Goal: Task Accomplishment & Management: Contribute content

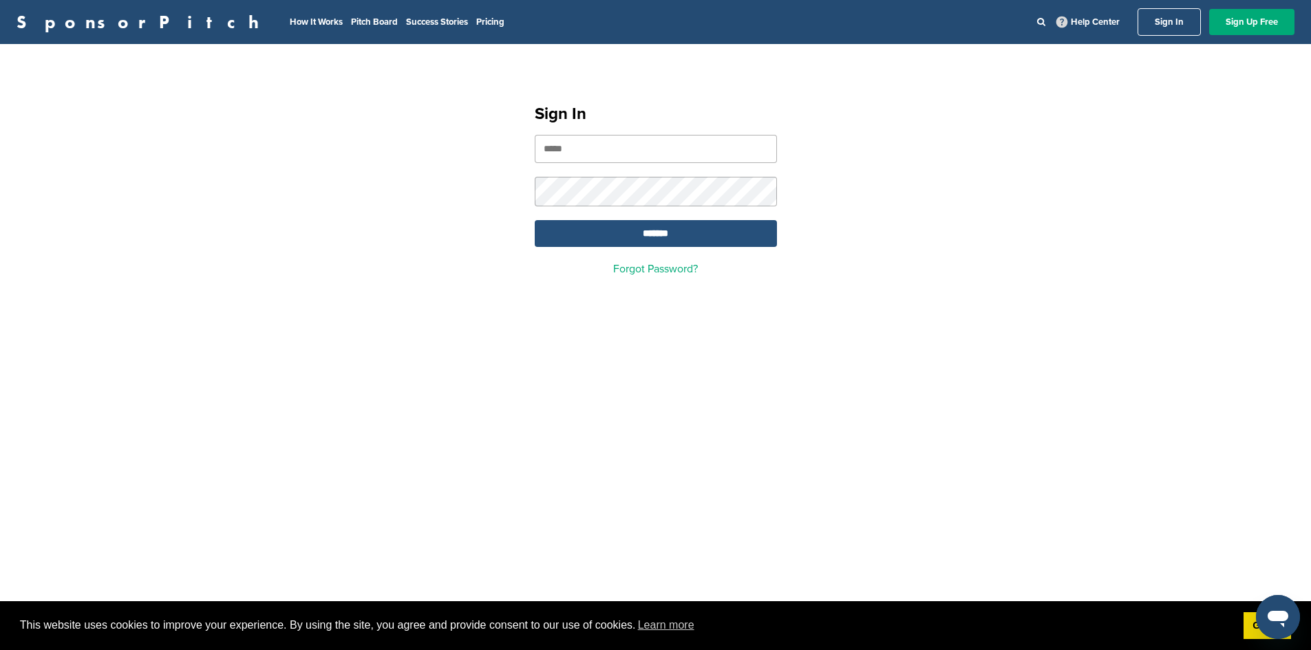
type input "**********"
click at [674, 239] on input "*******" at bounding box center [656, 233] width 242 height 27
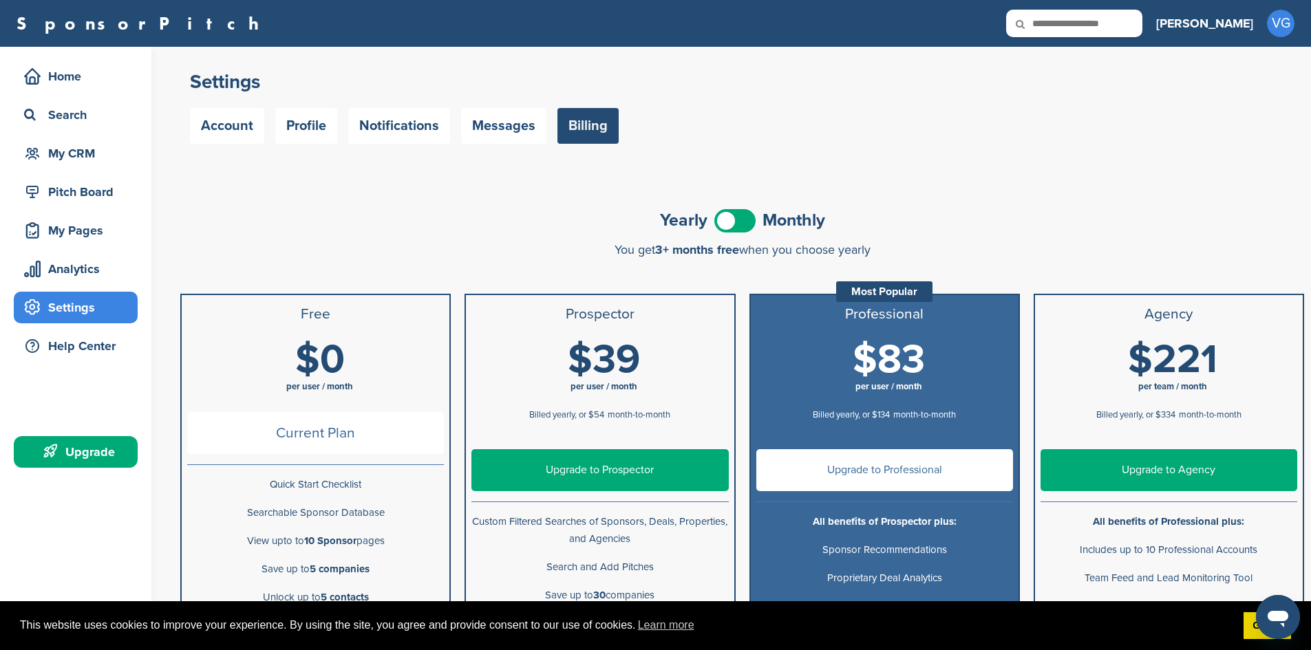
click at [325, 404] on li "$0 per user / month" at bounding box center [316, 370] width 268 height 73
click at [79, 70] on div "Home" at bounding box center [79, 76] width 117 height 25
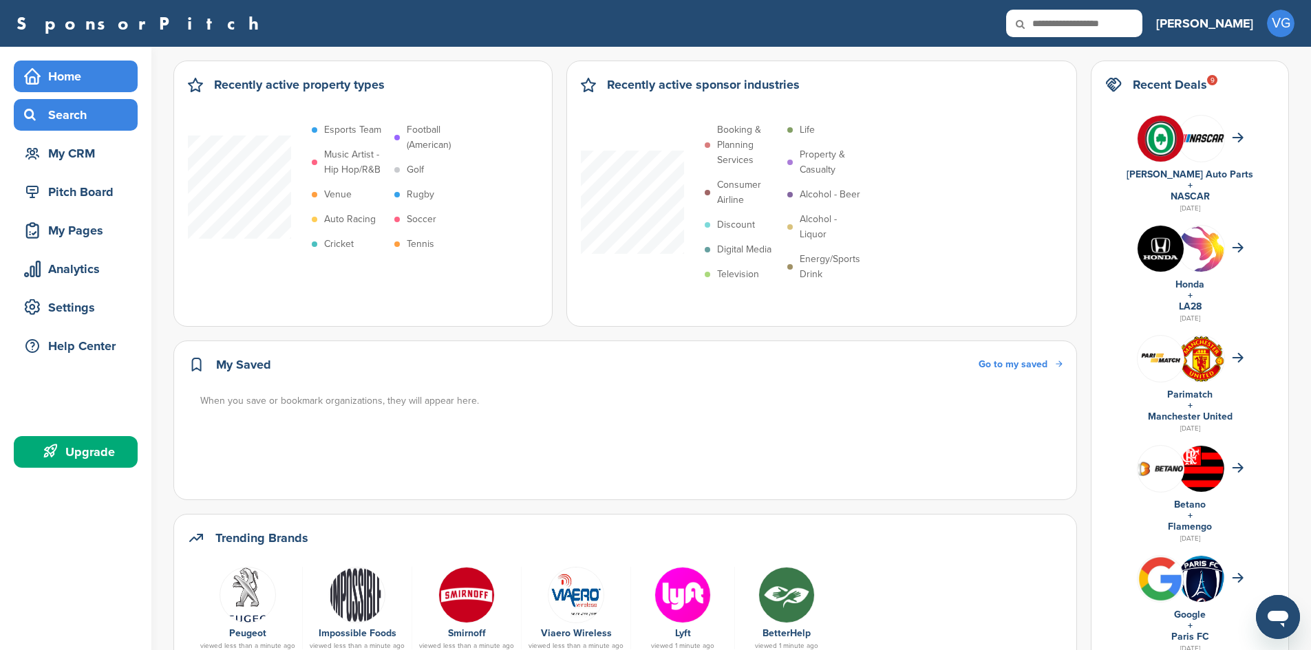
click at [74, 120] on div "Search" at bounding box center [79, 115] width 117 height 25
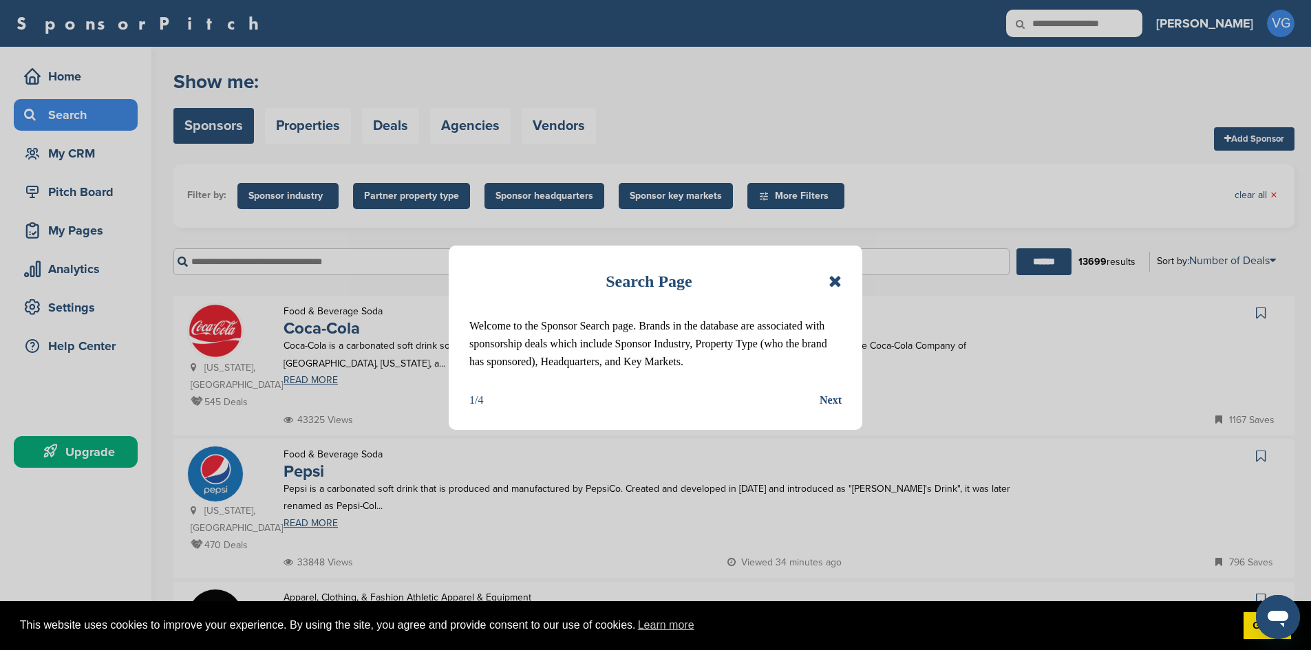
click at [837, 288] on icon at bounding box center [834, 281] width 13 height 17
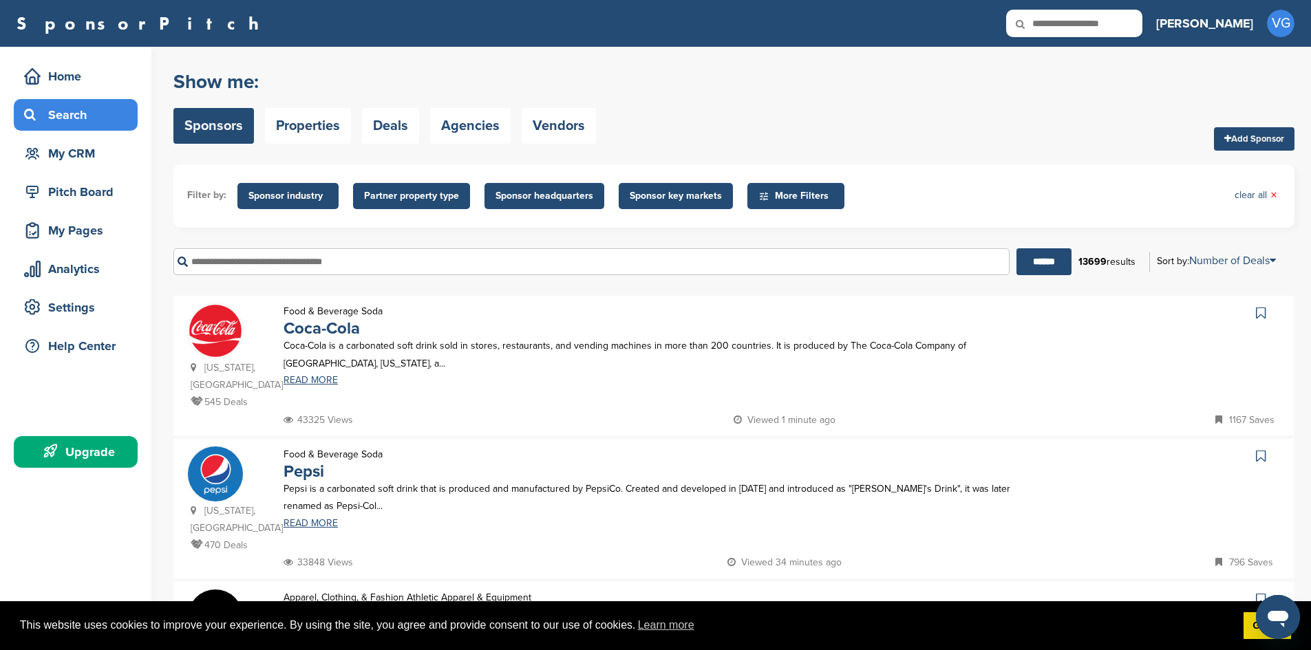
click at [779, 194] on span "More Filters" at bounding box center [797, 196] width 79 height 15
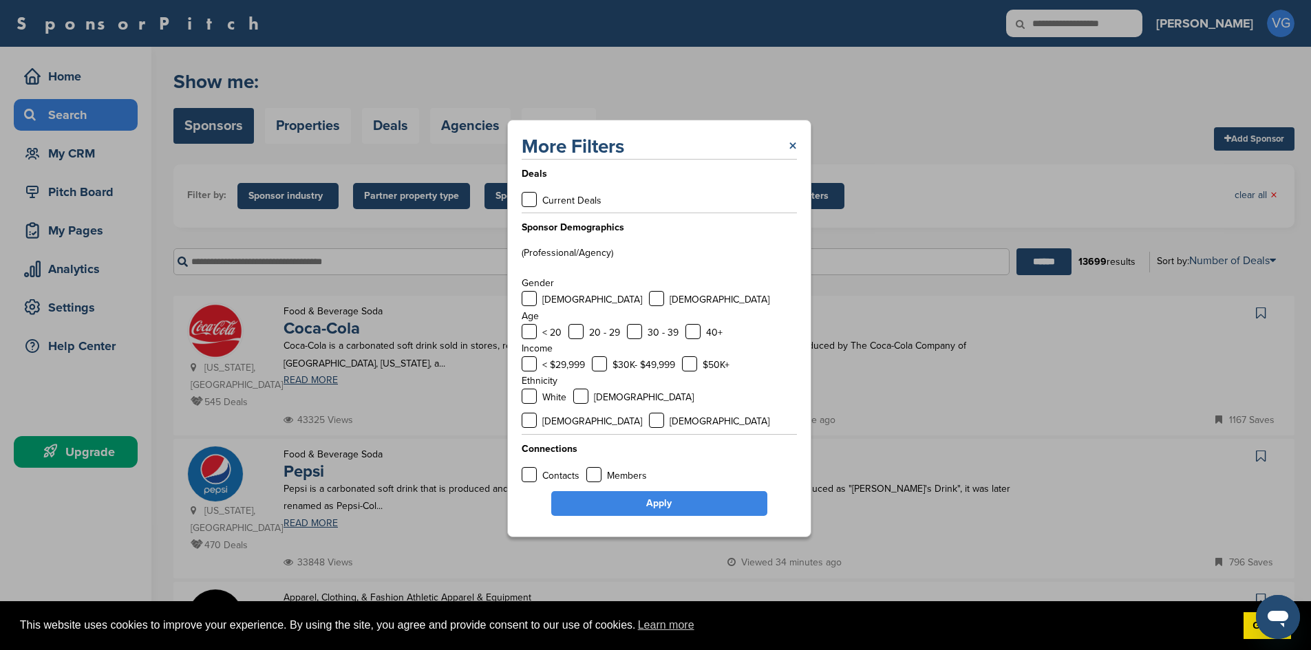
click at [791, 157] on link "×" at bounding box center [792, 146] width 8 height 25
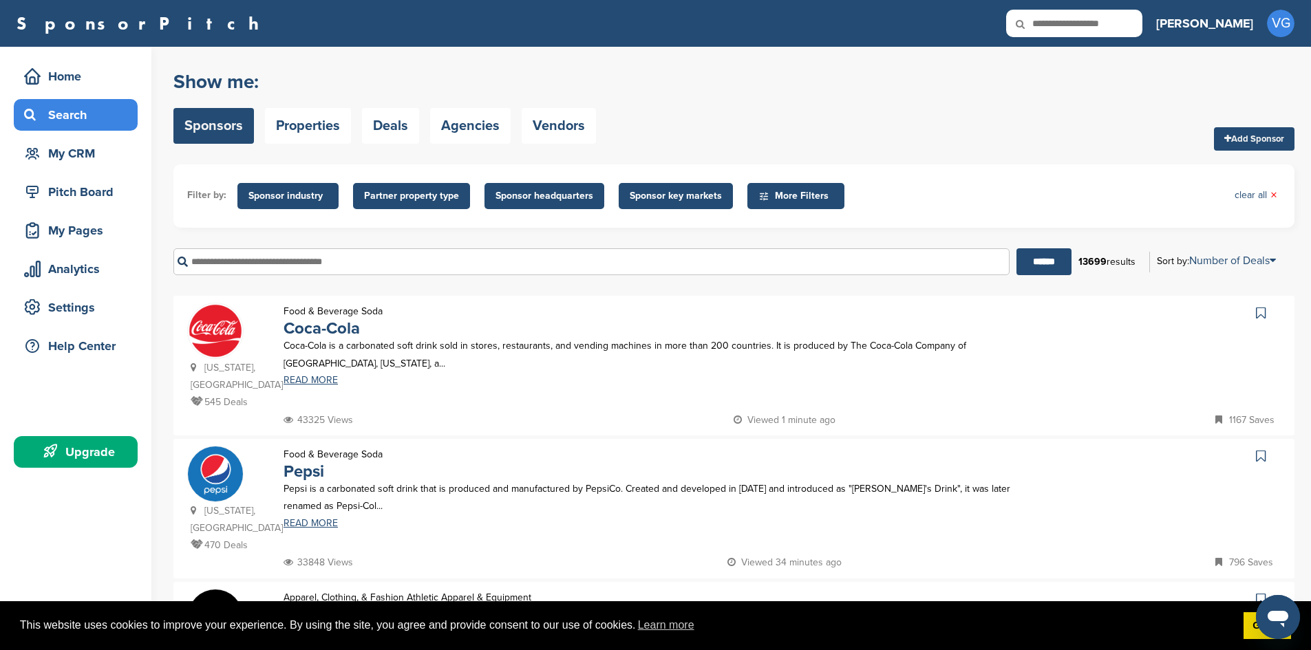
click at [636, 195] on span "Sponsor key markets" at bounding box center [676, 196] width 92 height 15
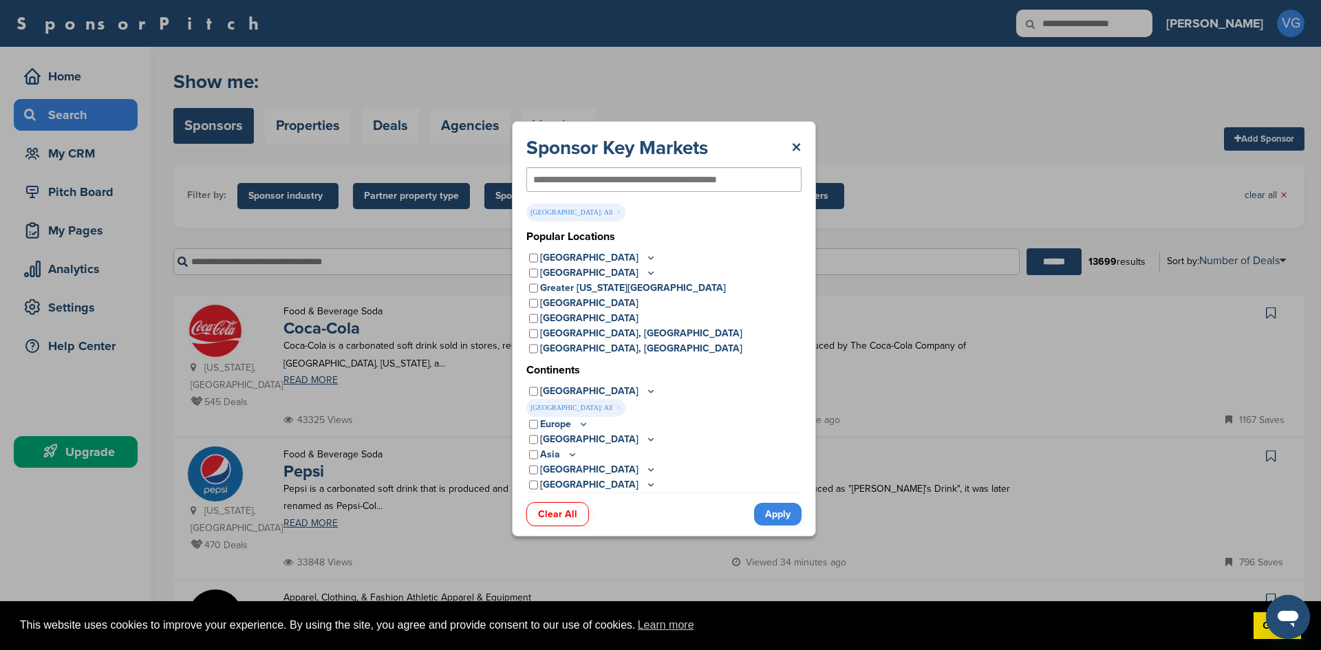
click at [786, 514] on link "Apply" at bounding box center [777, 514] width 47 height 23
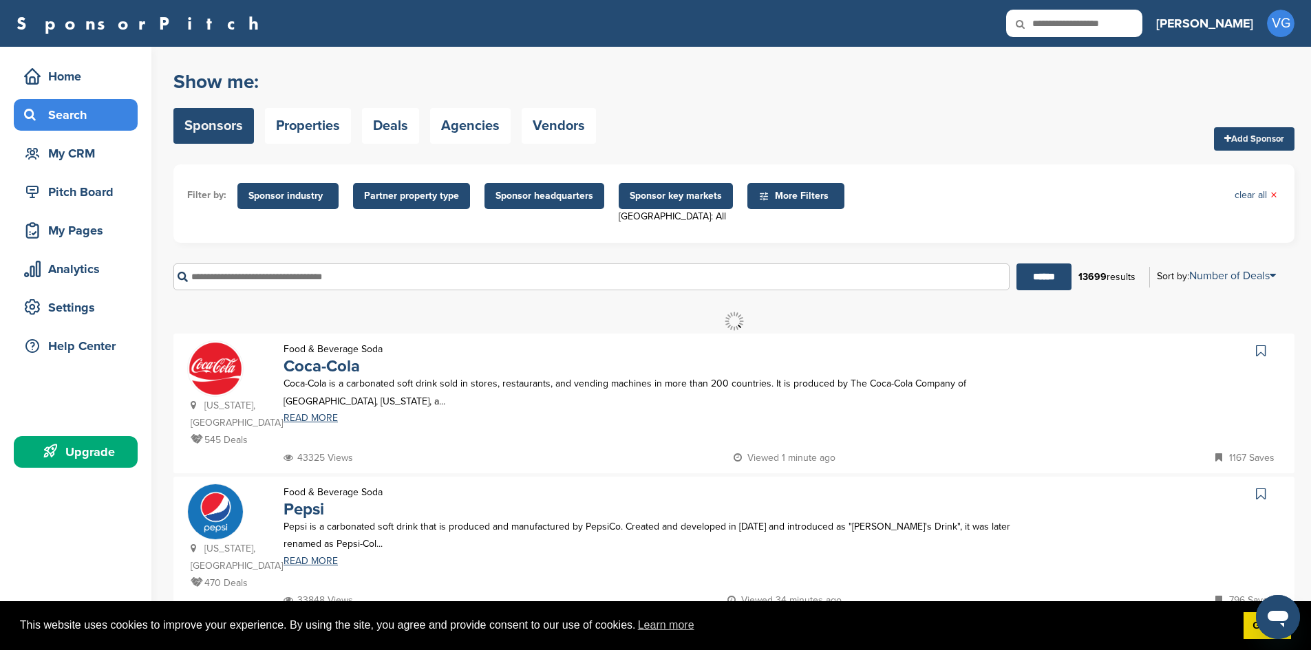
click at [532, 201] on span "Sponsor headquarters" at bounding box center [544, 196] width 98 height 15
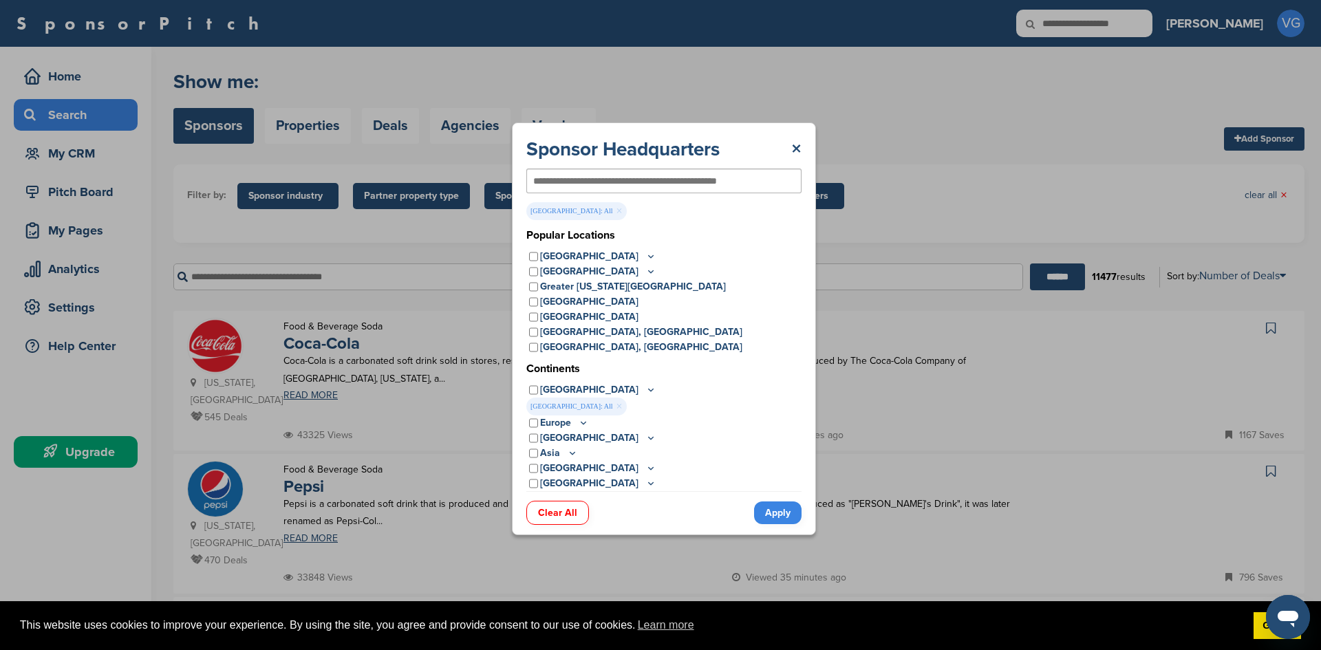
click at [781, 515] on link "Apply" at bounding box center [777, 513] width 47 height 23
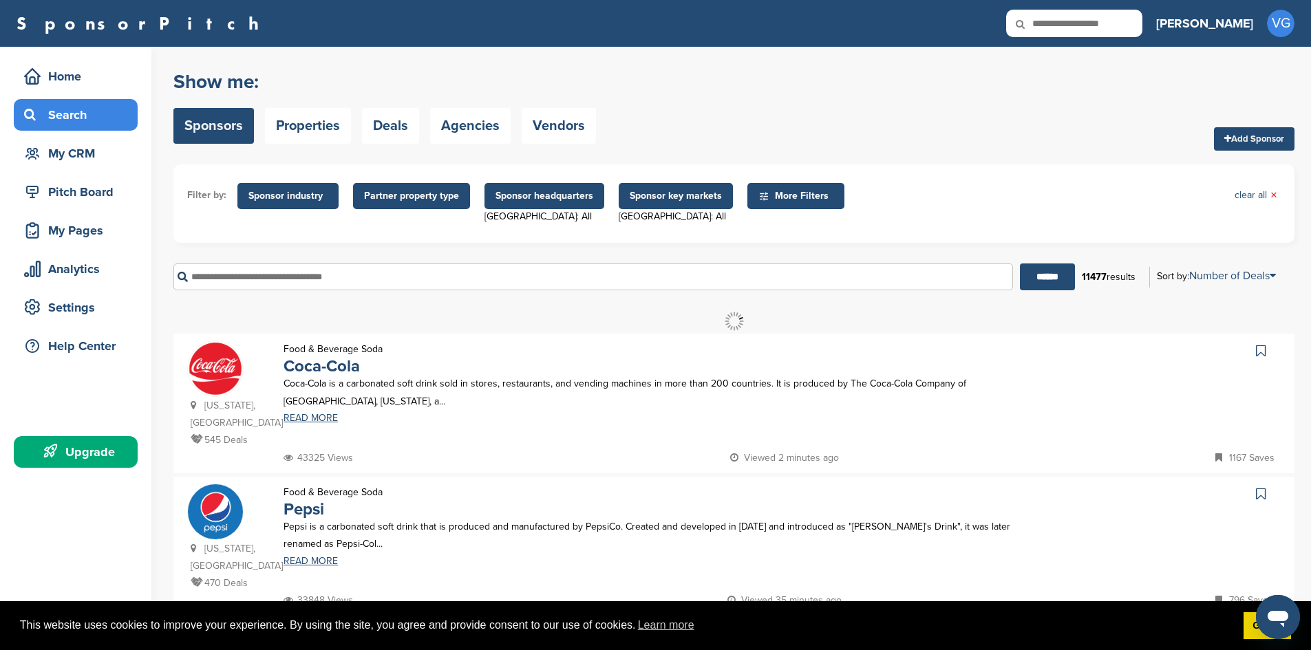
click at [394, 194] on span "Partner property type" at bounding box center [411, 196] width 95 height 15
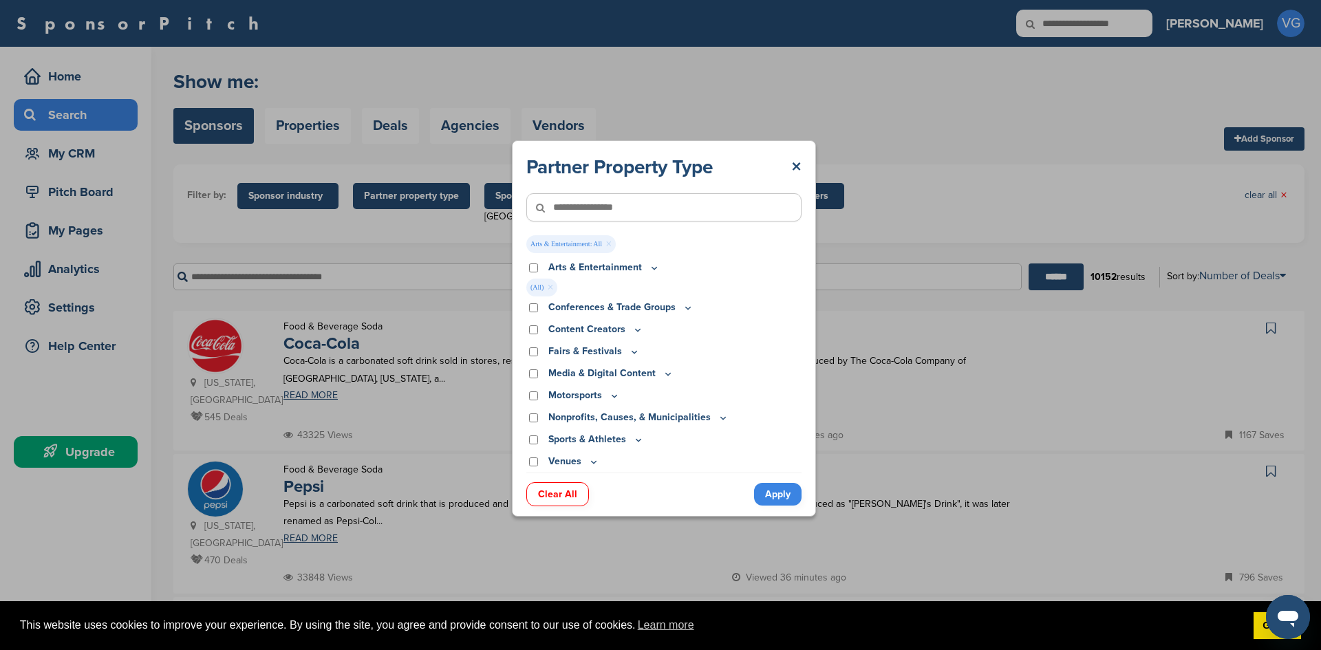
click at [783, 489] on link "Apply" at bounding box center [777, 494] width 47 height 23
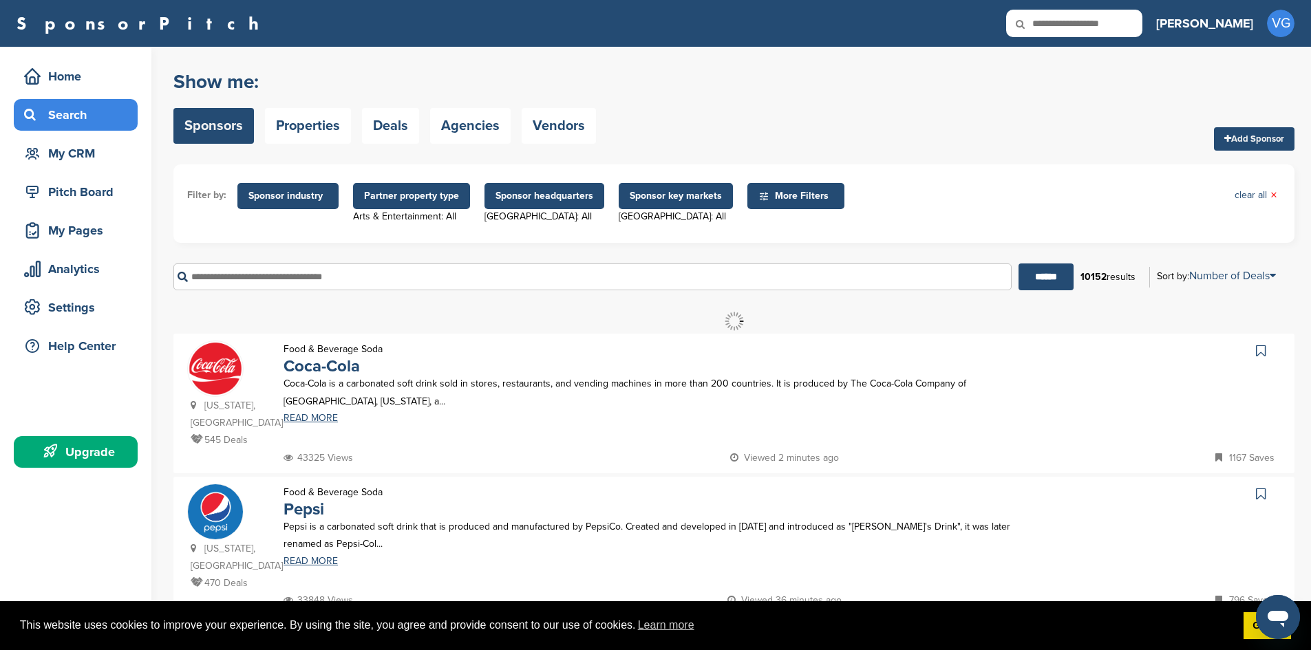
click at [294, 197] on span "Sponsor industry" at bounding box center [287, 196] width 79 height 15
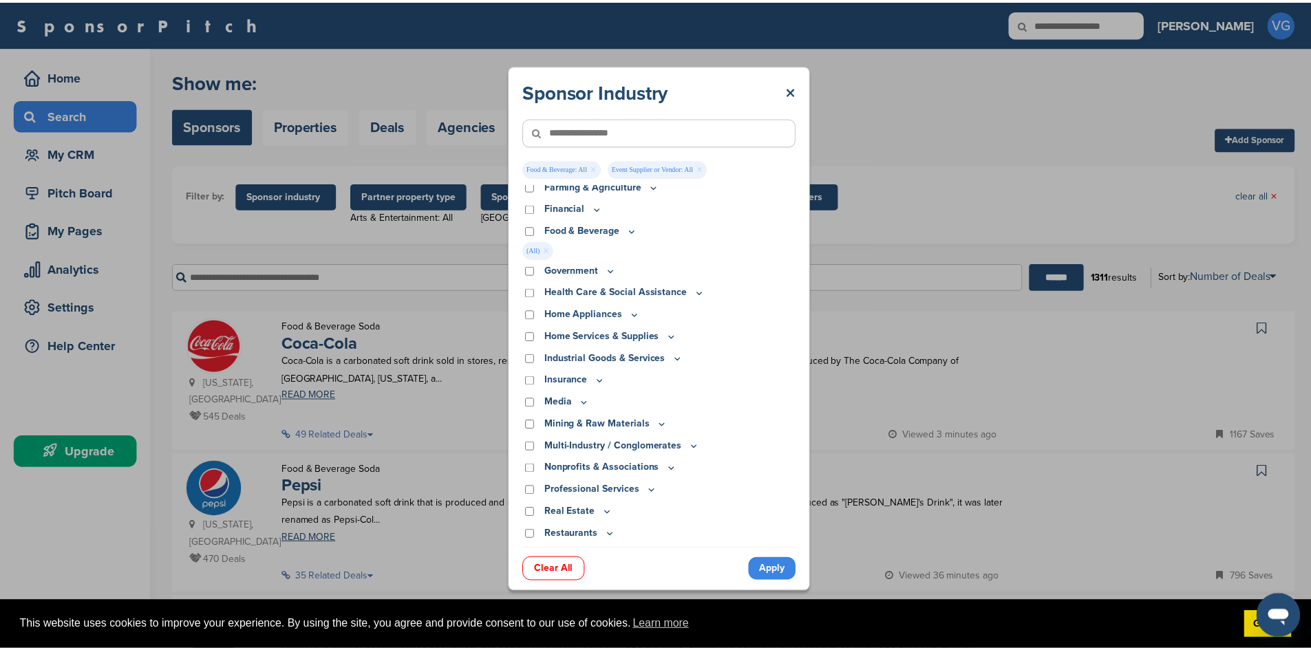
scroll to position [307, 0]
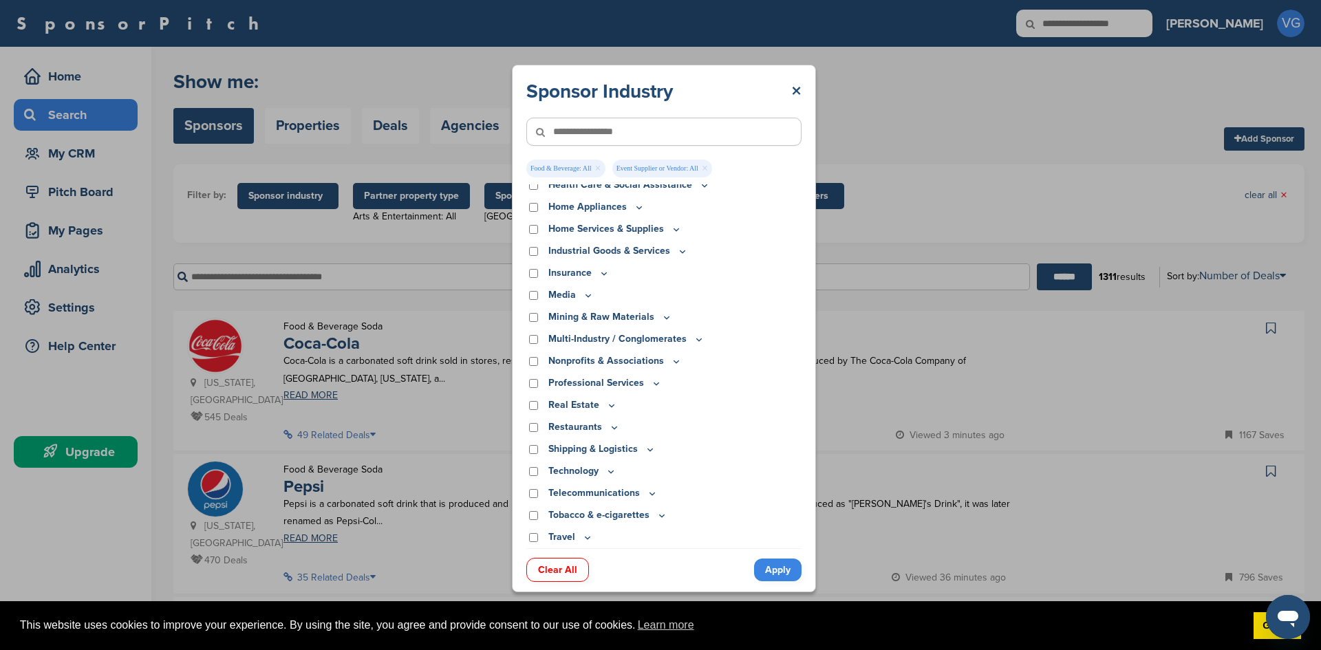
click at [771, 572] on link "Apply" at bounding box center [777, 570] width 47 height 23
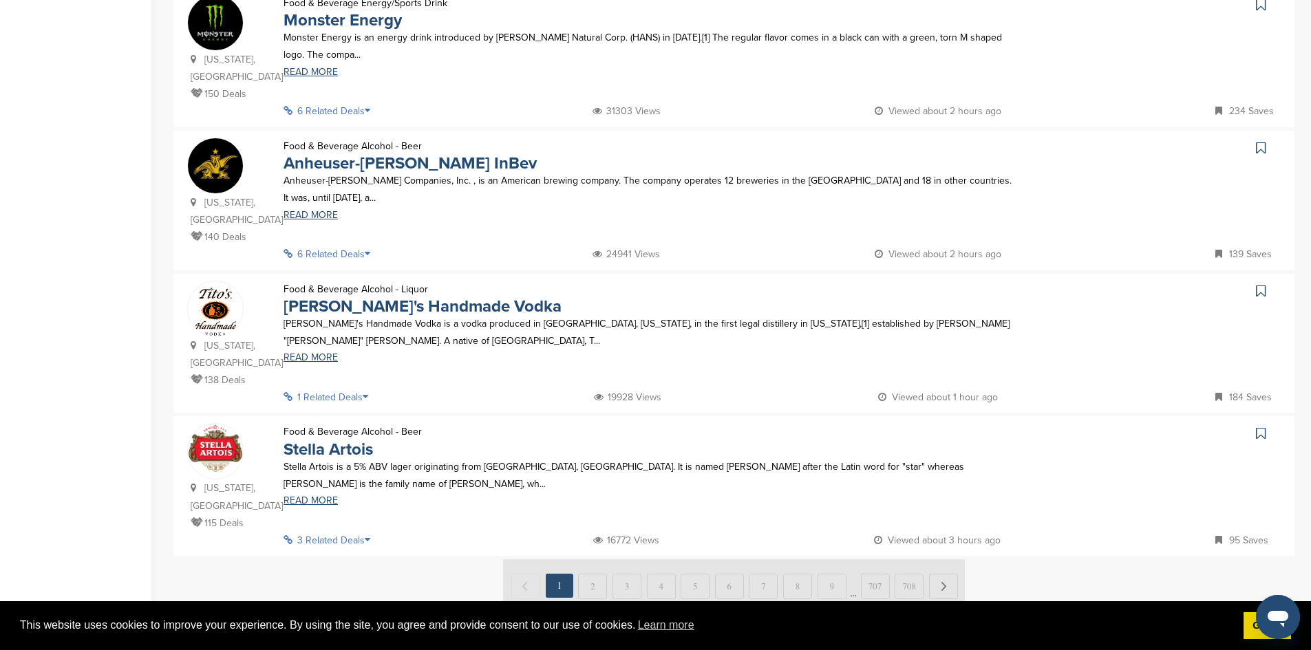
scroll to position [1188, 0]
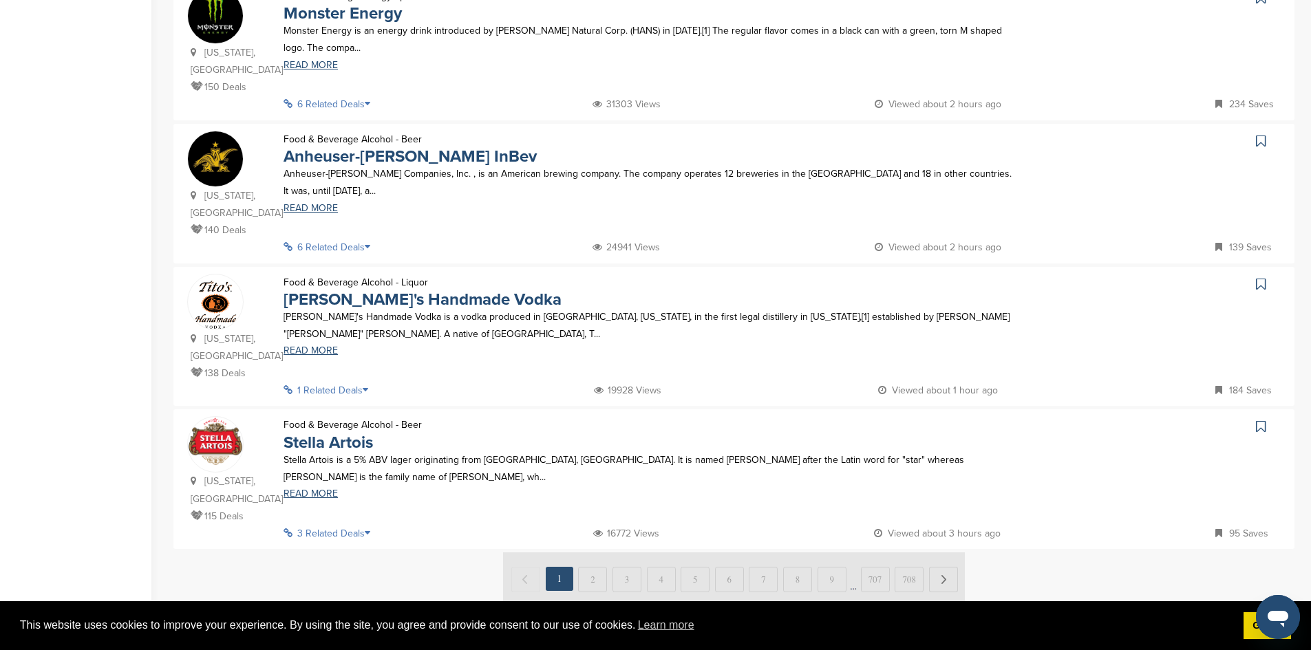
click at [584, 552] on img at bounding box center [734, 578] width 462 height 52
click at [590, 552] on img at bounding box center [734, 578] width 462 height 52
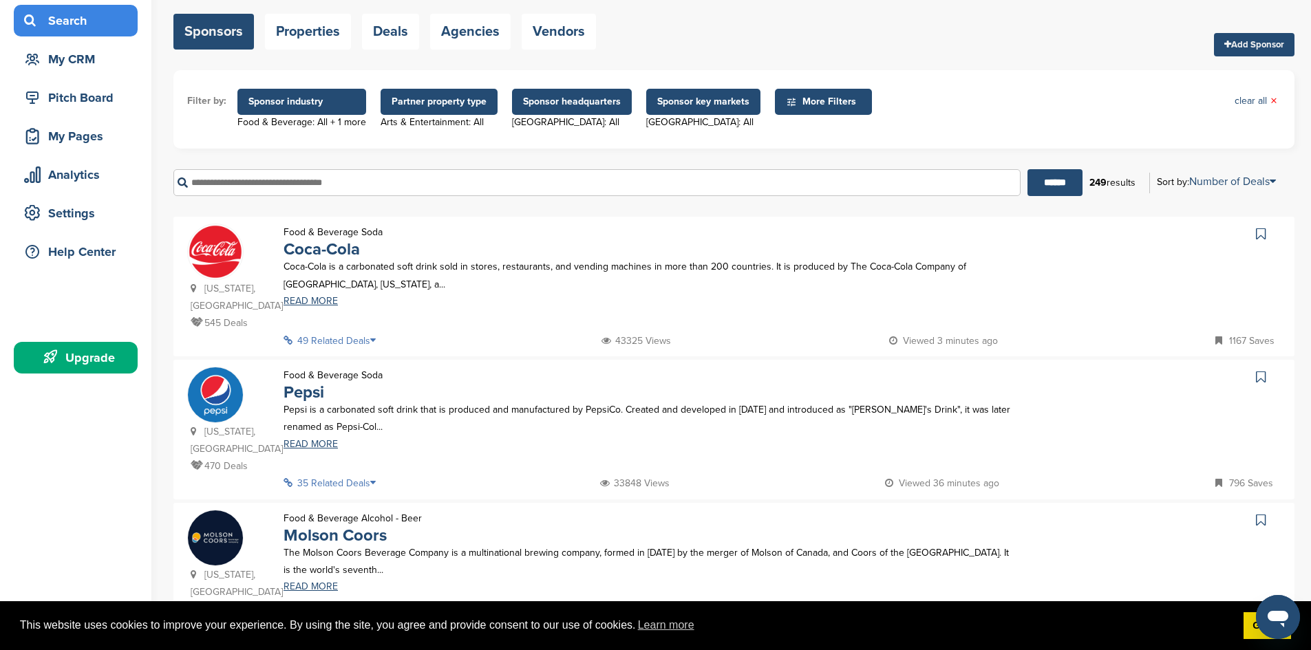
scroll to position [0, 0]
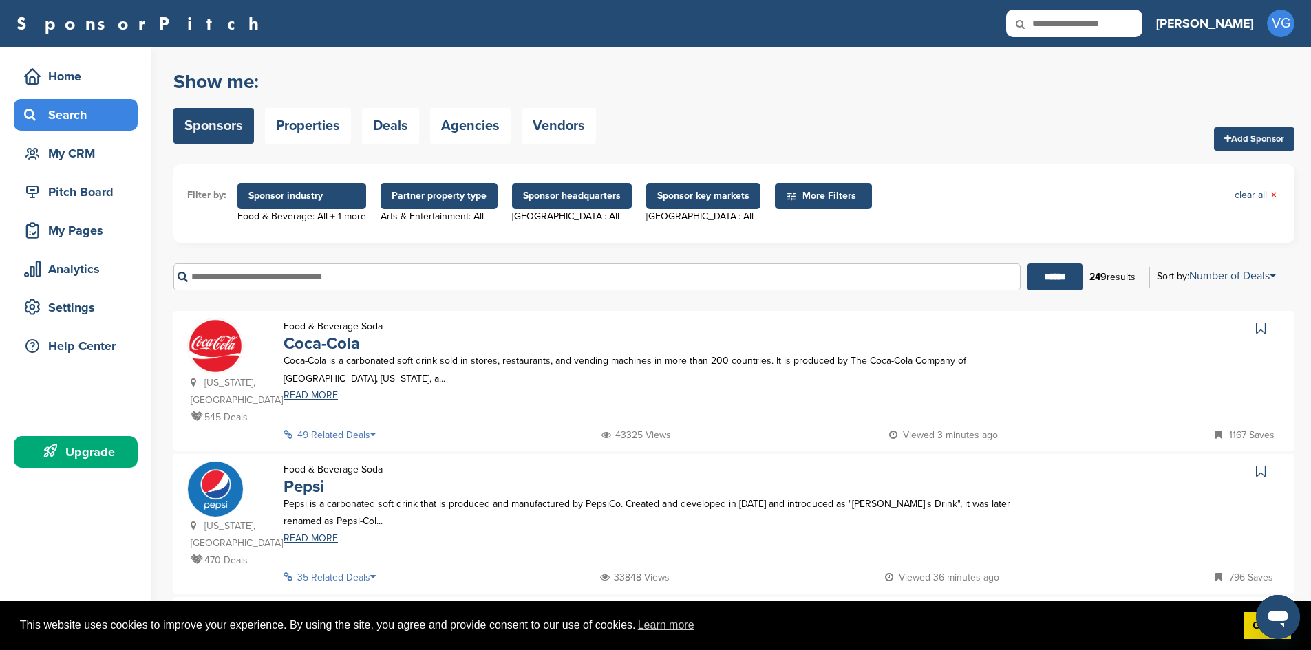
click at [828, 192] on span "More Filters" at bounding box center [825, 196] width 79 height 15
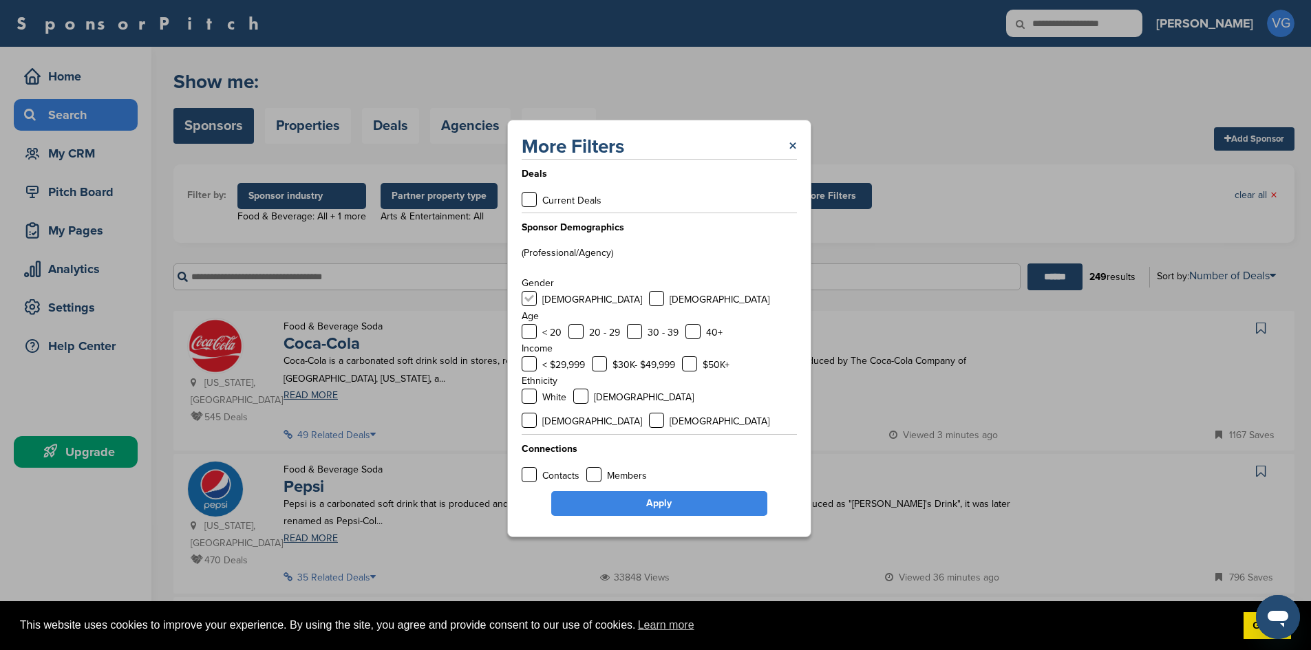
click at [526, 306] on label at bounding box center [528, 298] width 15 height 15
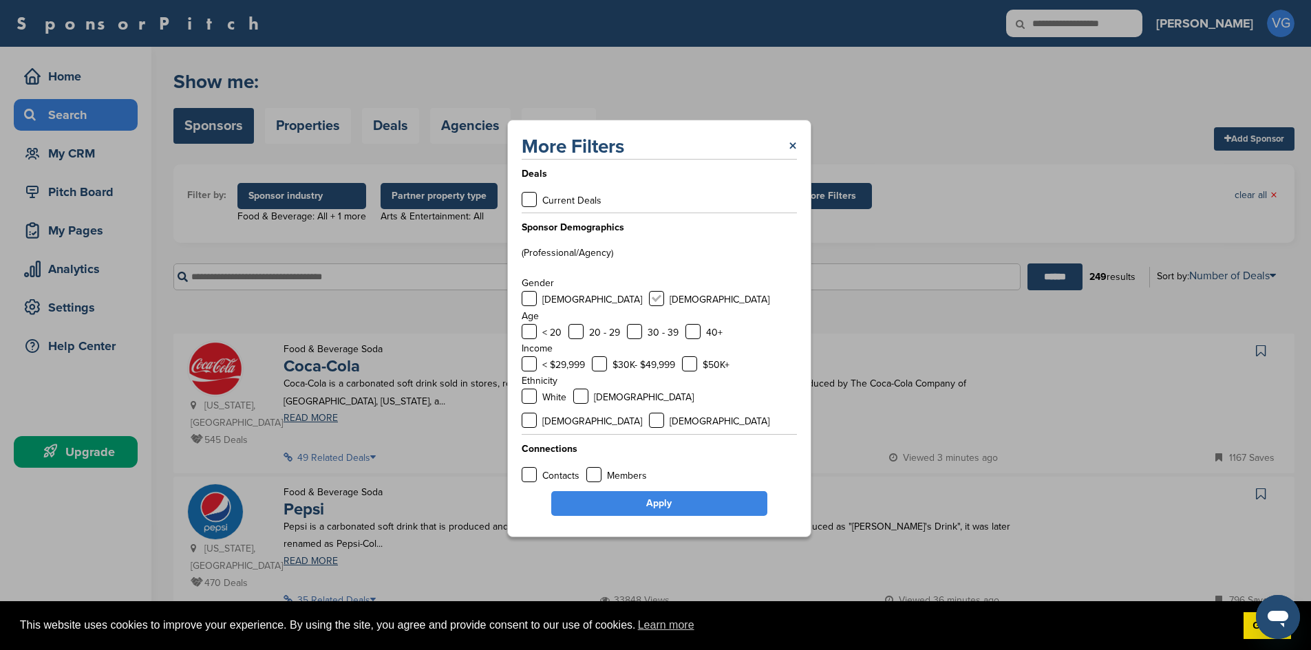
click at [649, 306] on label at bounding box center [656, 298] width 15 height 15
click at [577, 339] on label at bounding box center [575, 331] width 15 height 15
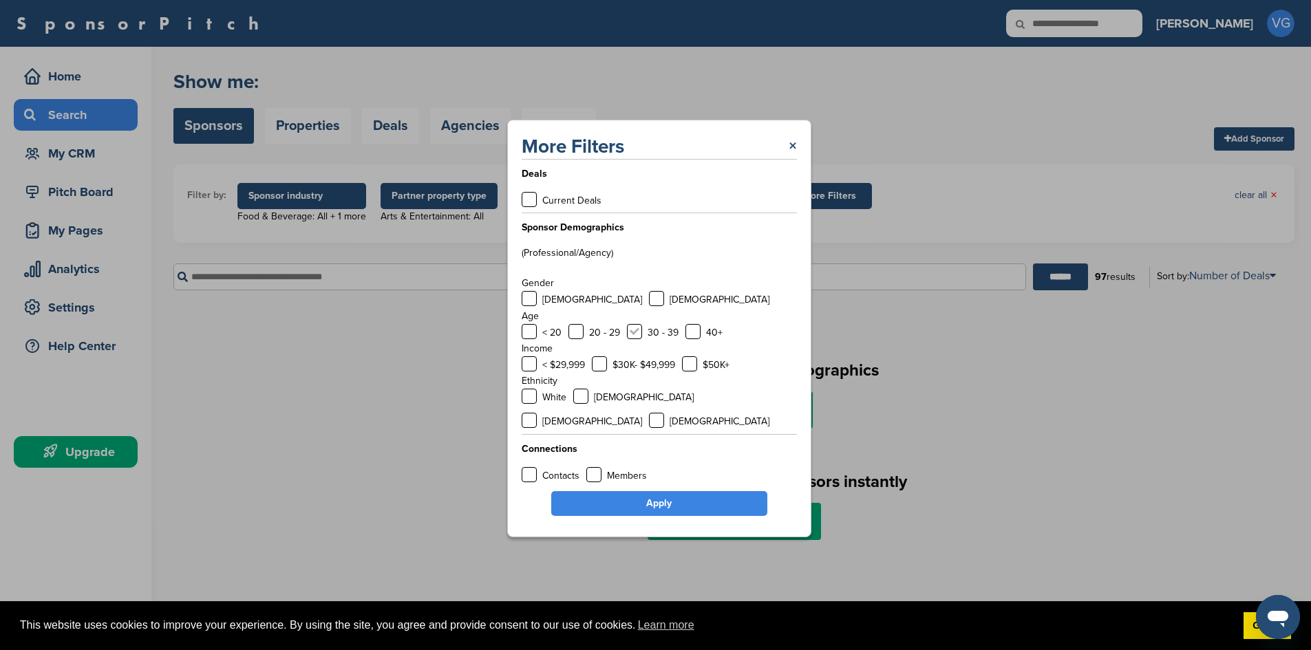
click at [641, 339] on label at bounding box center [634, 331] width 15 height 15
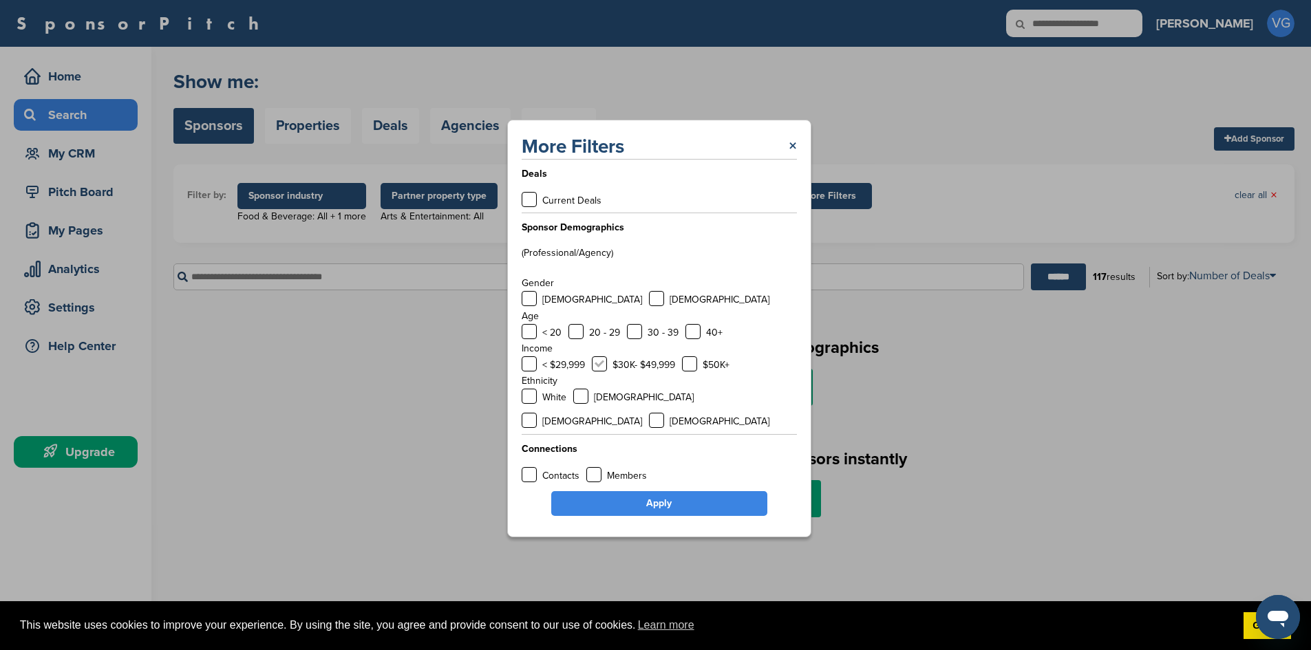
click at [600, 372] on label at bounding box center [599, 363] width 15 height 15
click at [529, 404] on label at bounding box center [528, 396] width 15 height 15
click at [647, 491] on link "Apply" at bounding box center [659, 503] width 216 height 25
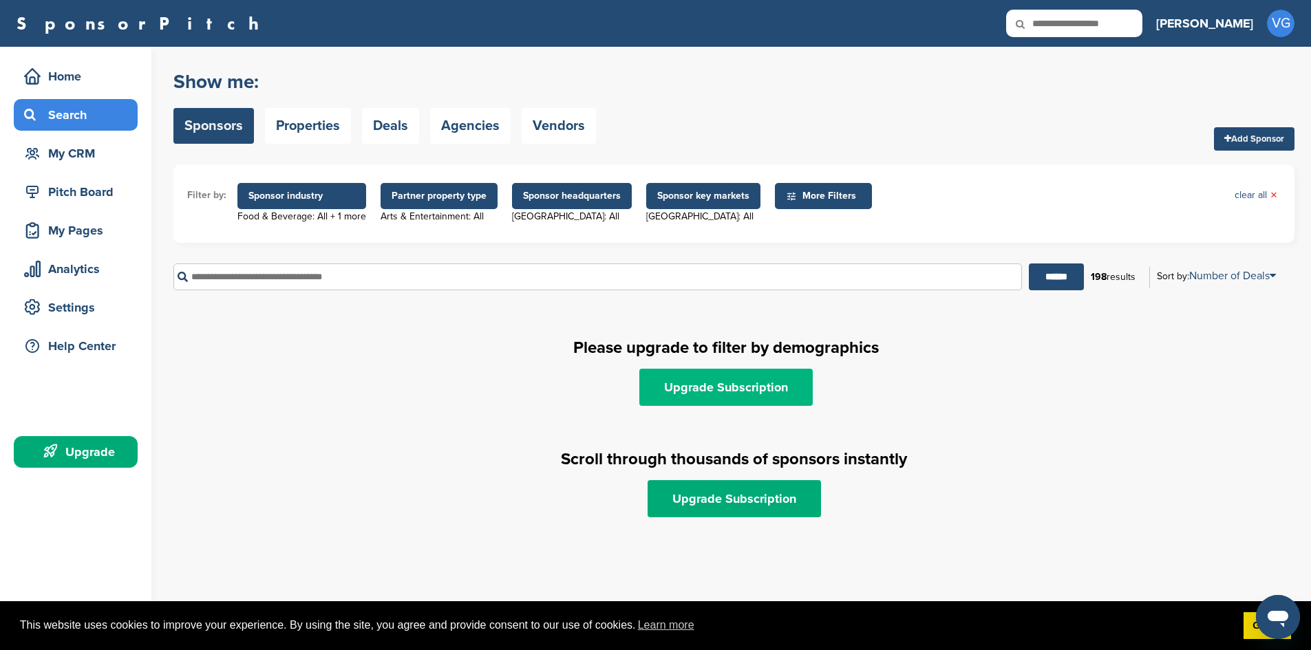
click at [715, 396] on link "Upgrade Subscription" at bounding box center [725, 387] width 173 height 37
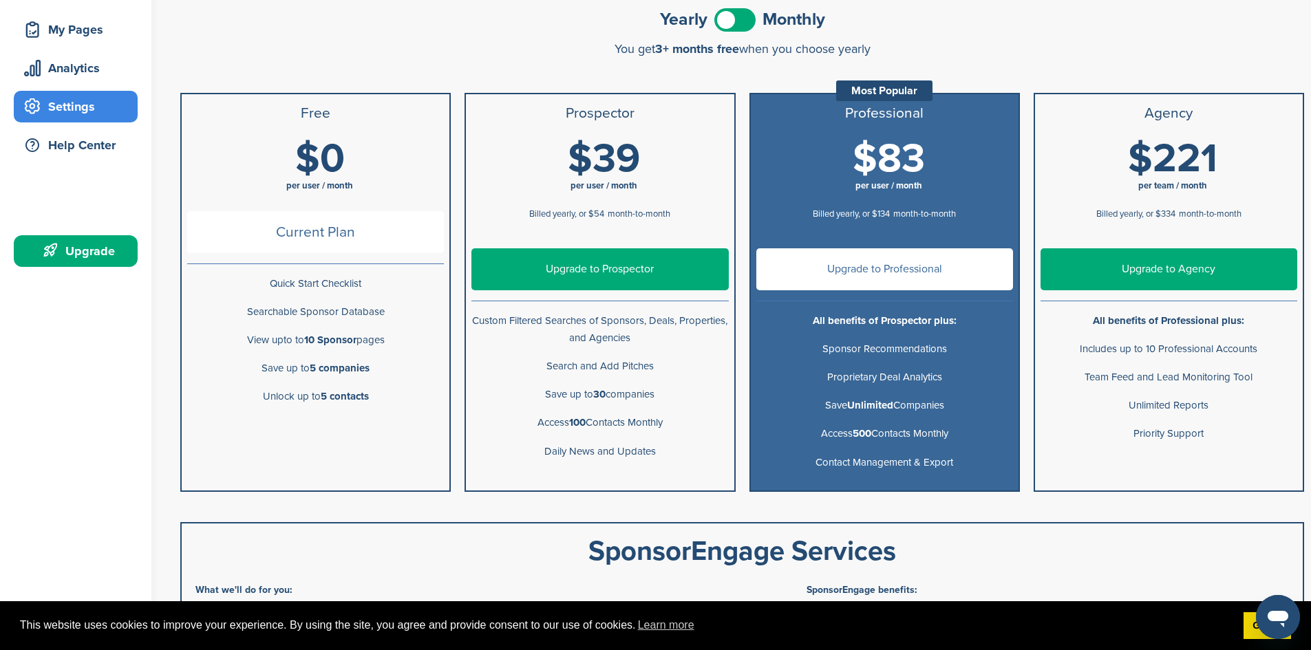
scroll to position [204, 0]
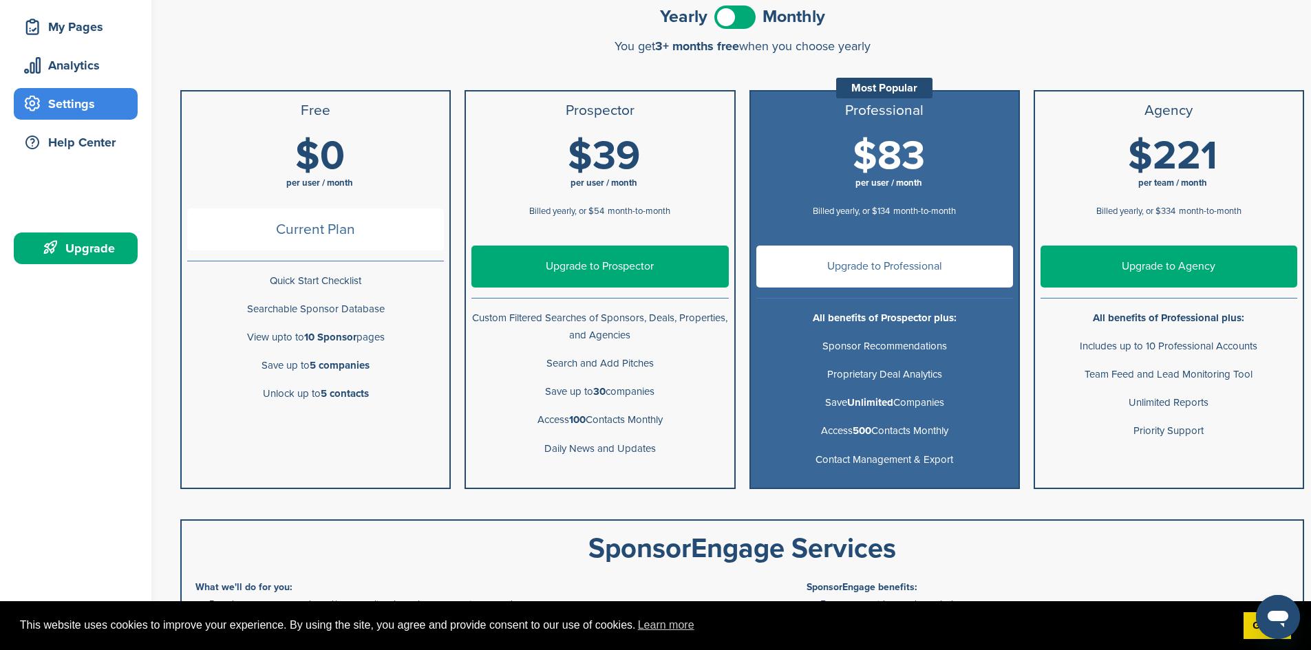
click at [616, 263] on link "Upgrade to Prospector" at bounding box center [599, 267] width 257 height 42
click at [600, 211] on span "Billed yearly, or $54" at bounding box center [566, 211] width 75 height 11
click at [750, 17] on span at bounding box center [734, 17] width 41 height 23
click at [592, 260] on link "Upgrade to Prospector" at bounding box center [599, 267] width 257 height 42
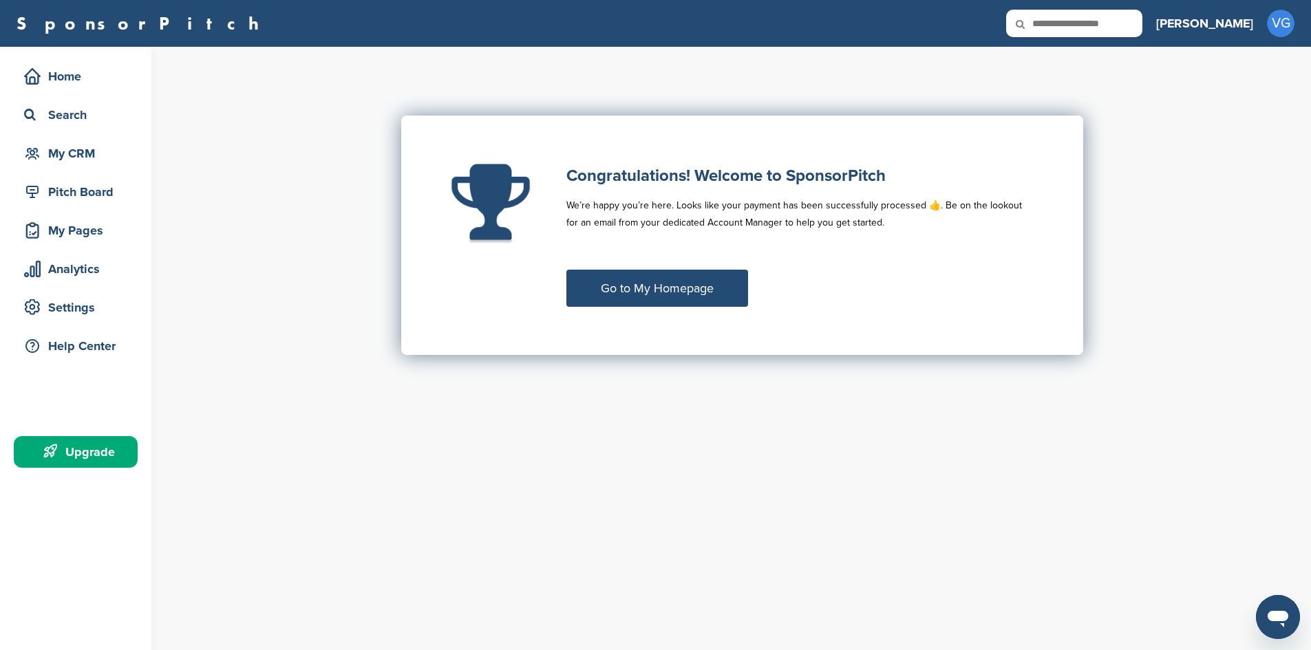
click at [633, 287] on link "Go to My Homepage" at bounding box center [657, 288] width 182 height 37
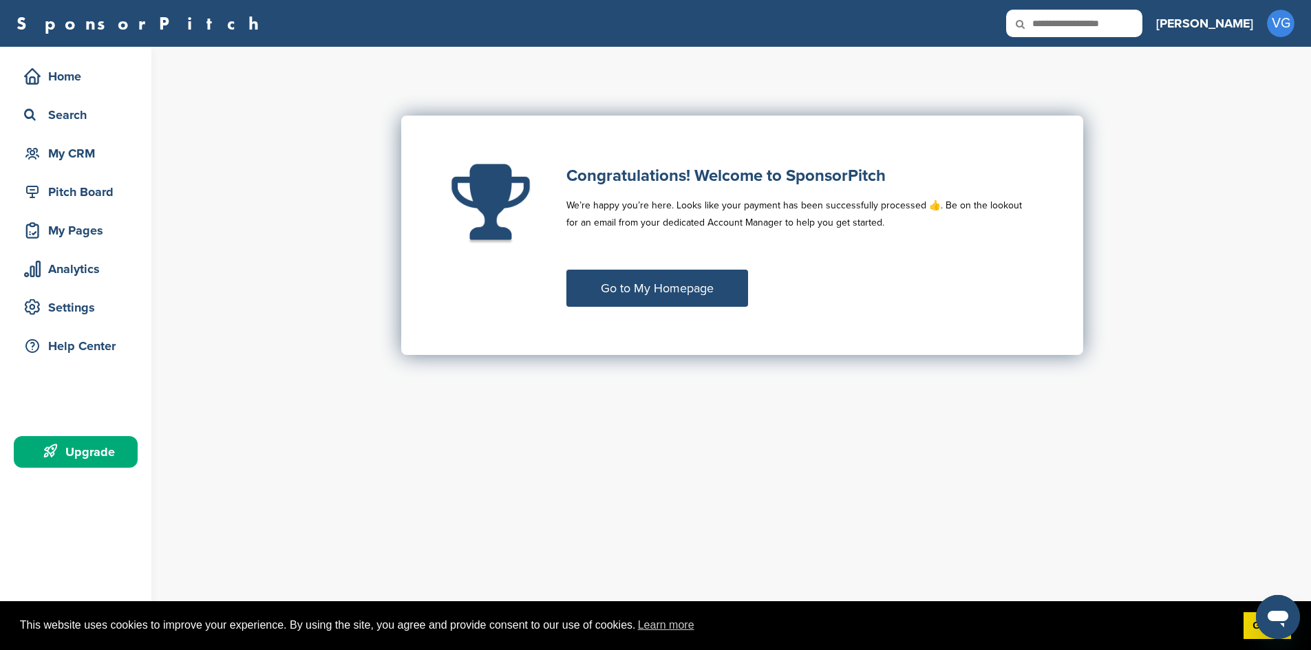
click at [642, 288] on link "Go to My Homepage" at bounding box center [657, 288] width 182 height 37
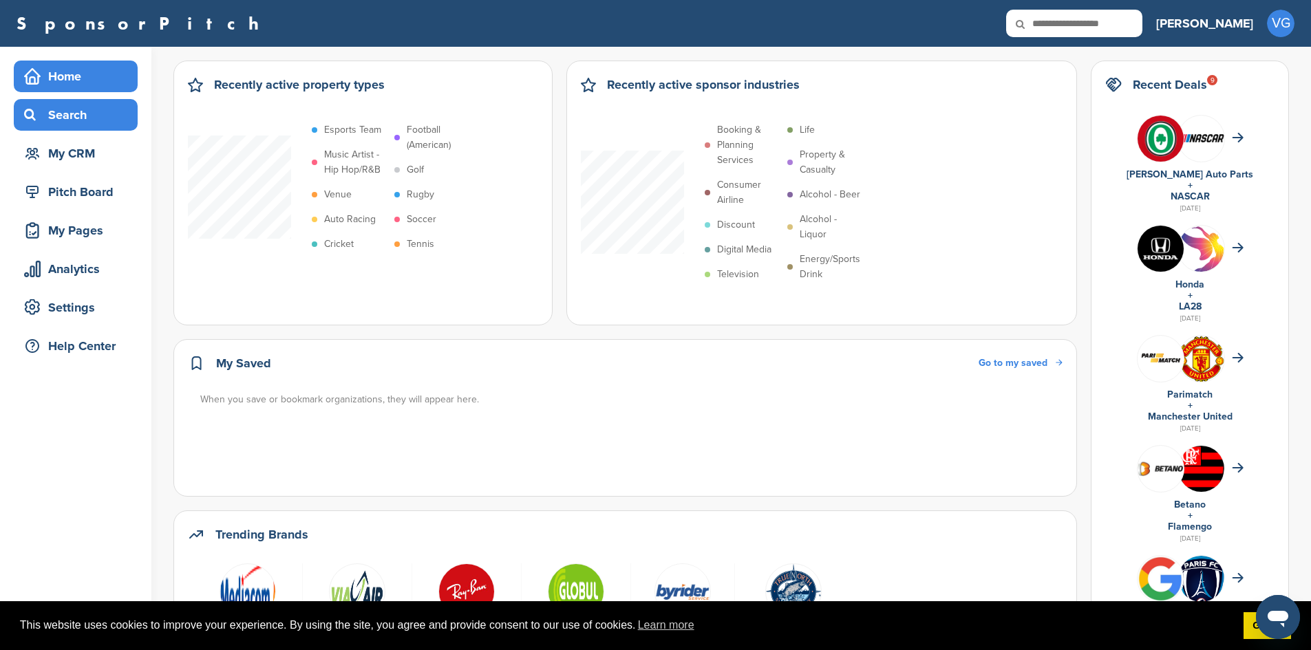
click at [50, 117] on div "Search" at bounding box center [79, 115] width 117 height 25
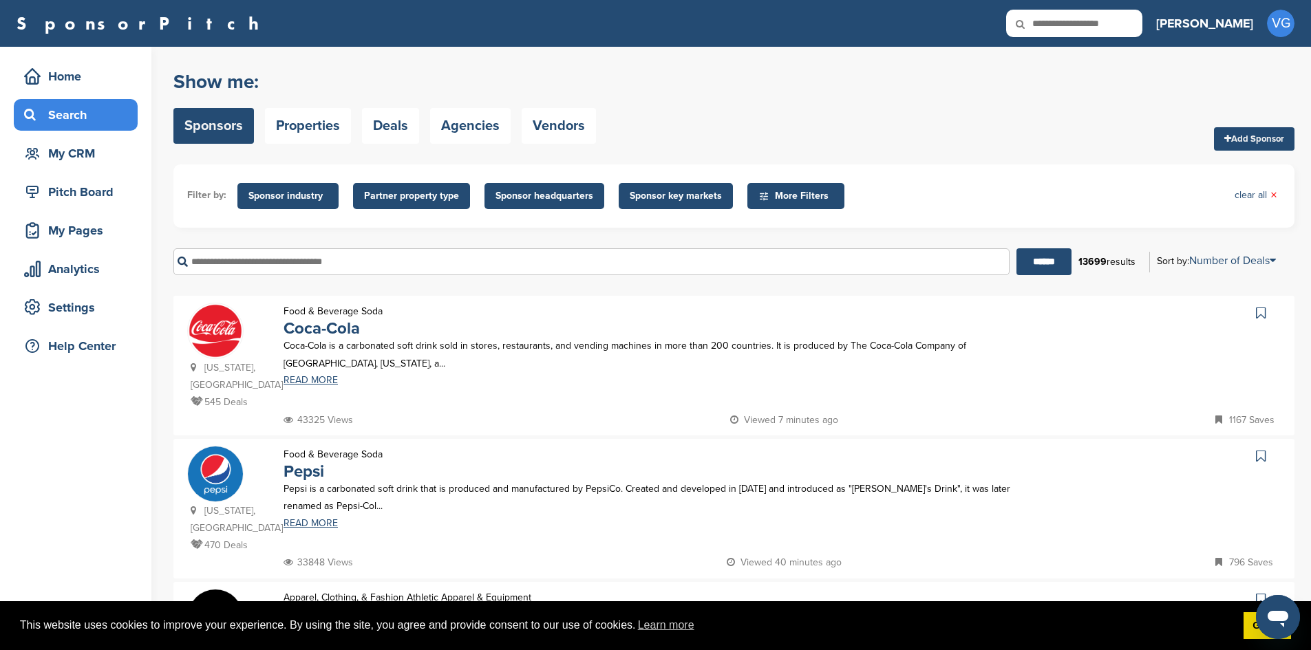
click at [267, 199] on span "Sponsor industry" at bounding box center [287, 196] width 79 height 15
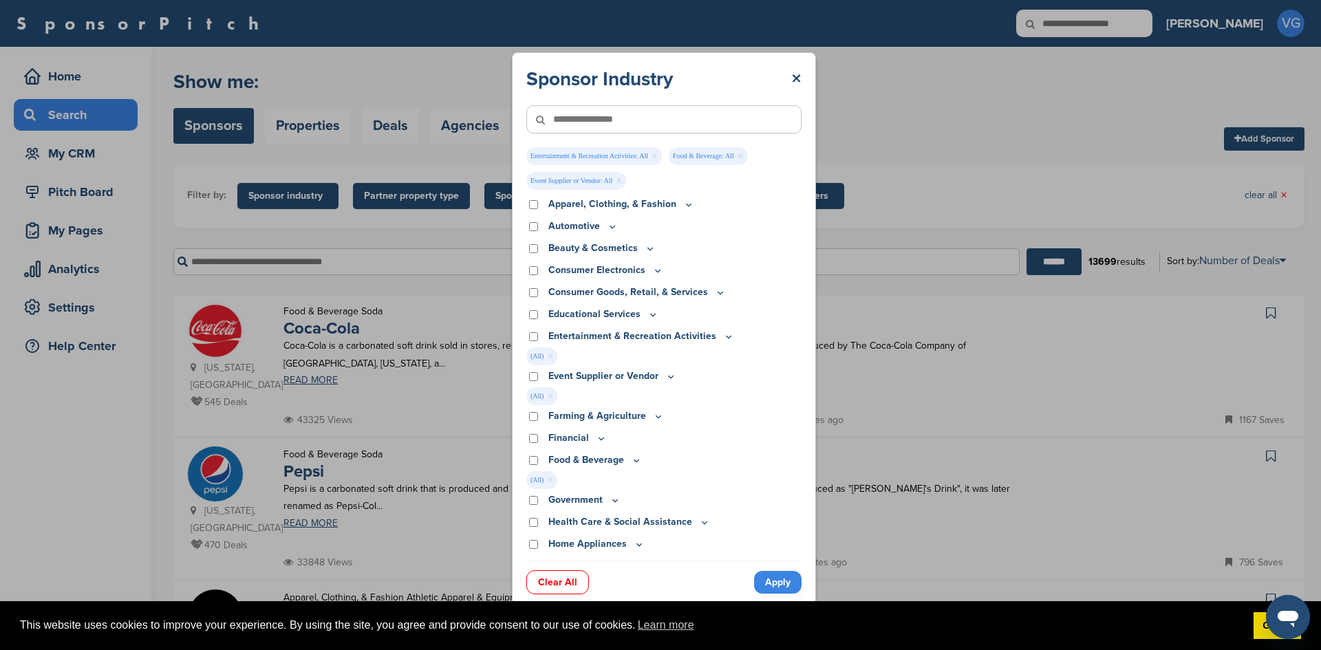
click at [768, 583] on link "Apply" at bounding box center [777, 582] width 47 height 23
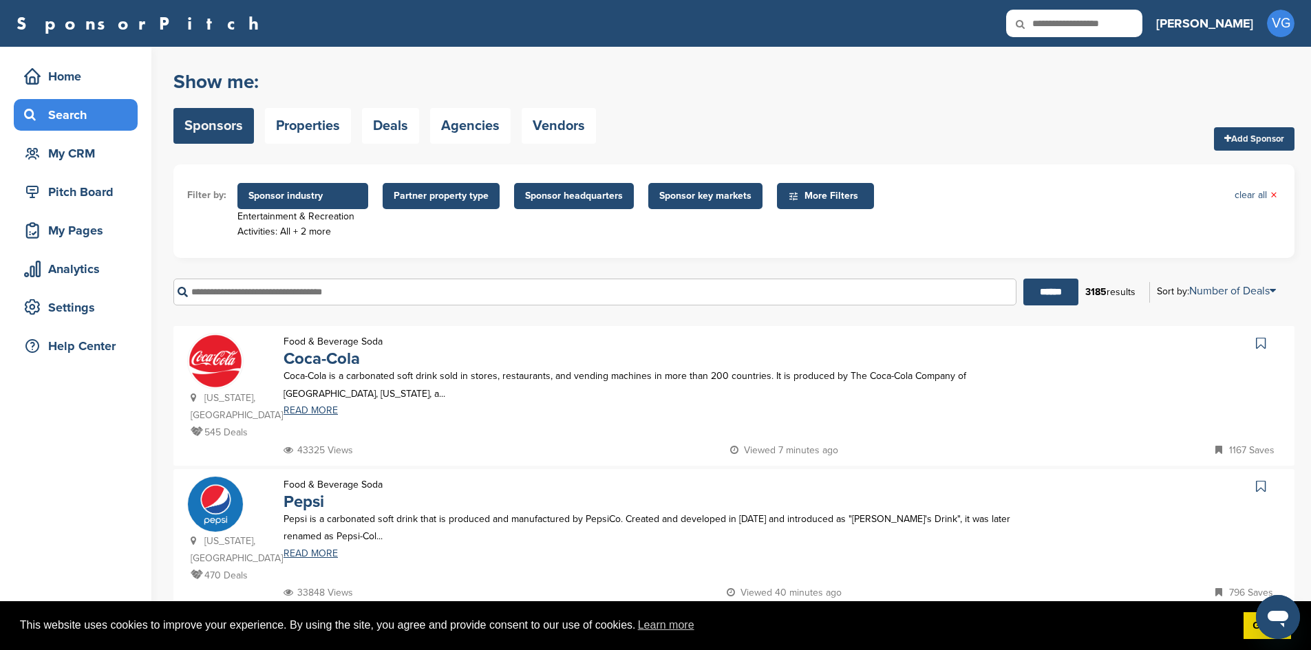
click at [435, 200] on span "Partner property type" at bounding box center [441, 196] width 95 height 15
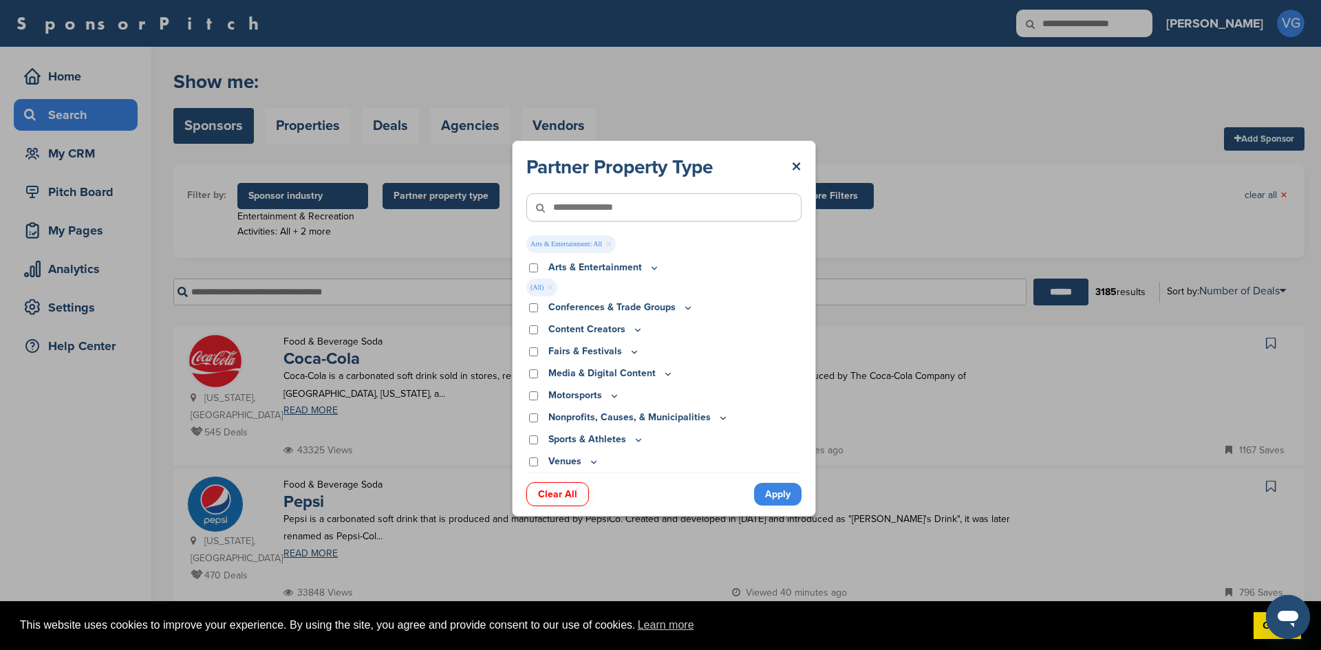
click at [767, 497] on link "Apply" at bounding box center [777, 494] width 47 height 23
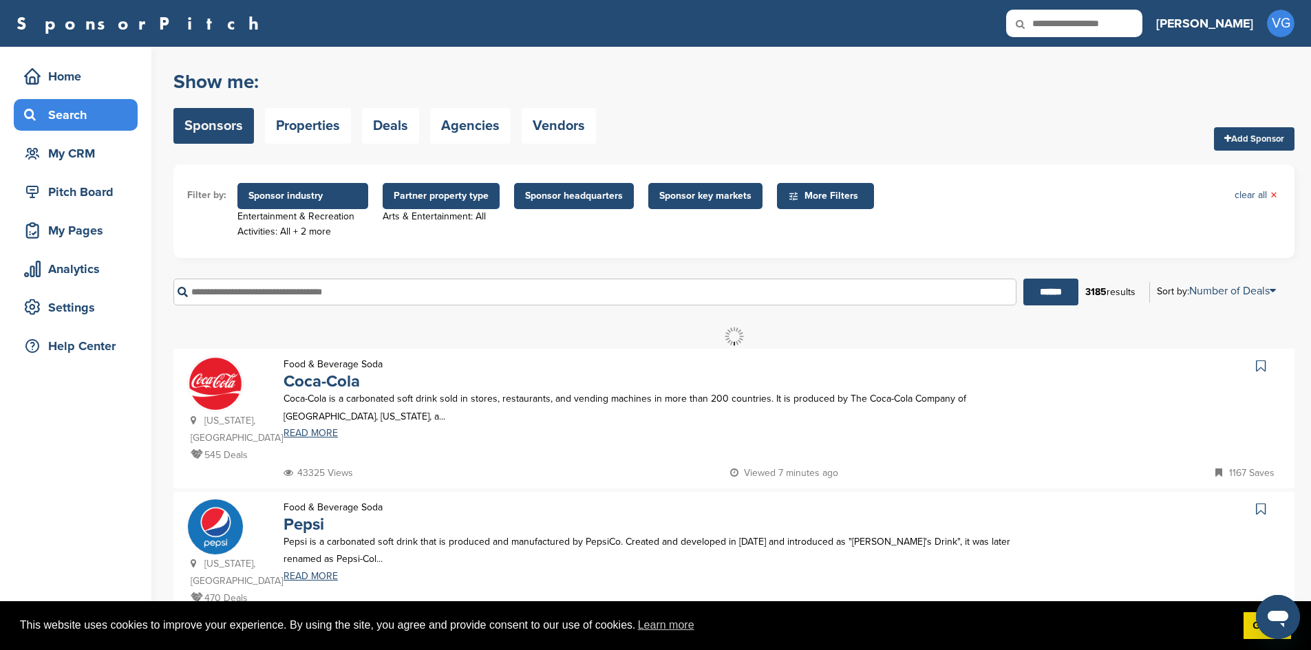
click at [566, 195] on span "Sponsor headquarters" at bounding box center [574, 196] width 98 height 15
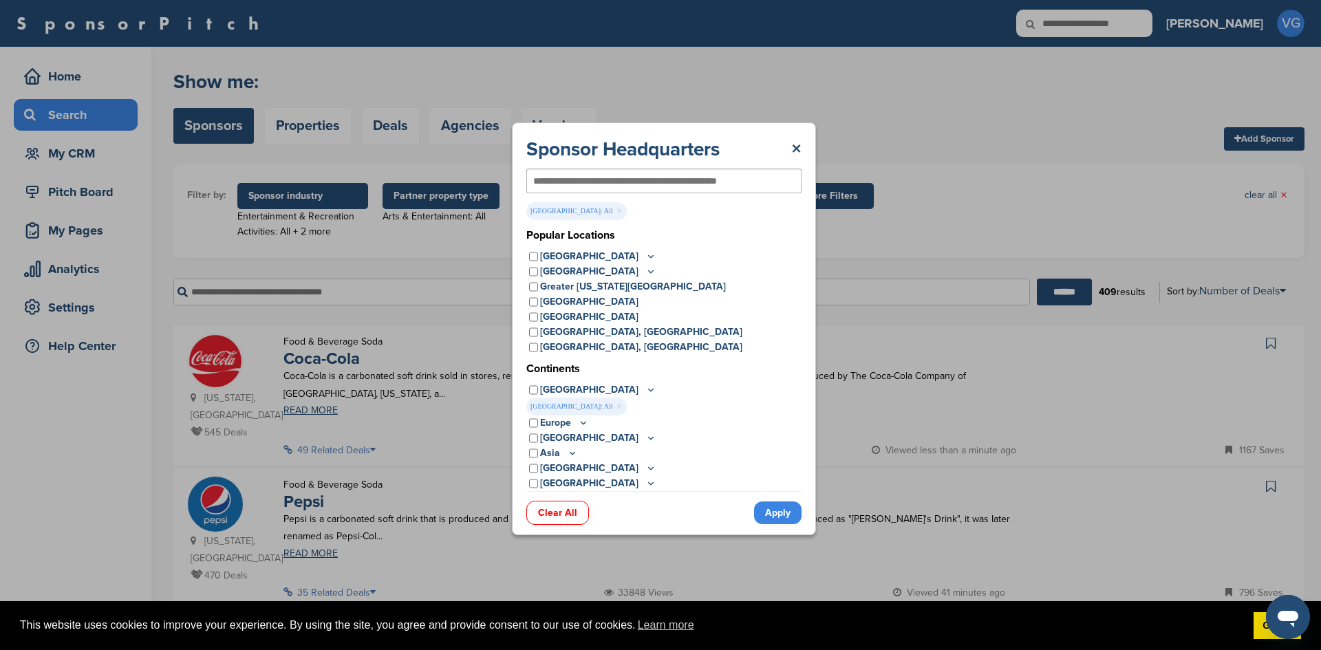
click at [768, 513] on link "Apply" at bounding box center [777, 513] width 47 height 23
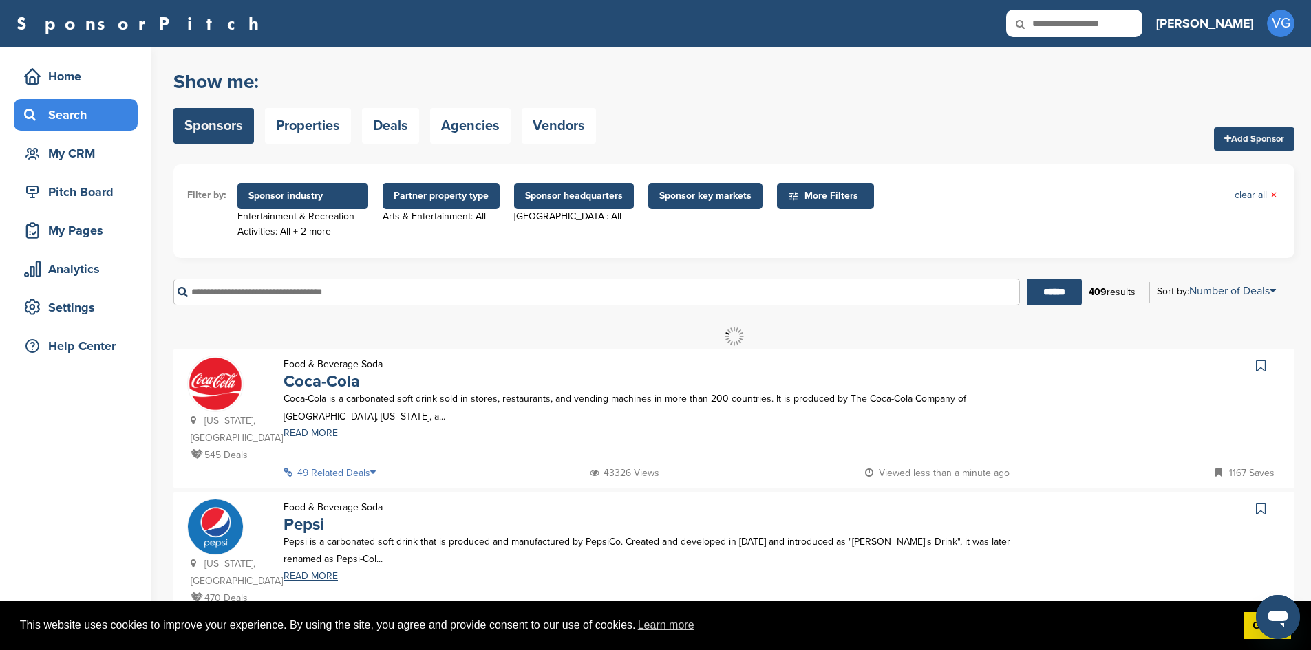
click at [696, 193] on span "Sponsor key markets" at bounding box center [705, 196] width 92 height 15
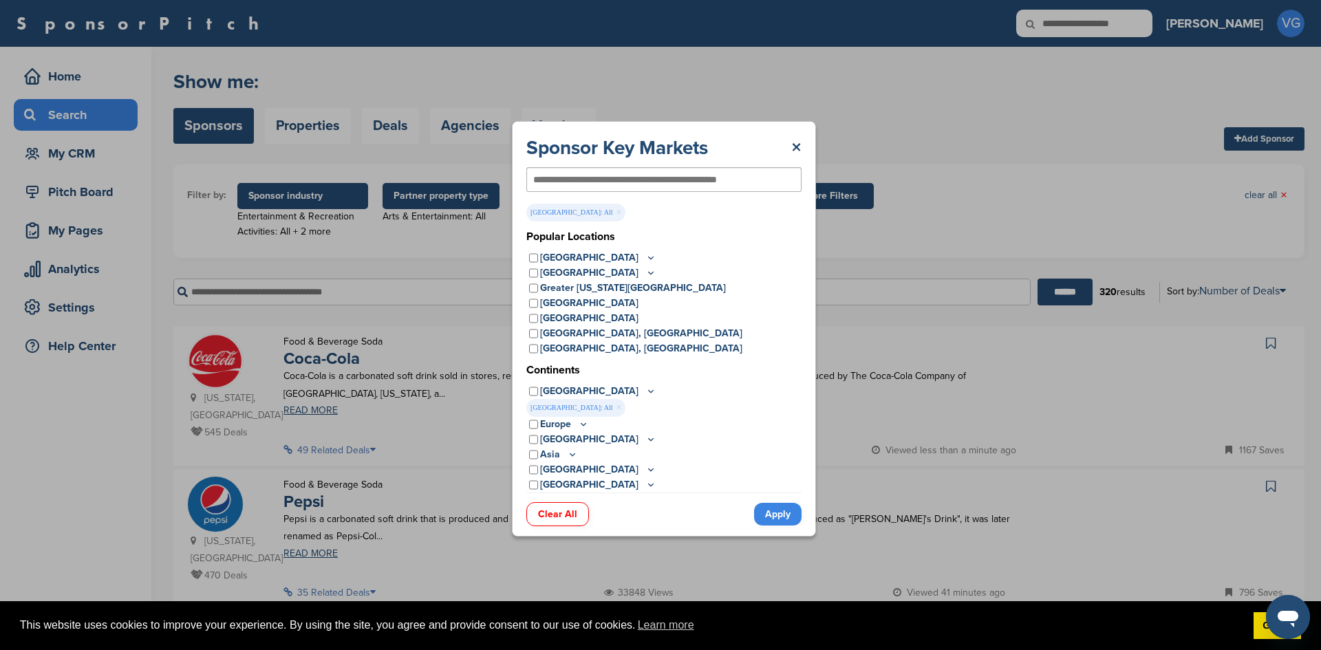
click at [768, 515] on link "Apply" at bounding box center [777, 514] width 47 height 23
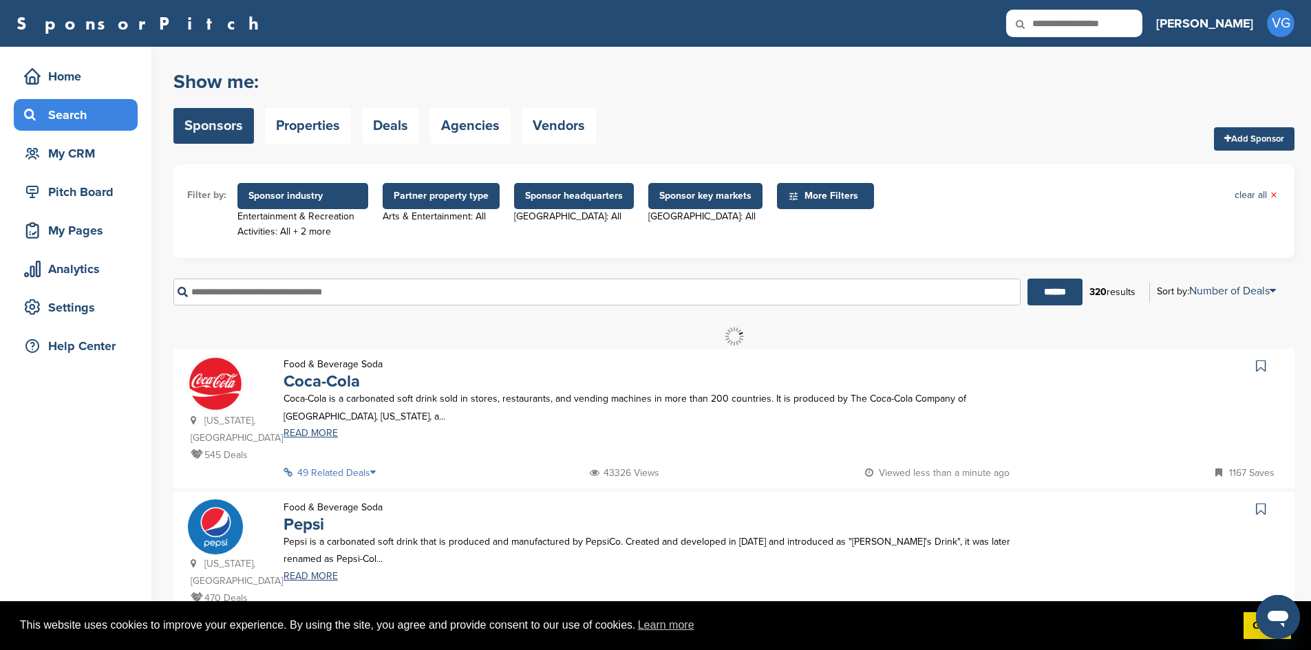
click at [811, 196] on span "More Filters" at bounding box center [827, 196] width 79 height 15
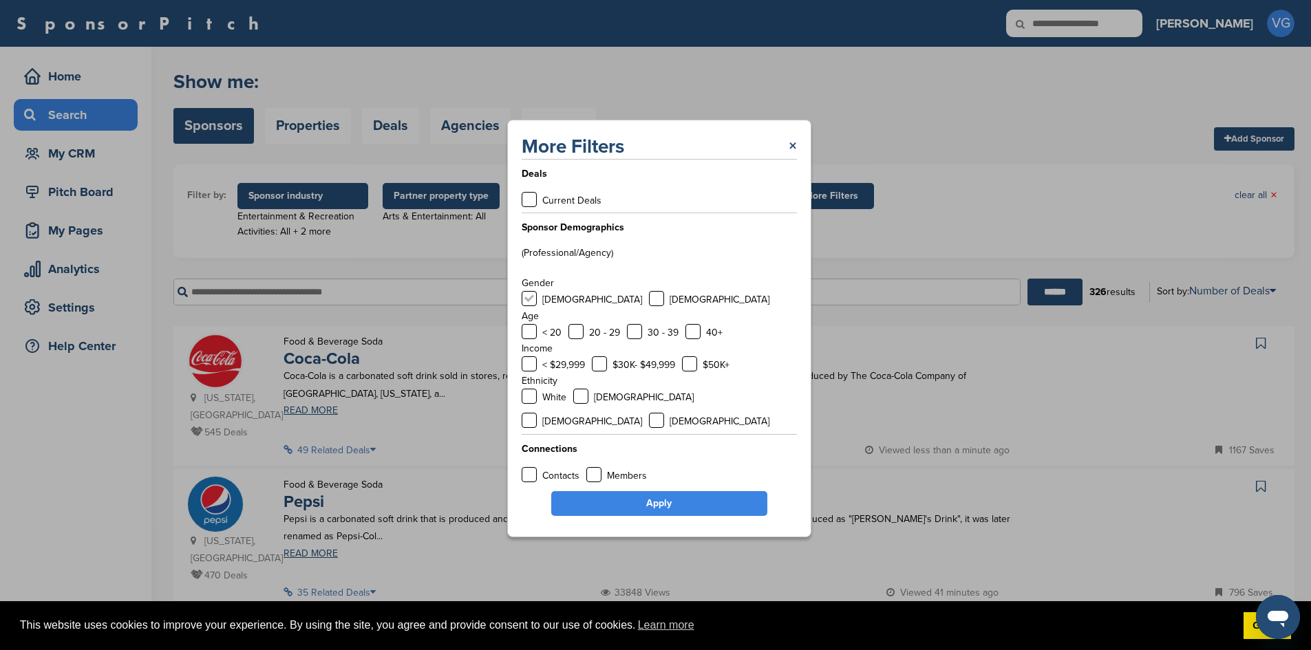
click at [525, 306] on label at bounding box center [528, 298] width 15 height 15
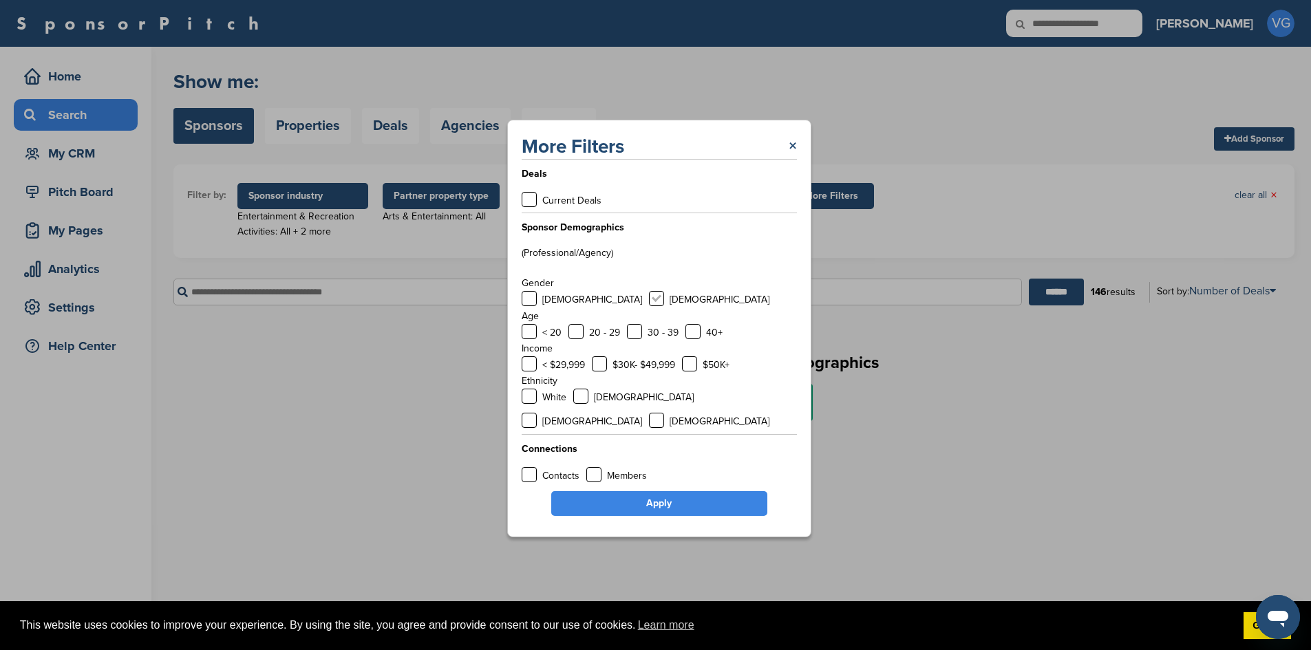
click at [649, 306] on label at bounding box center [656, 298] width 15 height 15
click at [572, 339] on label at bounding box center [575, 331] width 15 height 15
click at [633, 339] on label at bounding box center [634, 331] width 15 height 15
click at [596, 372] on label at bounding box center [599, 363] width 15 height 15
click at [526, 404] on label at bounding box center [528, 396] width 15 height 15
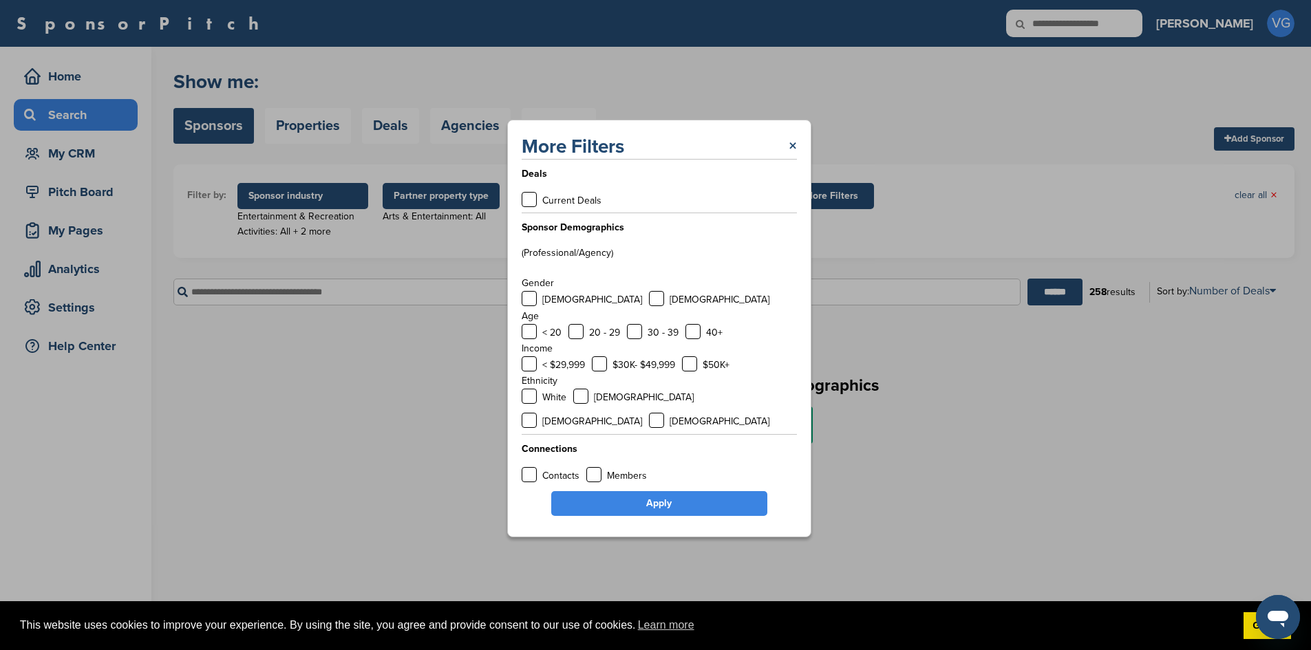
click at [614, 497] on link "Apply" at bounding box center [659, 503] width 216 height 25
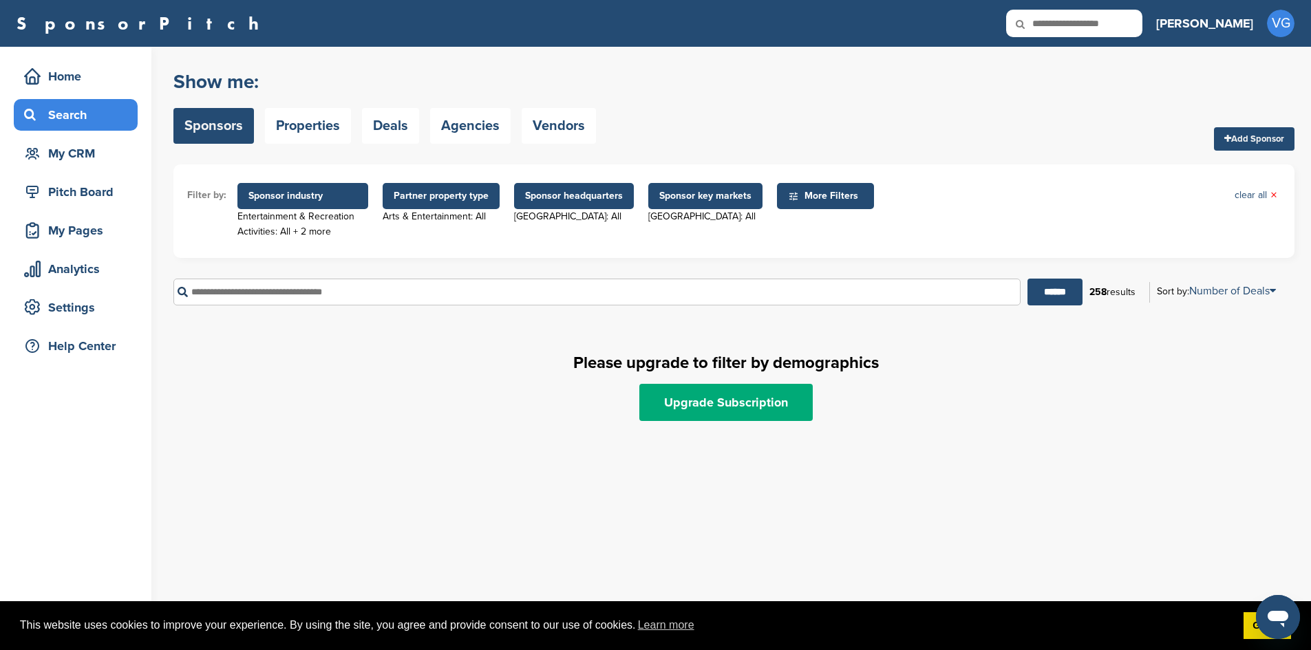
click at [715, 192] on span "Sponsor key markets" at bounding box center [705, 196] width 92 height 15
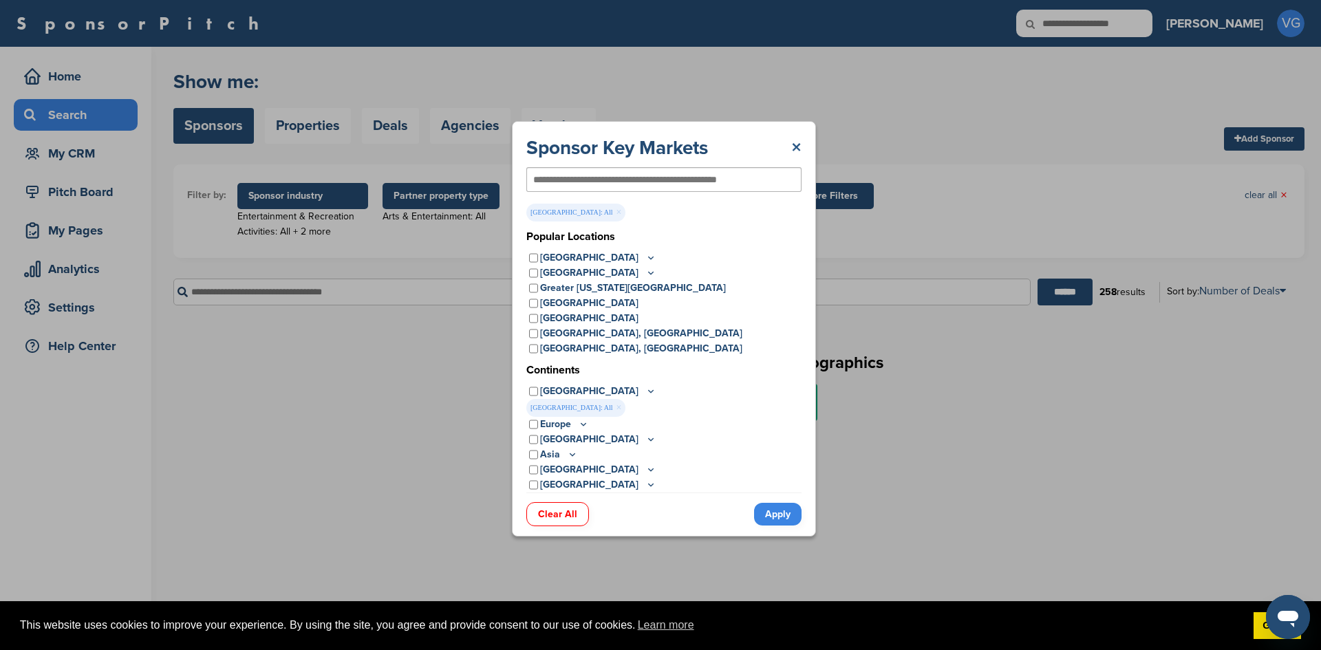
click at [795, 144] on link "×" at bounding box center [796, 148] width 10 height 25
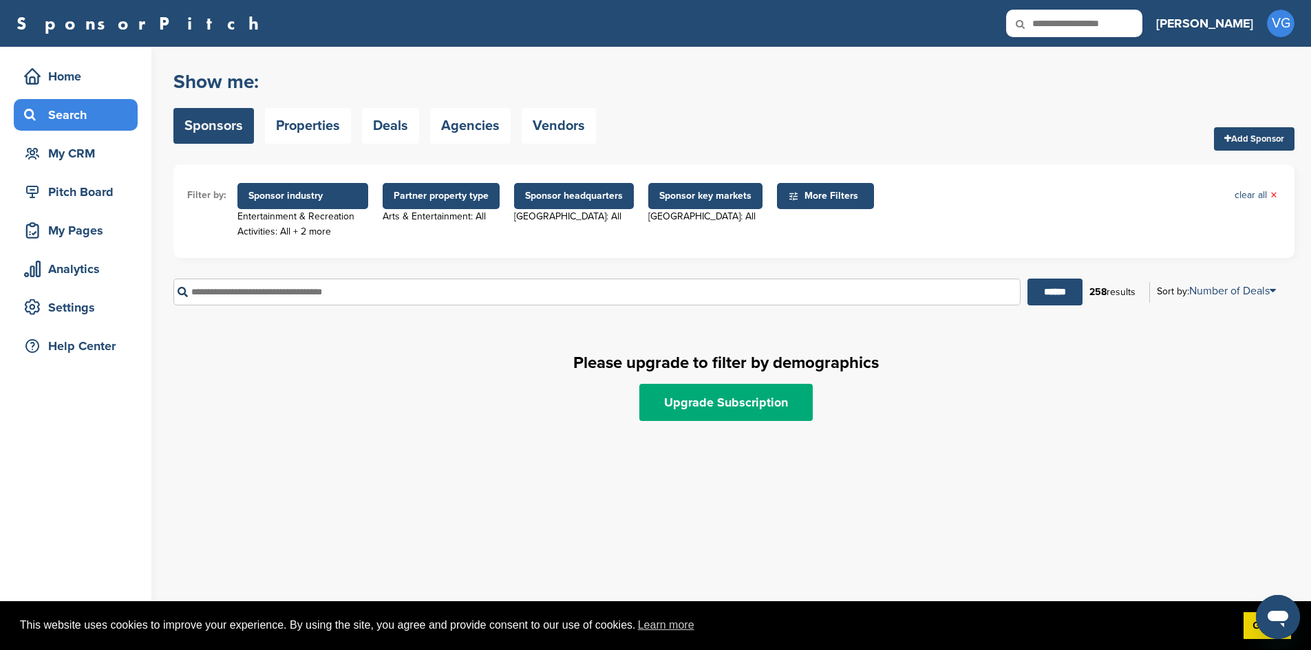
click at [800, 197] on span "More Filters" at bounding box center [827, 196] width 79 height 15
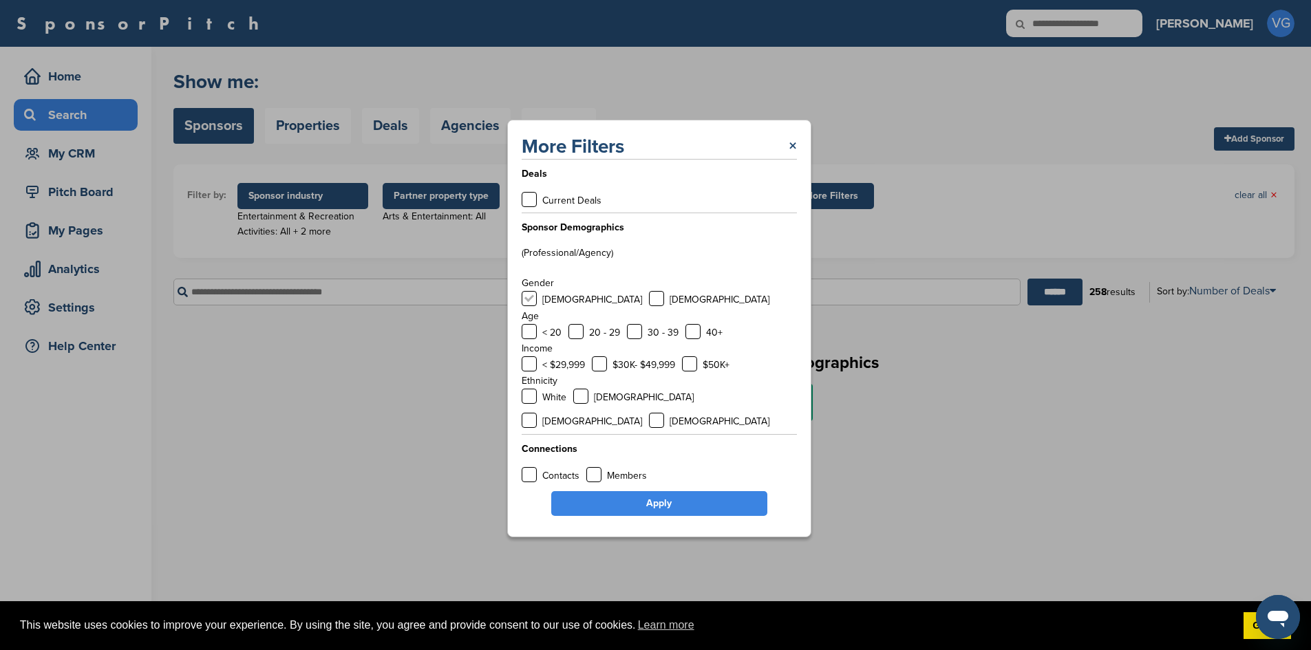
click at [532, 306] on label at bounding box center [528, 298] width 15 height 15
click at [649, 306] on label at bounding box center [656, 298] width 15 height 15
click at [577, 339] on label at bounding box center [575, 331] width 15 height 15
click at [603, 372] on label at bounding box center [599, 363] width 15 height 15
click at [538, 404] on div "White" at bounding box center [543, 397] width 45 height 17
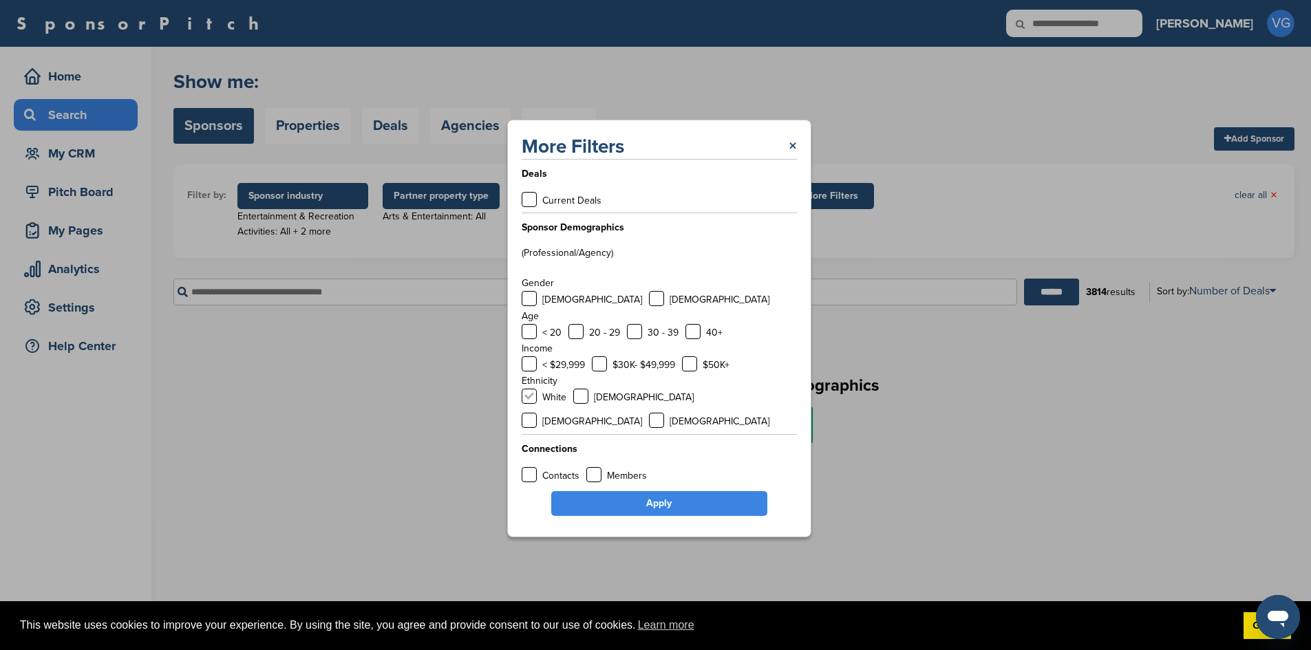
click at [530, 404] on label at bounding box center [528, 396] width 15 height 15
click at [632, 493] on link "Apply" at bounding box center [659, 503] width 216 height 25
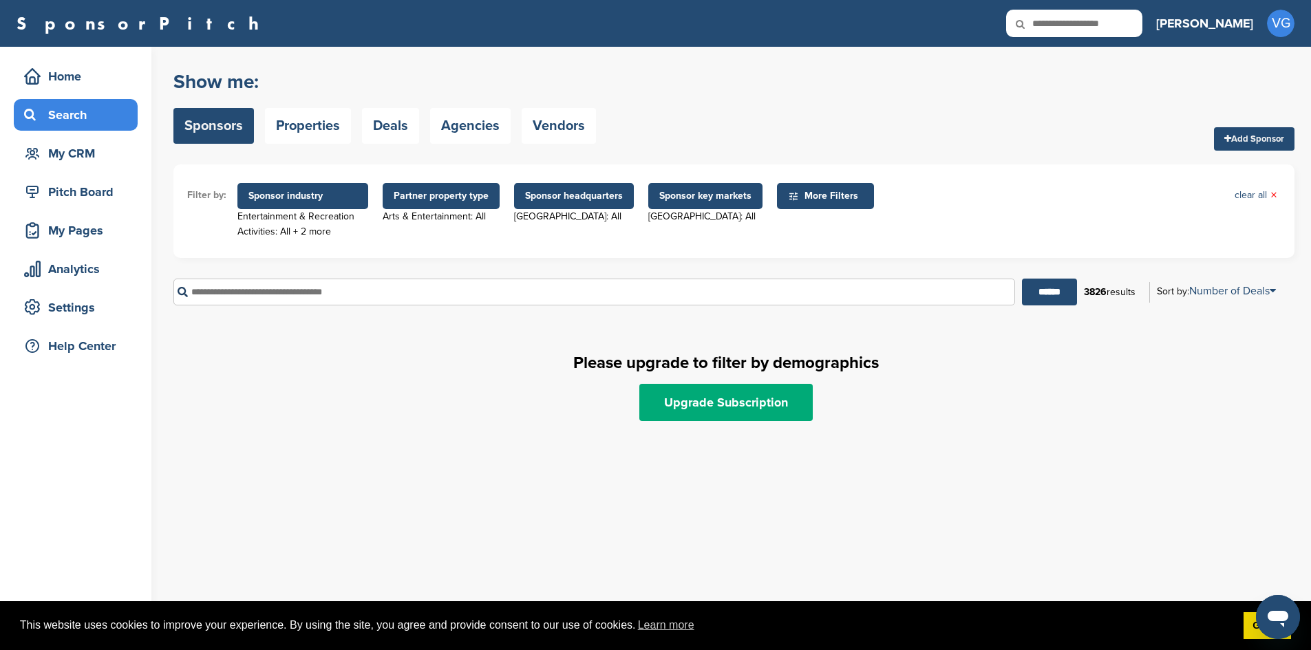
click at [692, 193] on span "Sponsor key markets" at bounding box center [705, 196] width 92 height 15
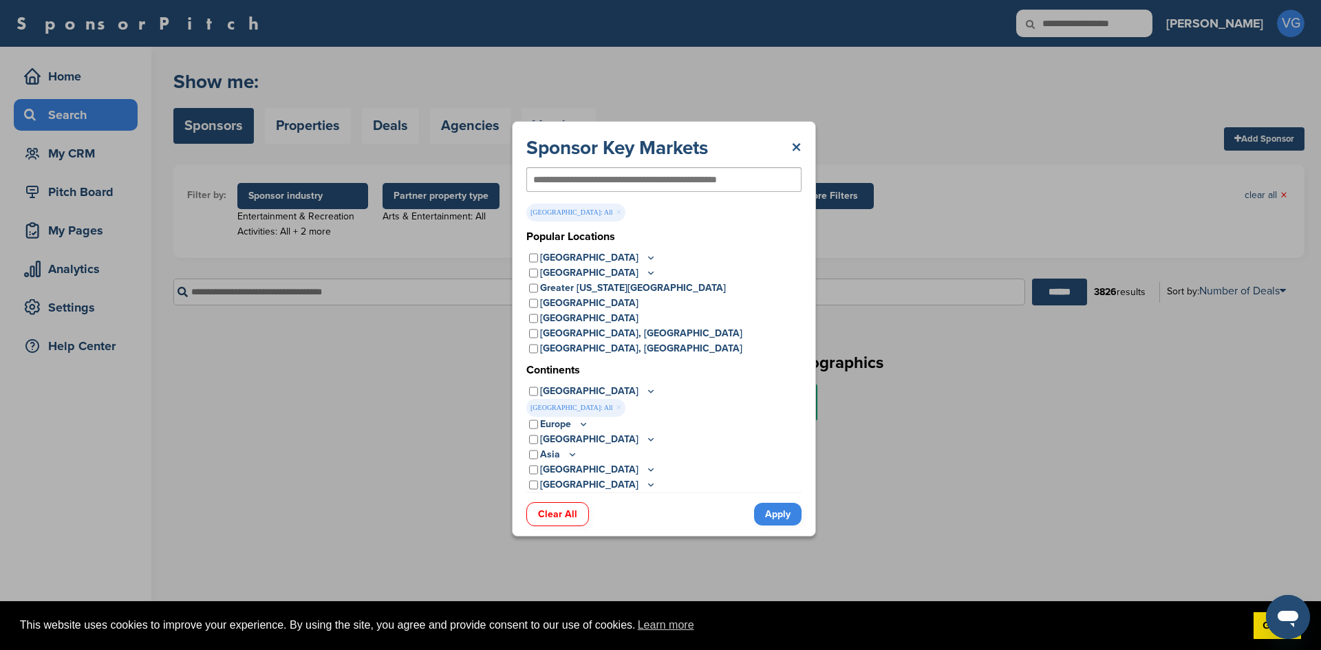
click at [791, 145] on link "×" at bounding box center [796, 148] width 10 height 25
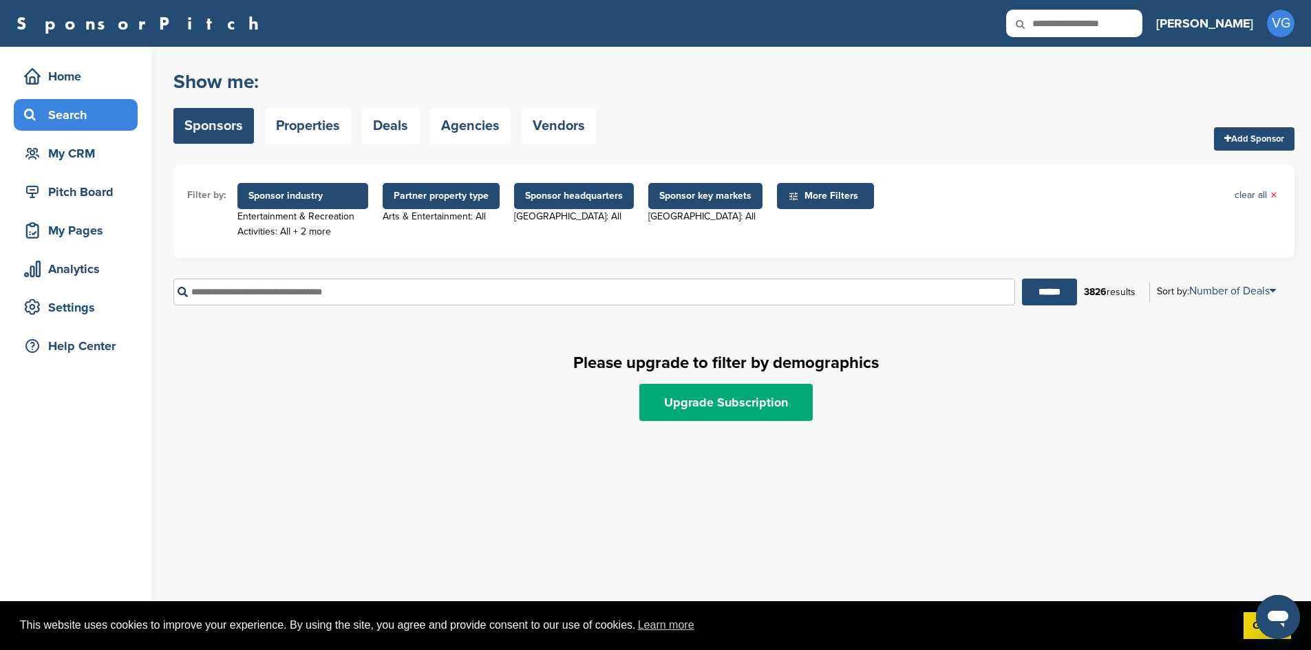
click at [452, 195] on span "Partner property type" at bounding box center [441, 196] width 95 height 15
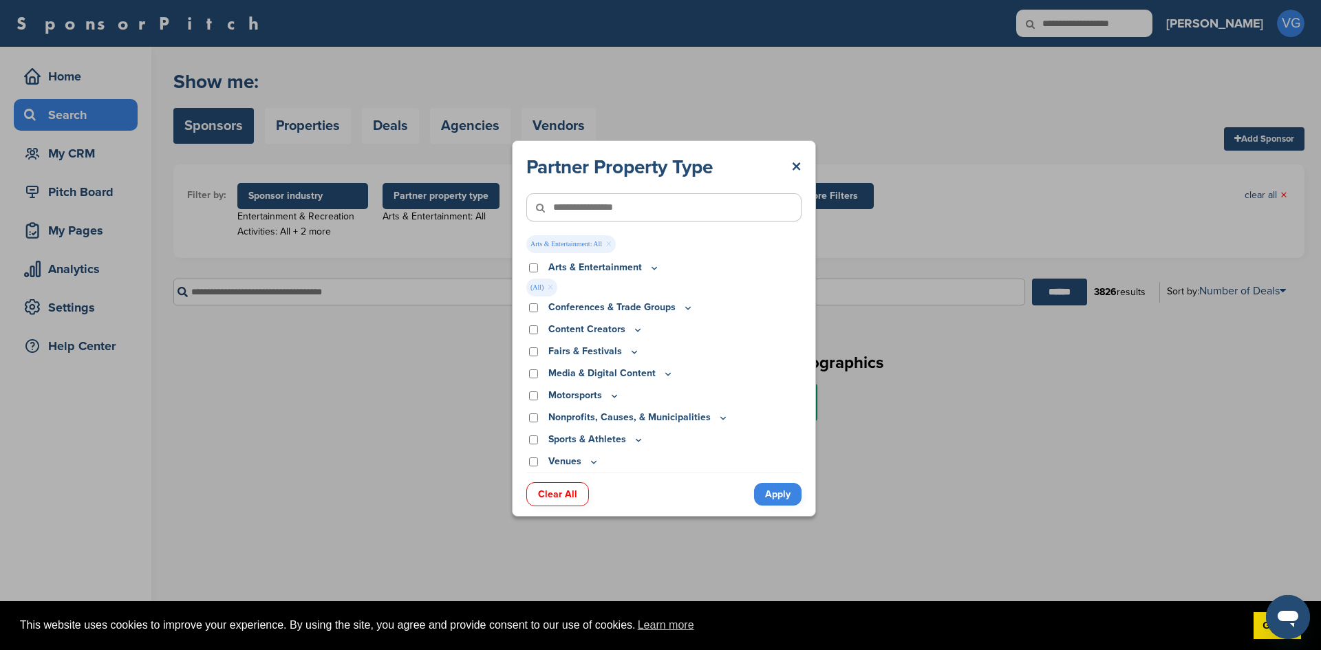
click at [320, 202] on div "Partner Property Type × Arts & Entertainment: All × Arts & Entertainment Actor/…" at bounding box center [664, 328] width 1328 height 657
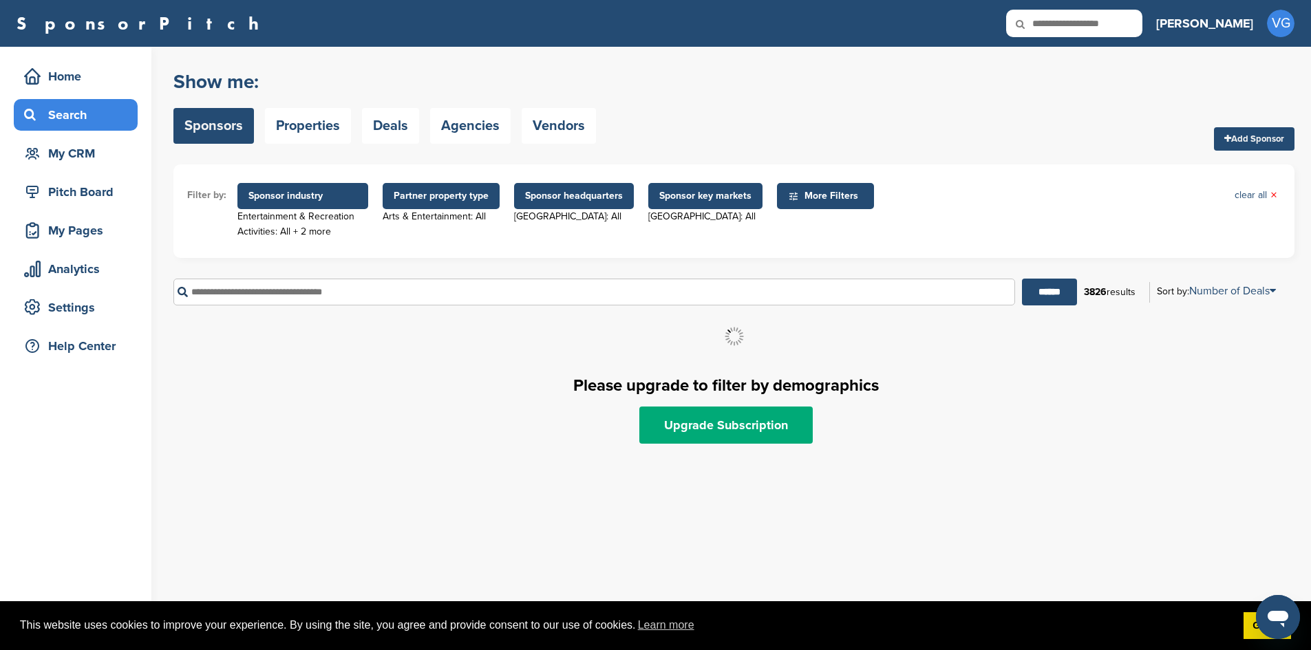
click at [321, 198] on span "Sponsor industry" at bounding box center [302, 196] width 109 height 15
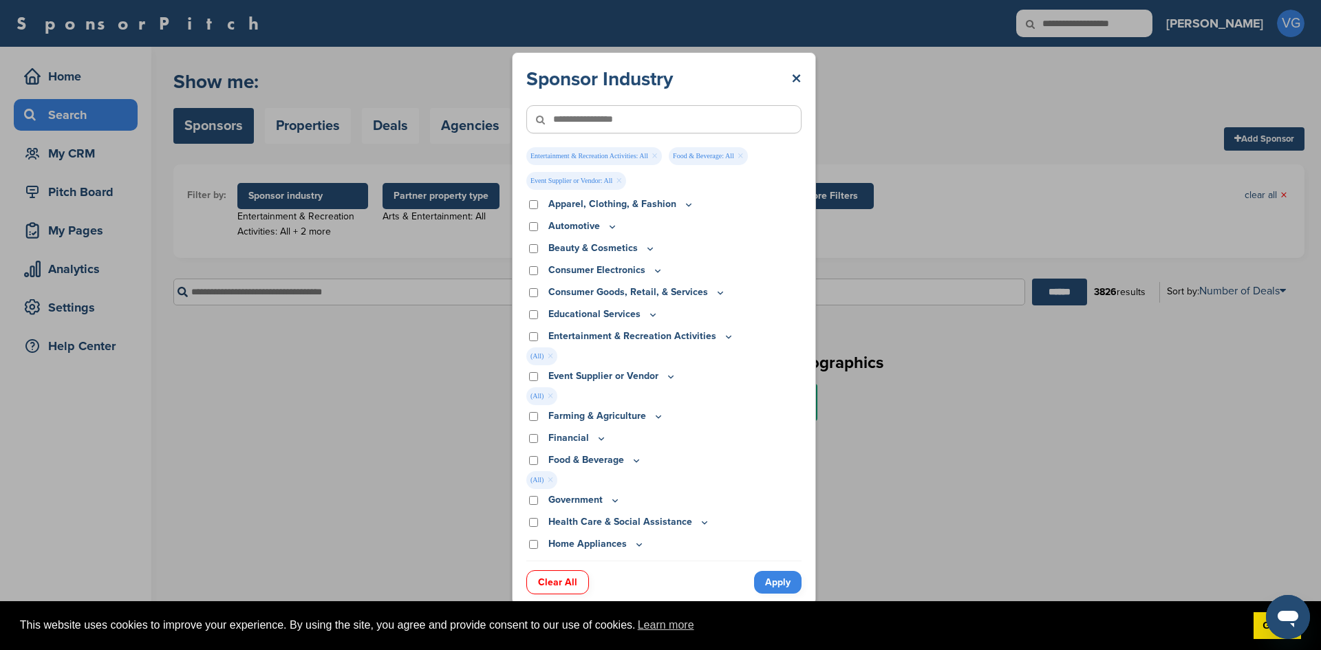
click at [469, 228] on div "Sponsor Industry × Entertainment & Recreation Activities: All × Food & Beverage…" at bounding box center [664, 328] width 1328 height 657
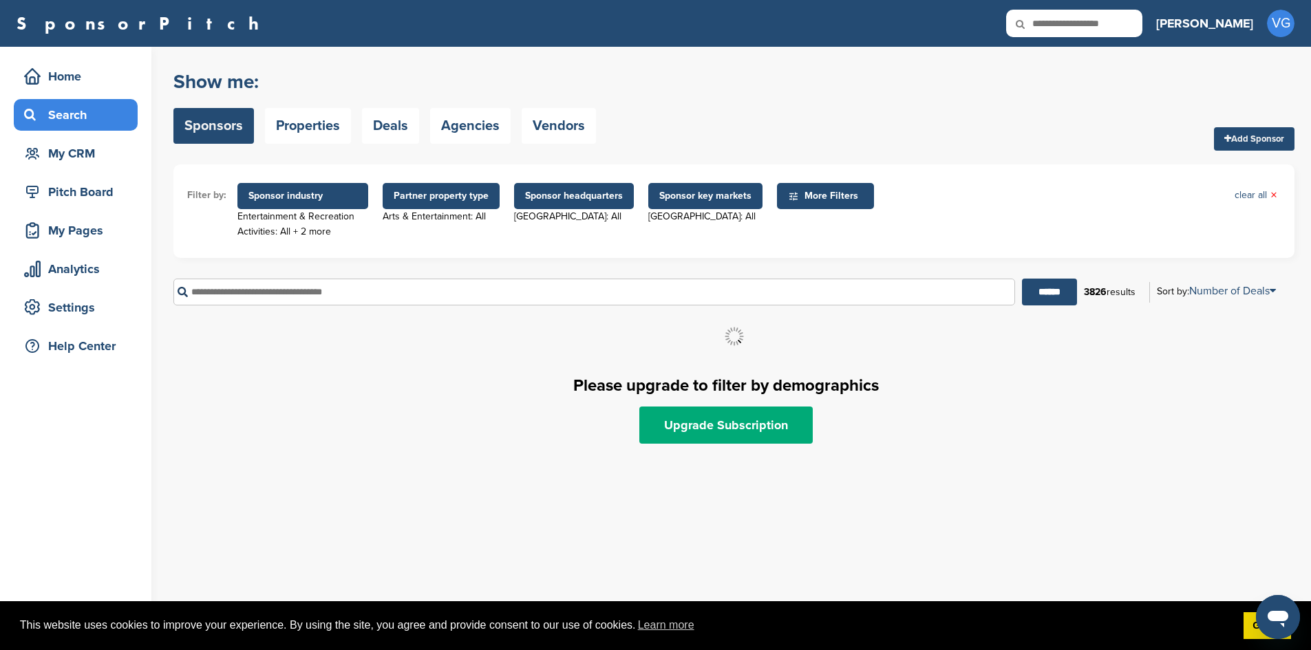
click at [671, 201] on span "Sponsor key markets" at bounding box center [705, 196] width 92 height 15
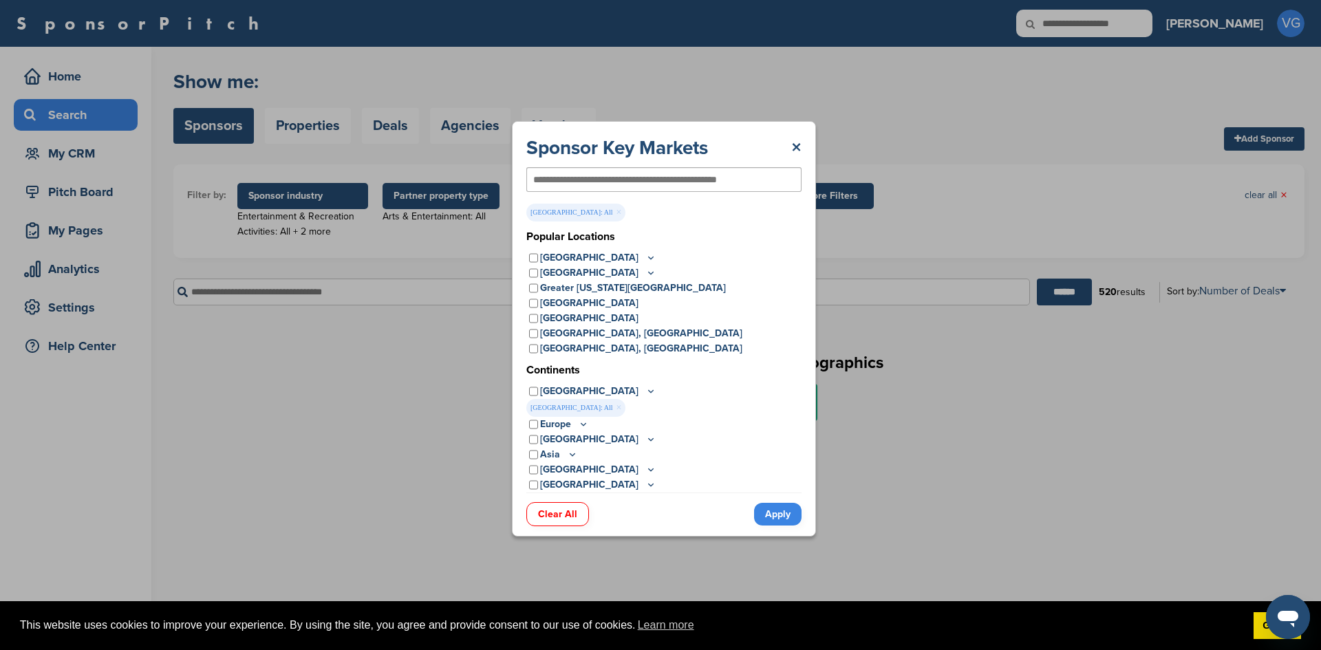
click at [566, 506] on link "Clear All" at bounding box center [557, 514] width 63 height 24
click at [761, 513] on link "Apply" at bounding box center [777, 514] width 47 height 23
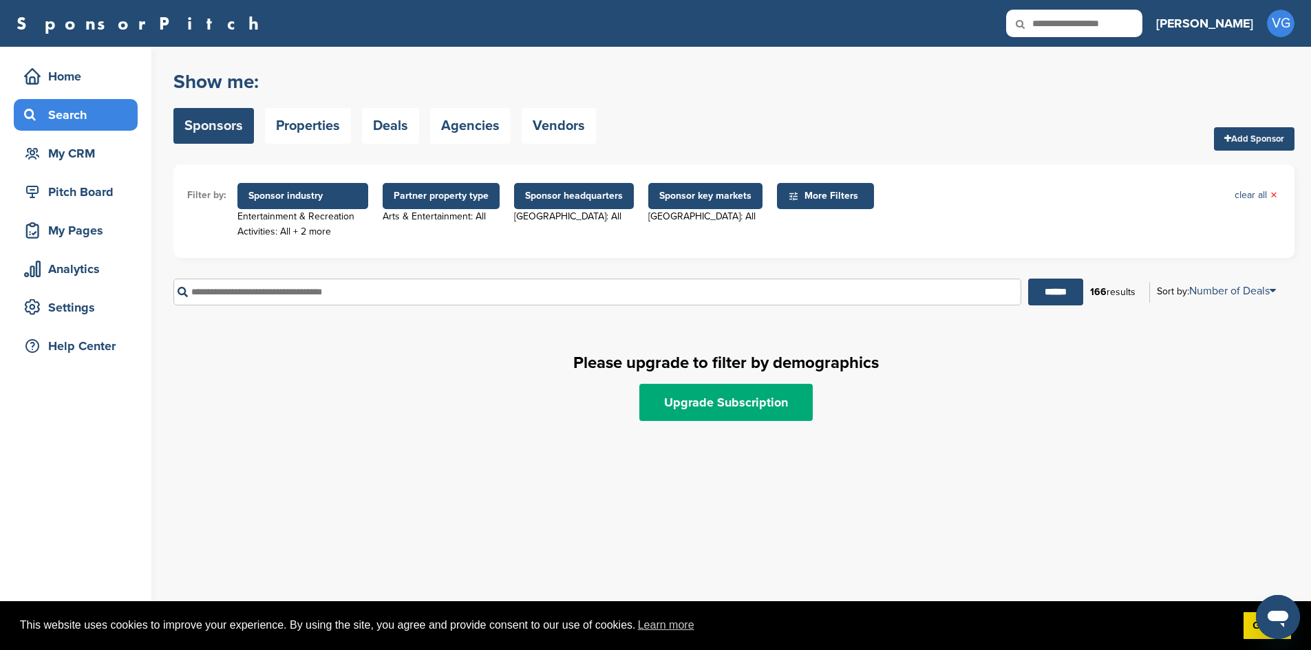
click at [578, 200] on span "Sponsor headquarters" at bounding box center [574, 196] width 98 height 15
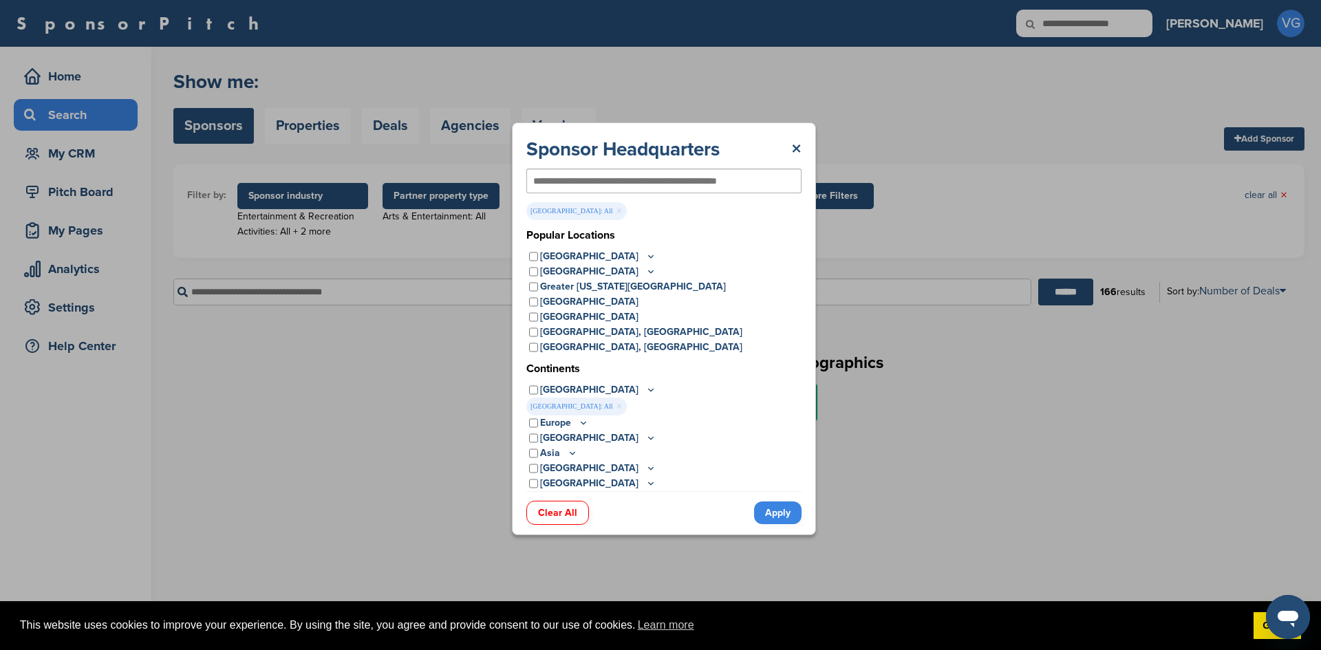
click at [567, 514] on link "Clear All" at bounding box center [557, 513] width 63 height 24
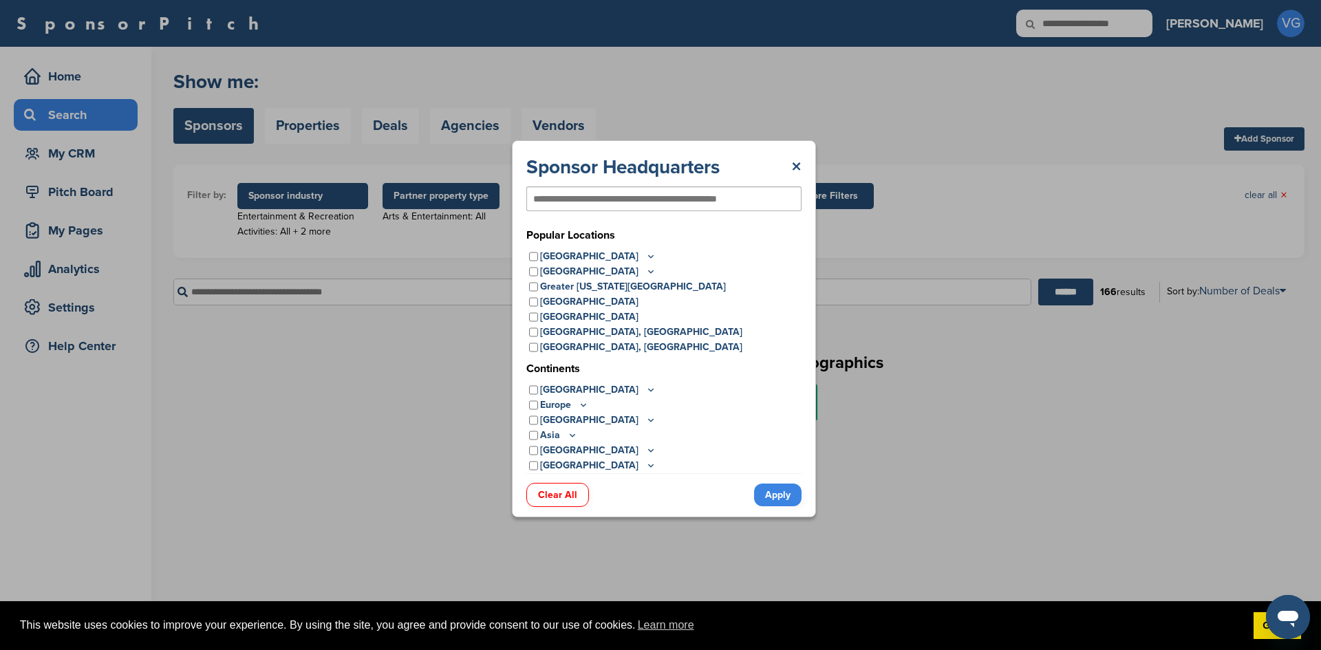
click at [762, 493] on link "Apply" at bounding box center [777, 495] width 47 height 23
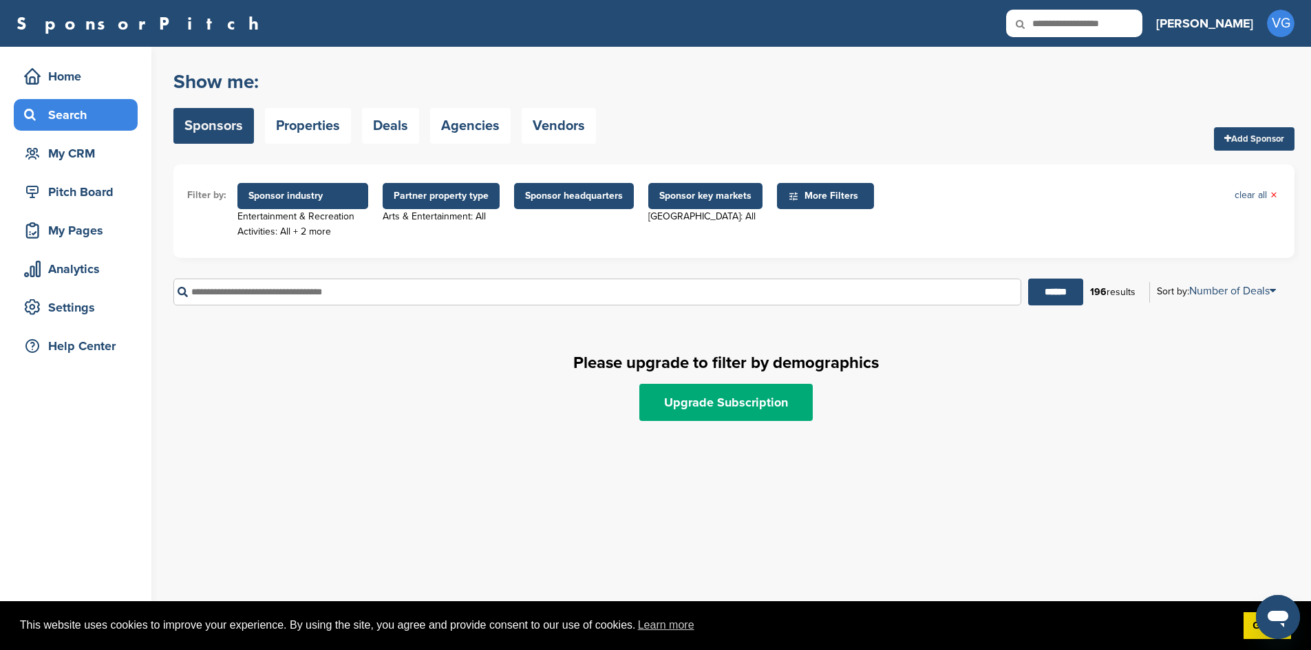
click at [433, 199] on span "Partner property type" at bounding box center [441, 196] width 95 height 15
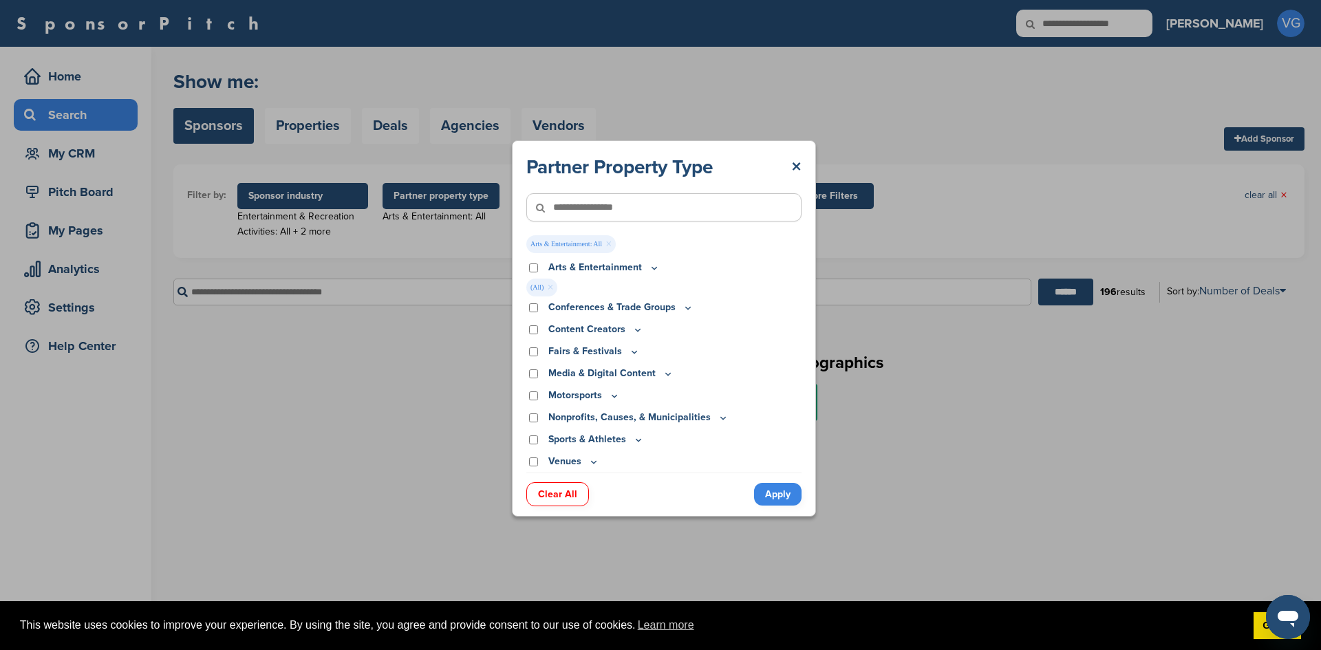
click at [559, 497] on link "Clear All" at bounding box center [557, 494] width 63 height 24
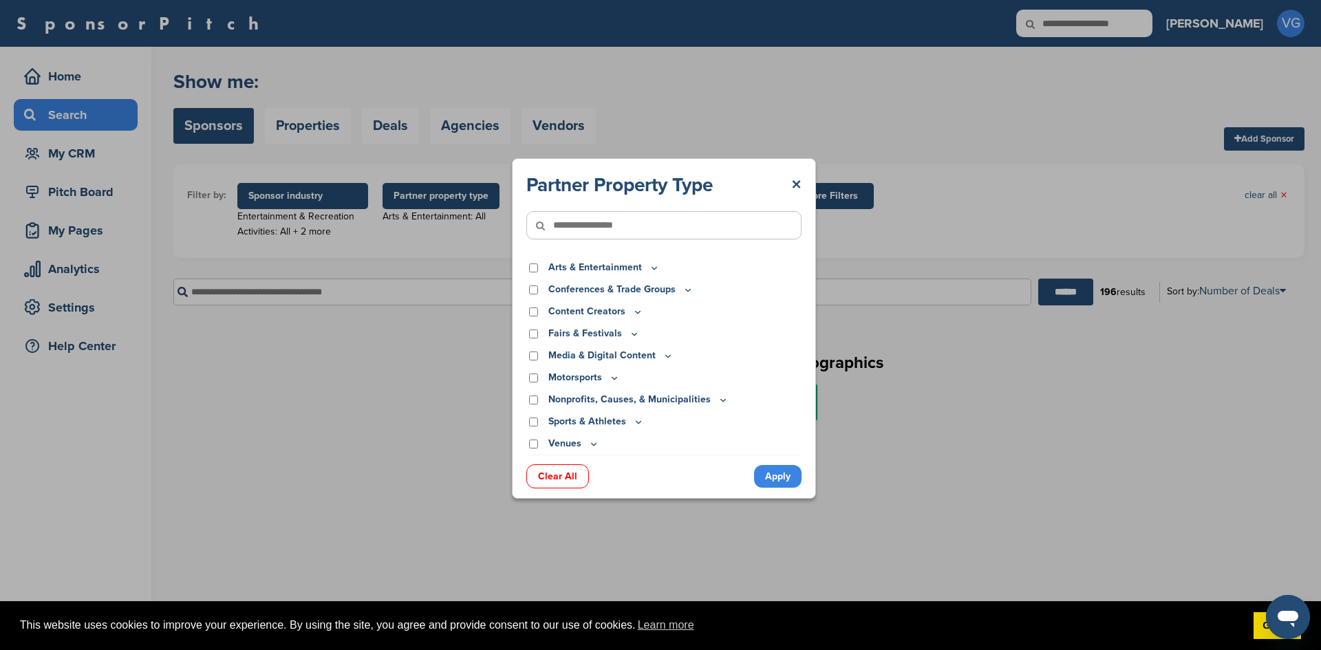
click at [766, 480] on link "Apply" at bounding box center [777, 476] width 47 height 23
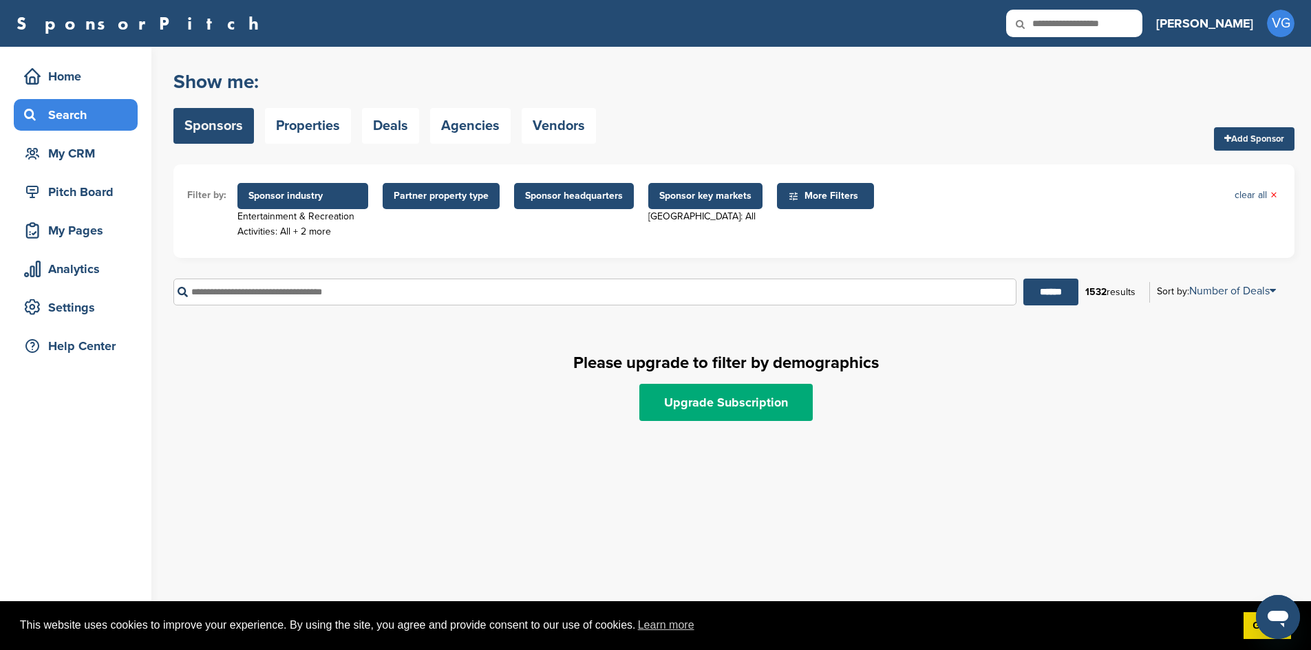
click at [288, 188] on span "Sponsor industry" at bounding box center [302, 196] width 131 height 26
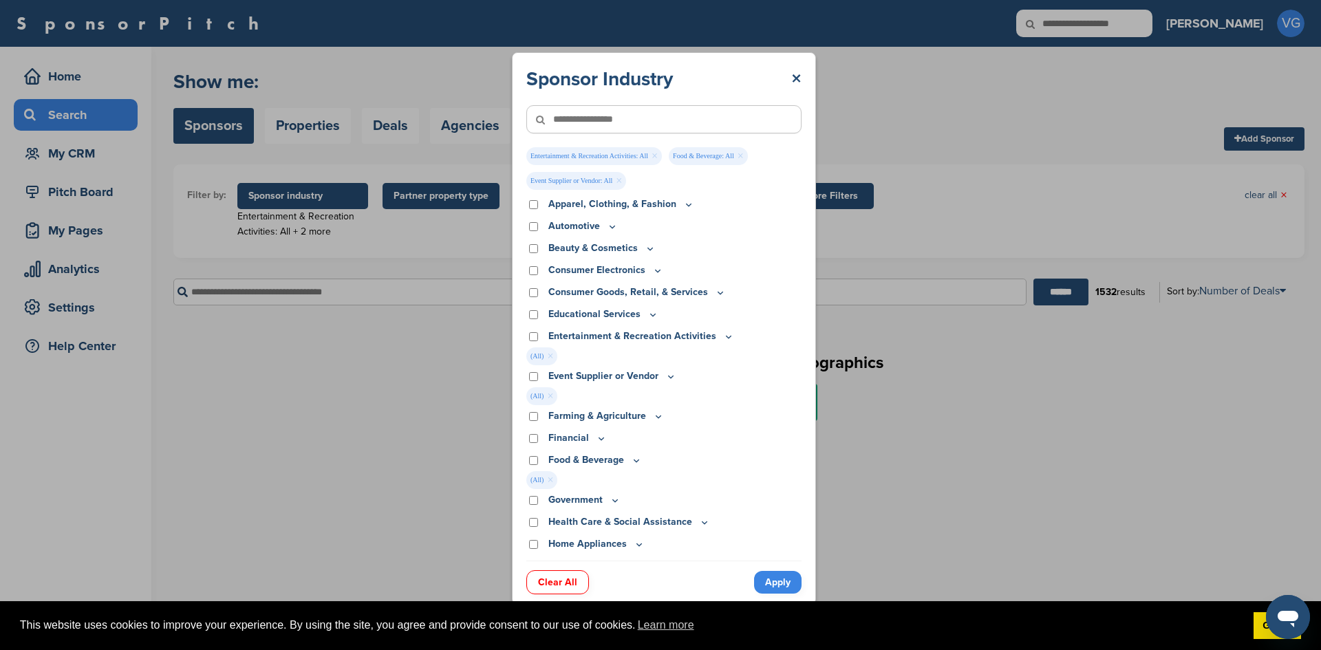
click at [557, 580] on link "Clear All" at bounding box center [557, 582] width 63 height 24
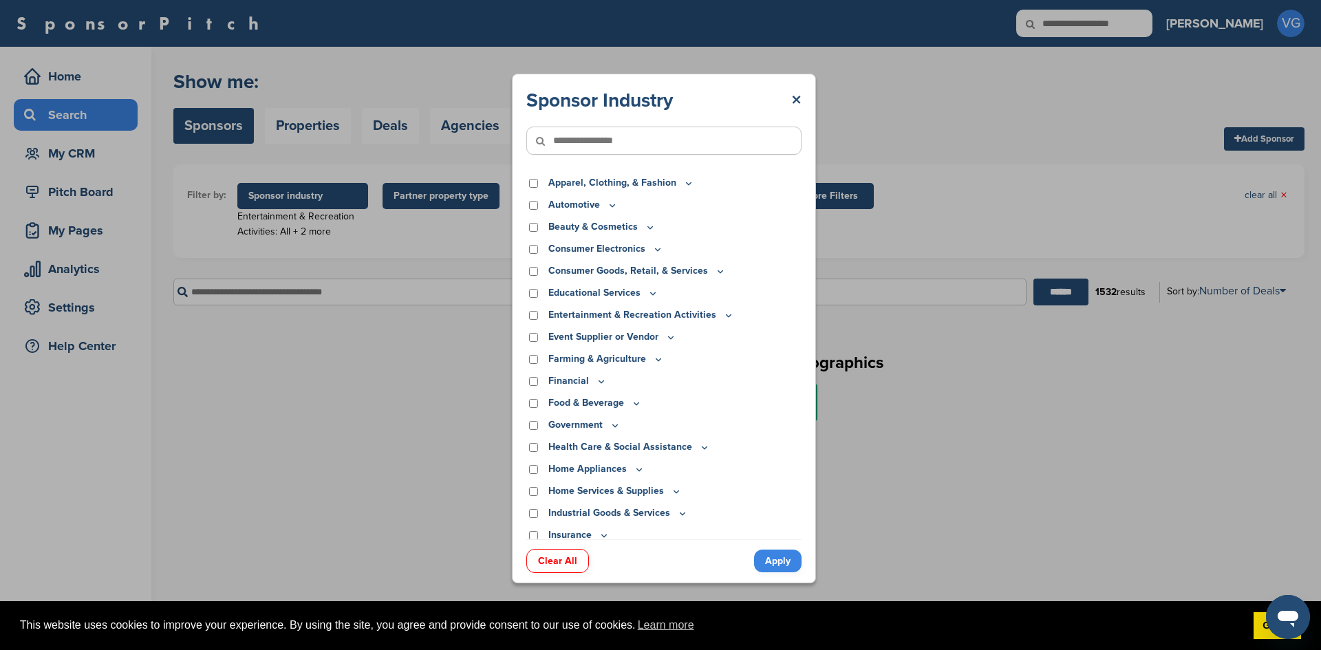
click at [767, 585] on div "Sponsor Industry × Apparel, Clothing, & Fashion Accessories Athletic Apparel & …" at bounding box center [664, 328] width 1328 height 657
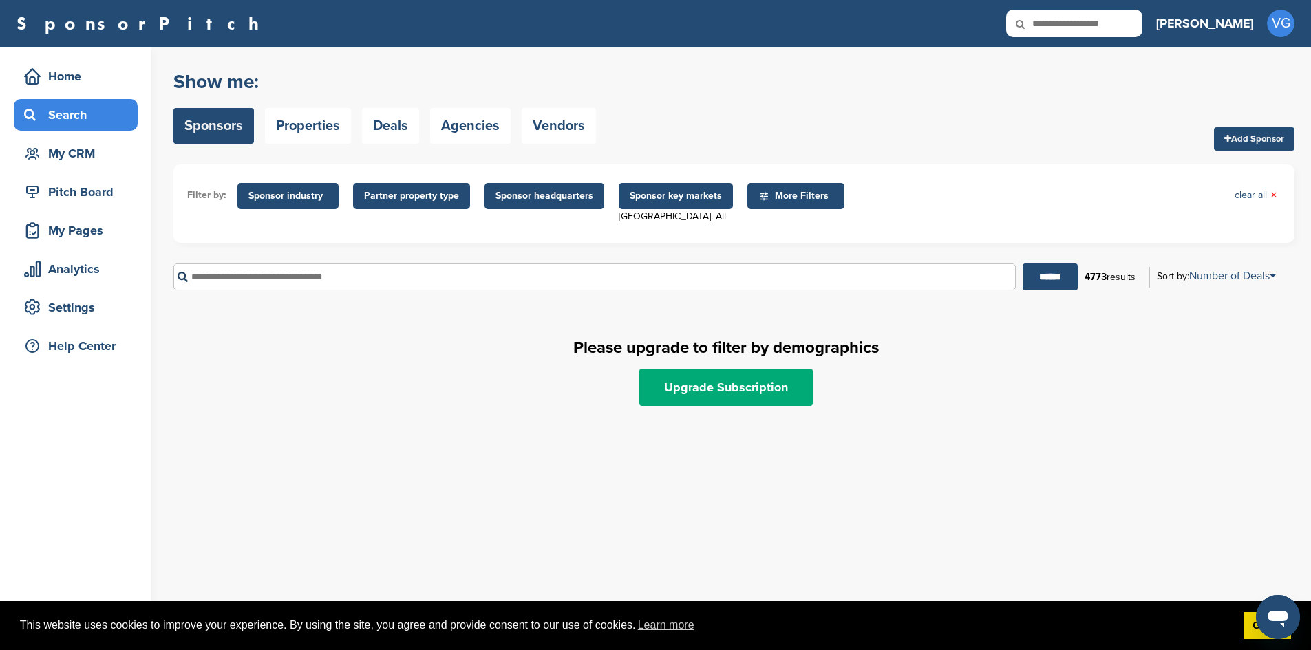
click at [185, 124] on link "Sponsors" at bounding box center [213, 126] width 80 height 36
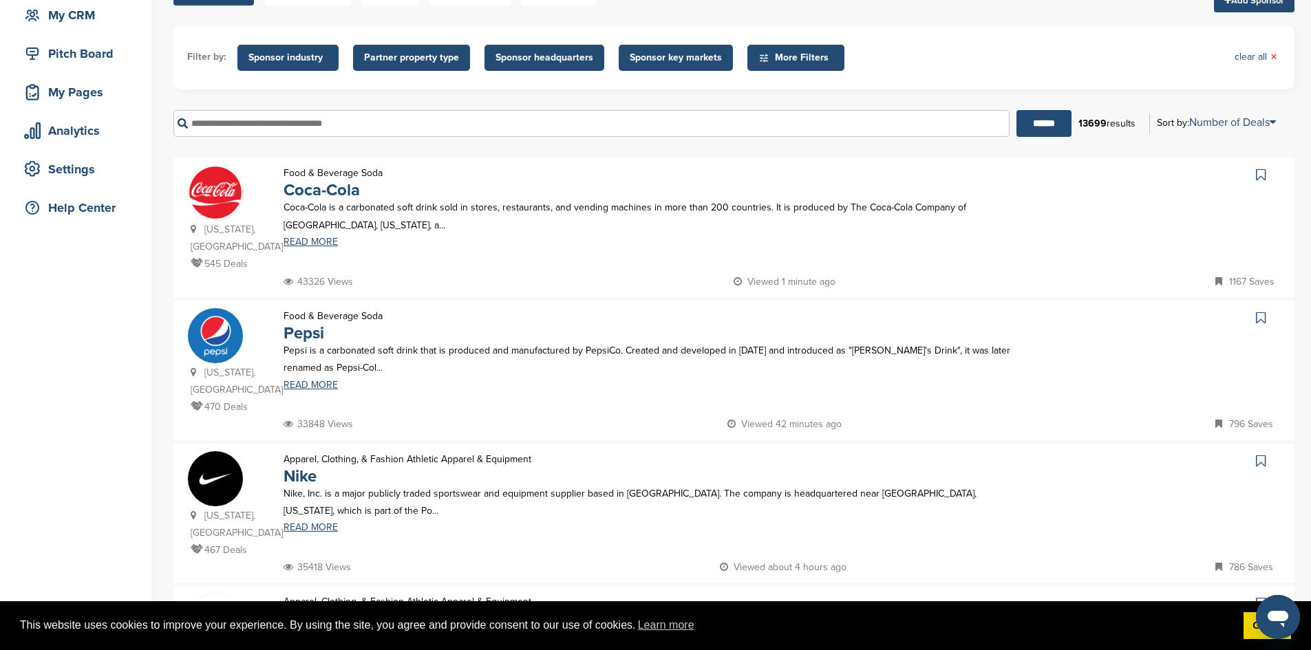
scroll to position [142, 0]
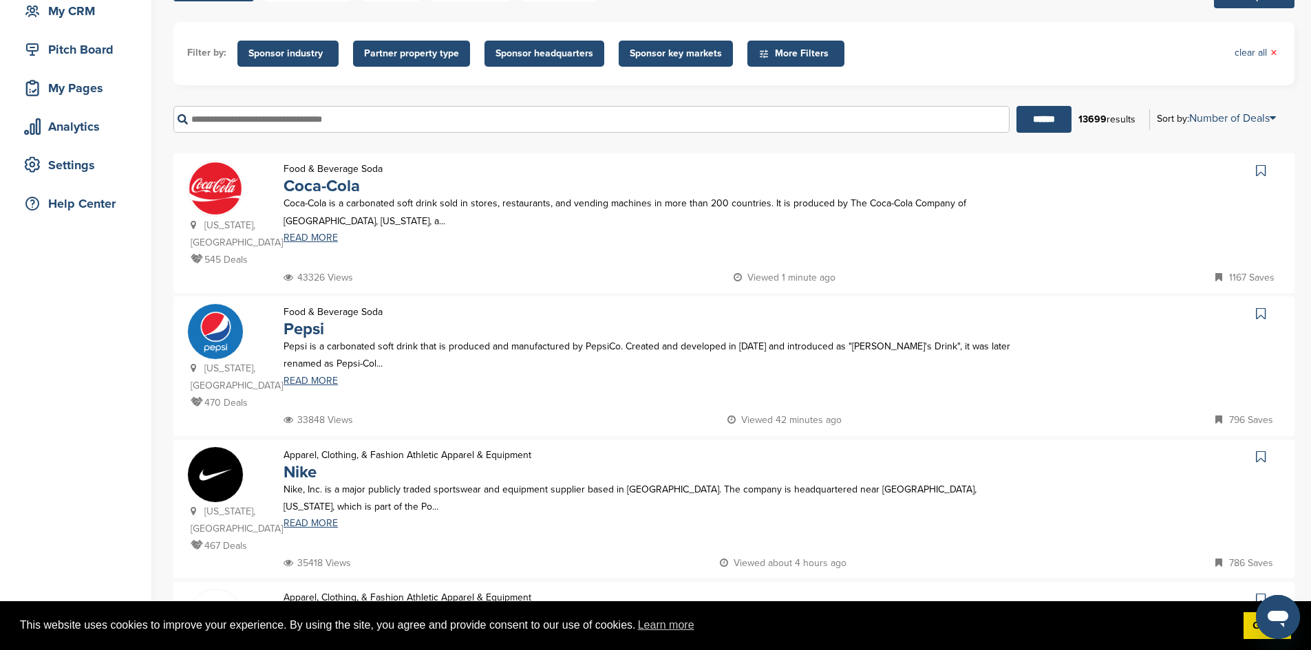
click at [808, 48] on span "More Filters" at bounding box center [797, 53] width 79 height 15
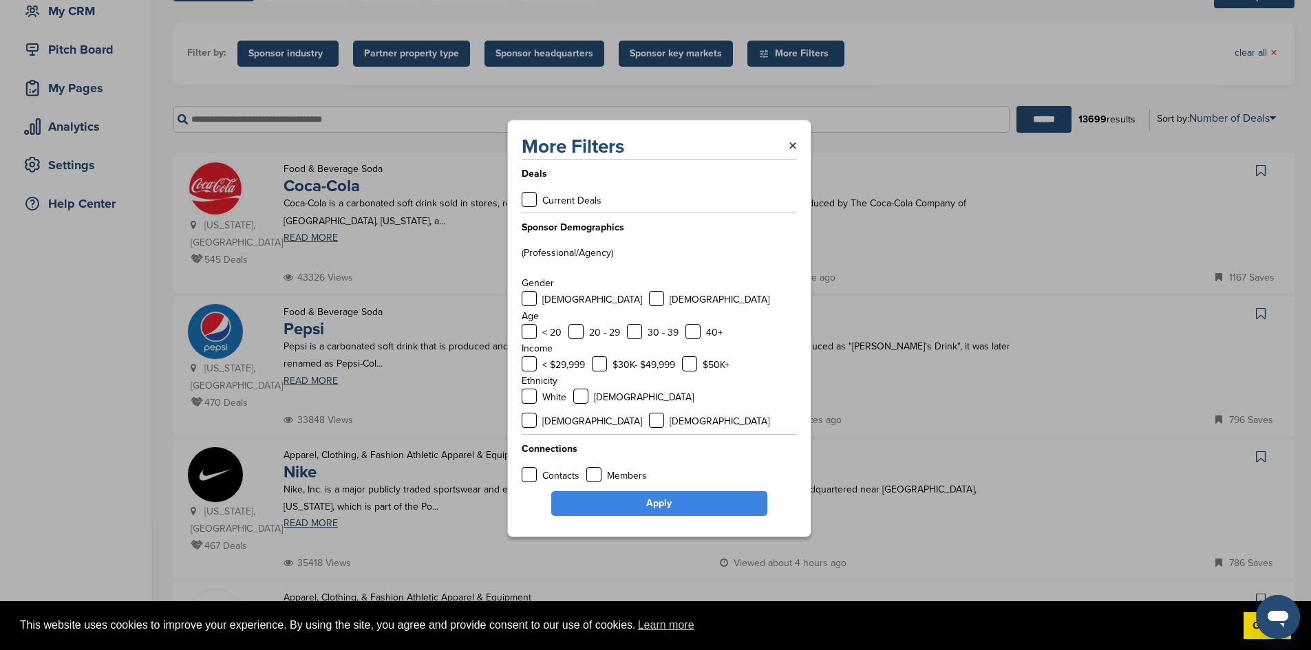
click at [1145, 162] on div "More Filters × Deals Current Deals Sponsor Demographics (Professional/Agency) G…" at bounding box center [658, 328] width 1317 height 657
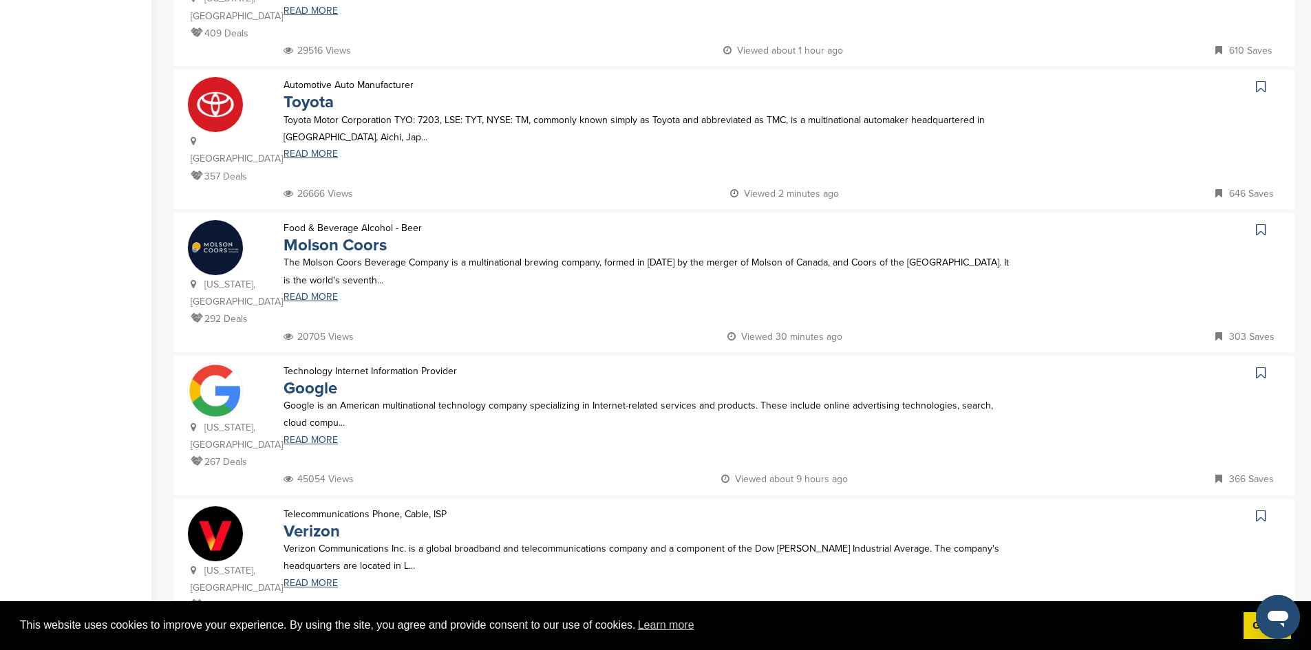
scroll to position [1375, 0]
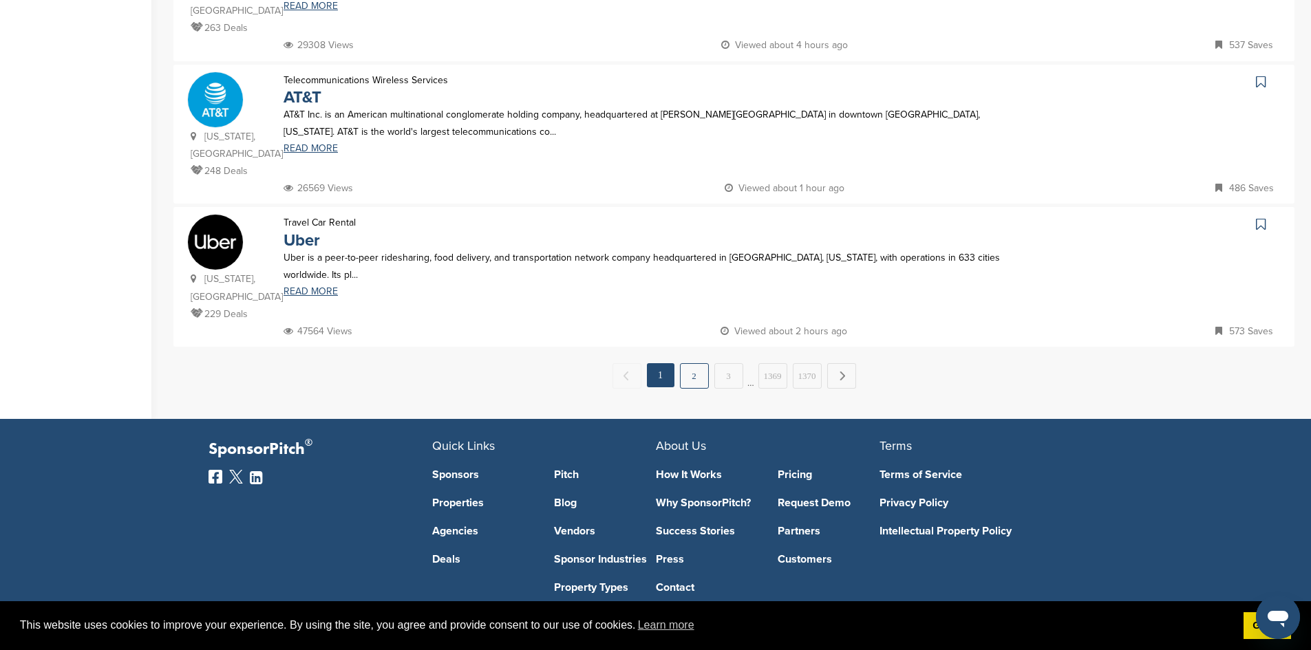
click at [697, 363] on link "2" at bounding box center [694, 375] width 29 height 25
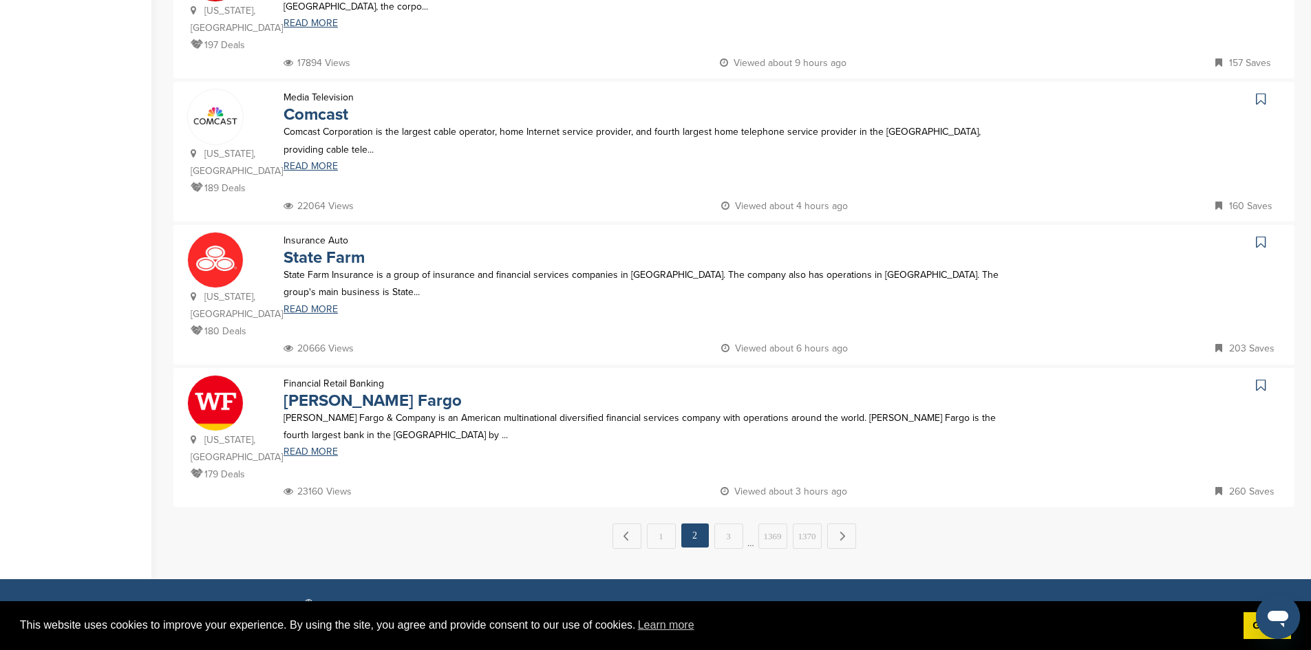
scroll to position [1274, 0]
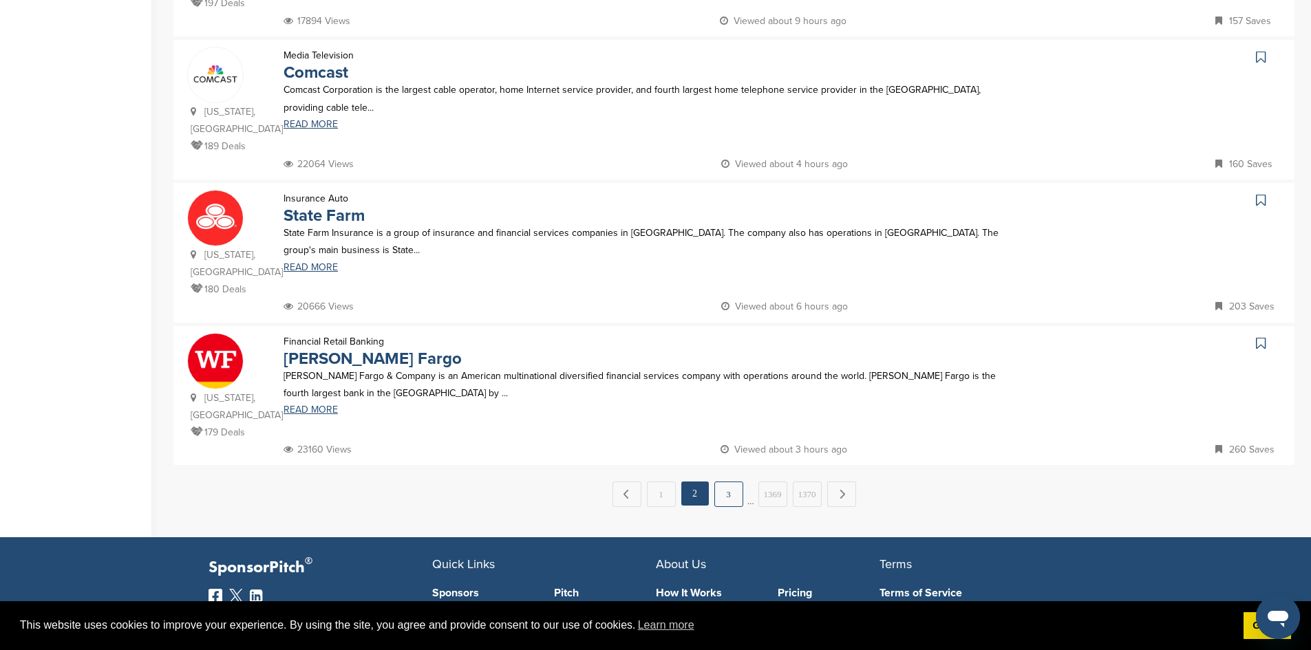
click at [734, 482] on link "3" at bounding box center [728, 494] width 29 height 25
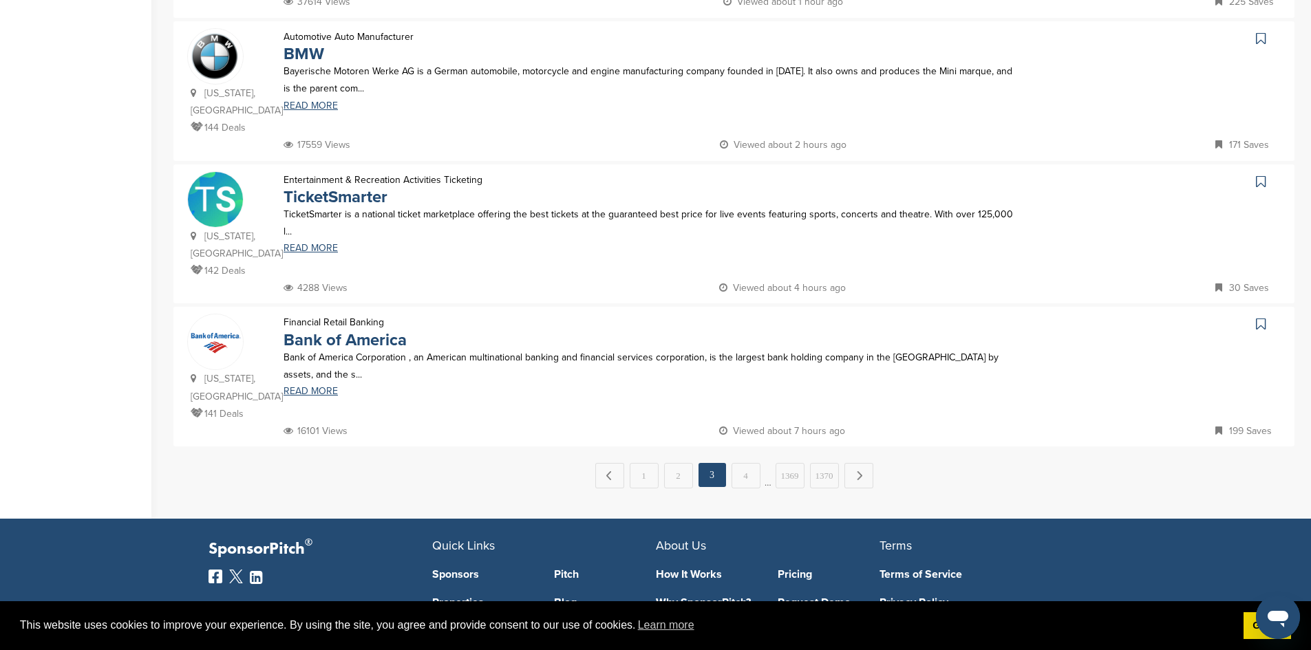
scroll to position [1280, 0]
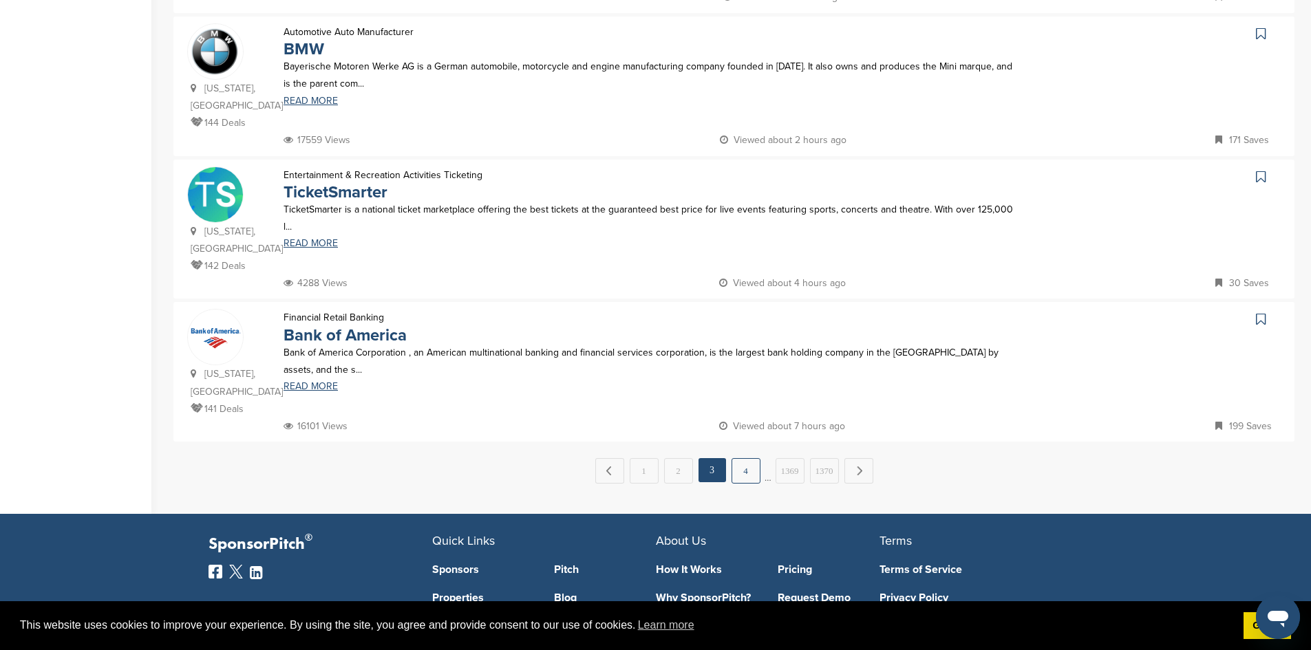
click at [749, 458] on link "4" at bounding box center [745, 470] width 29 height 25
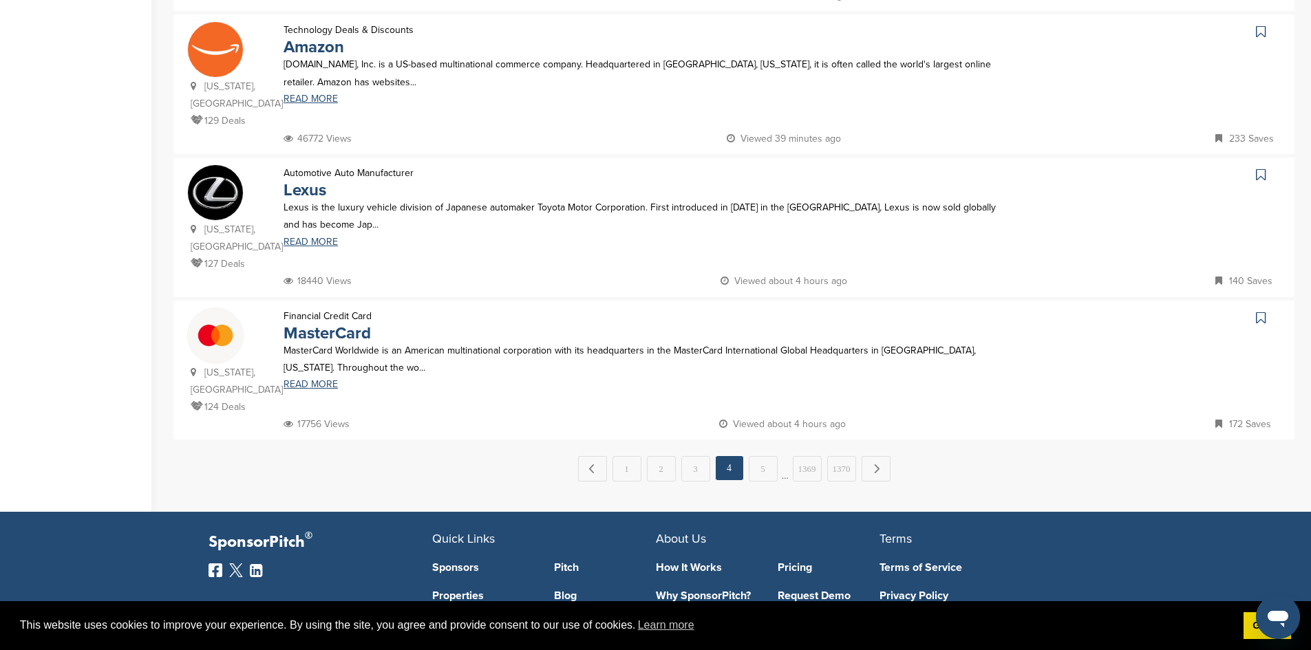
scroll to position [1302, 0]
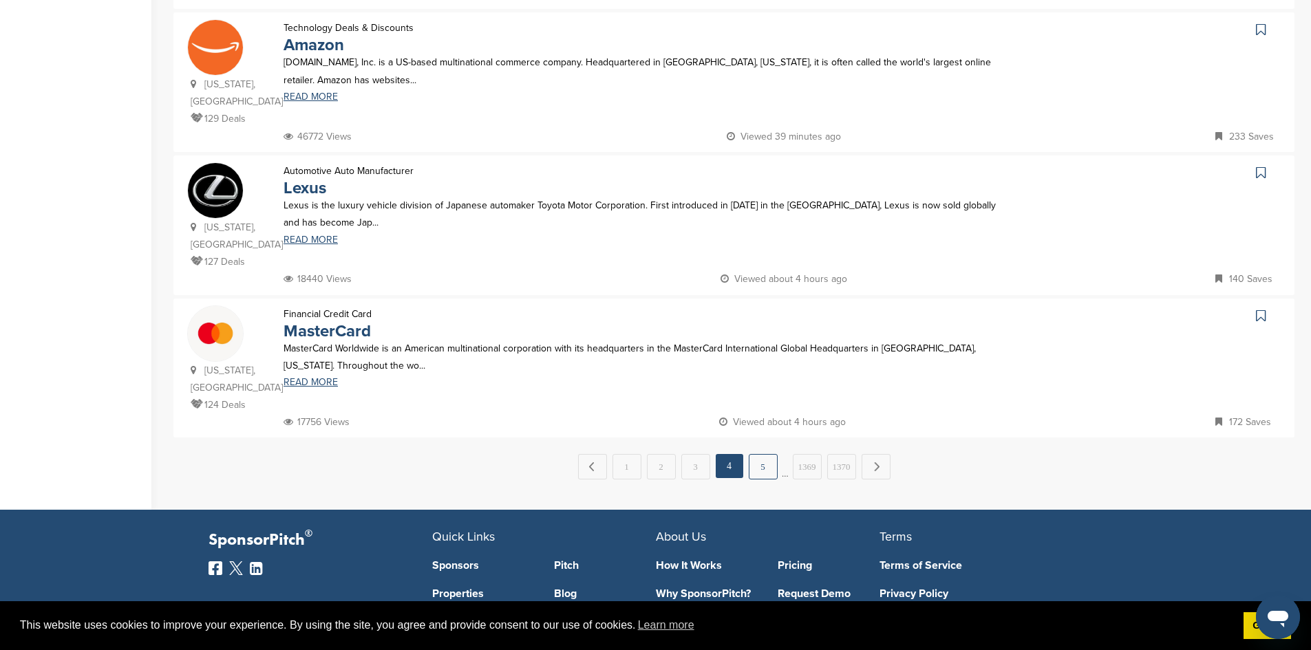
click at [766, 454] on link "5" at bounding box center [763, 466] width 29 height 25
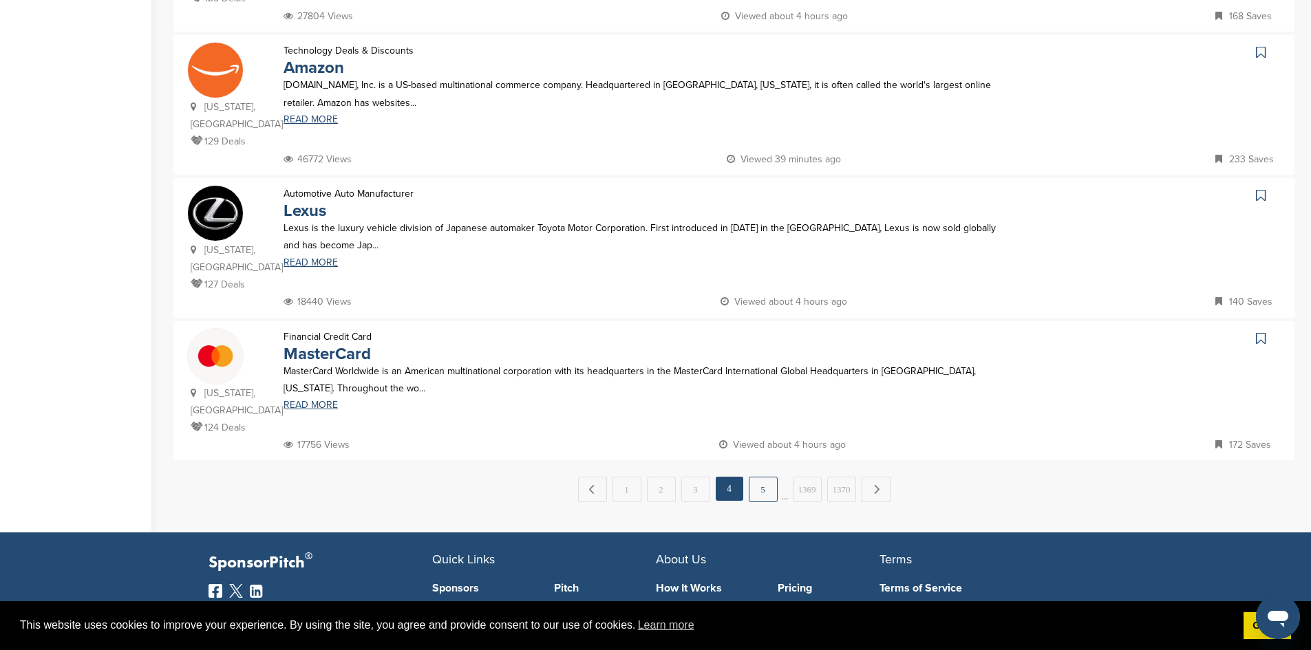
scroll to position [0, 0]
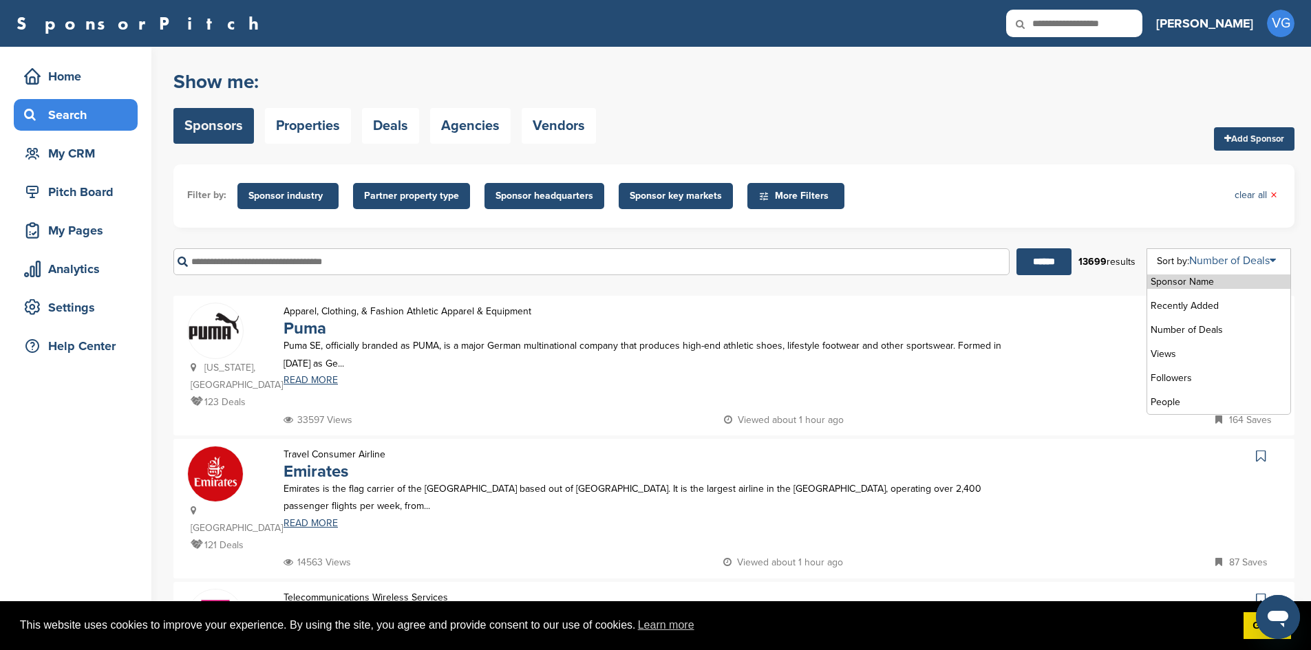
click at [1201, 260] on link "Number of Deals" at bounding box center [1232, 261] width 87 height 14
click at [1132, 232] on form "Filter by: Sponsor industry Sponsor Industry × Apparel, Clothing, & Fashion Acc…" at bounding box center [733, 224] width 1121 height 121
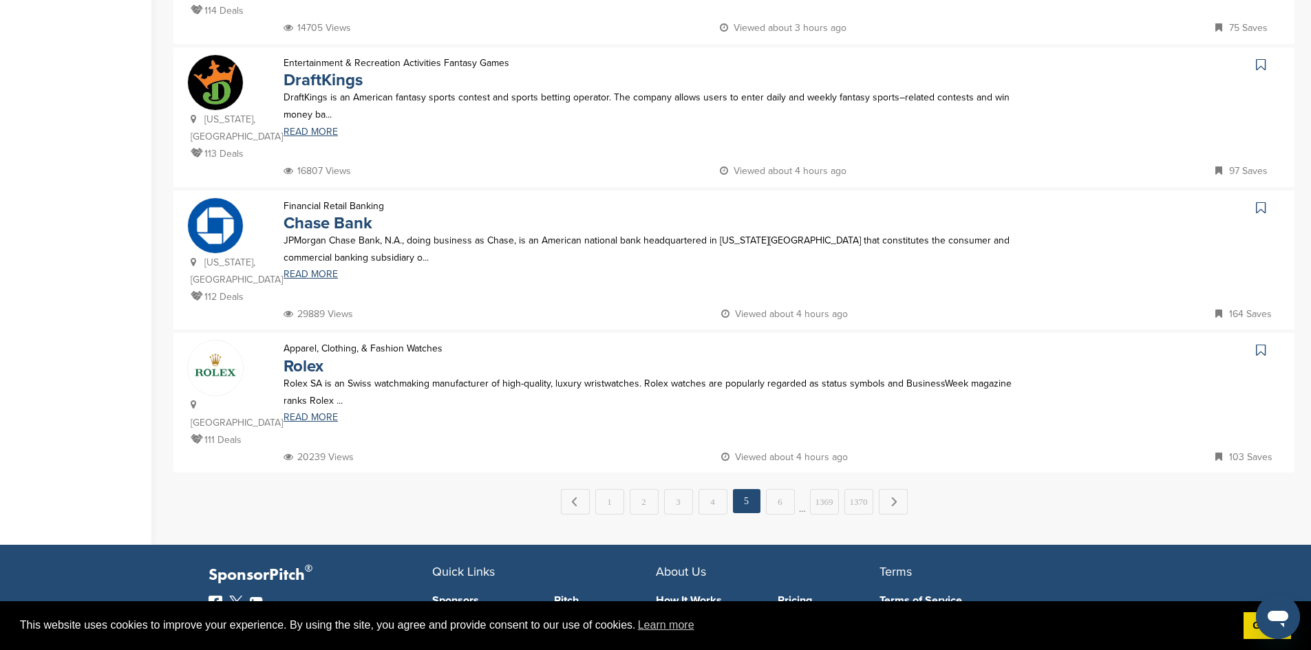
scroll to position [1254, 0]
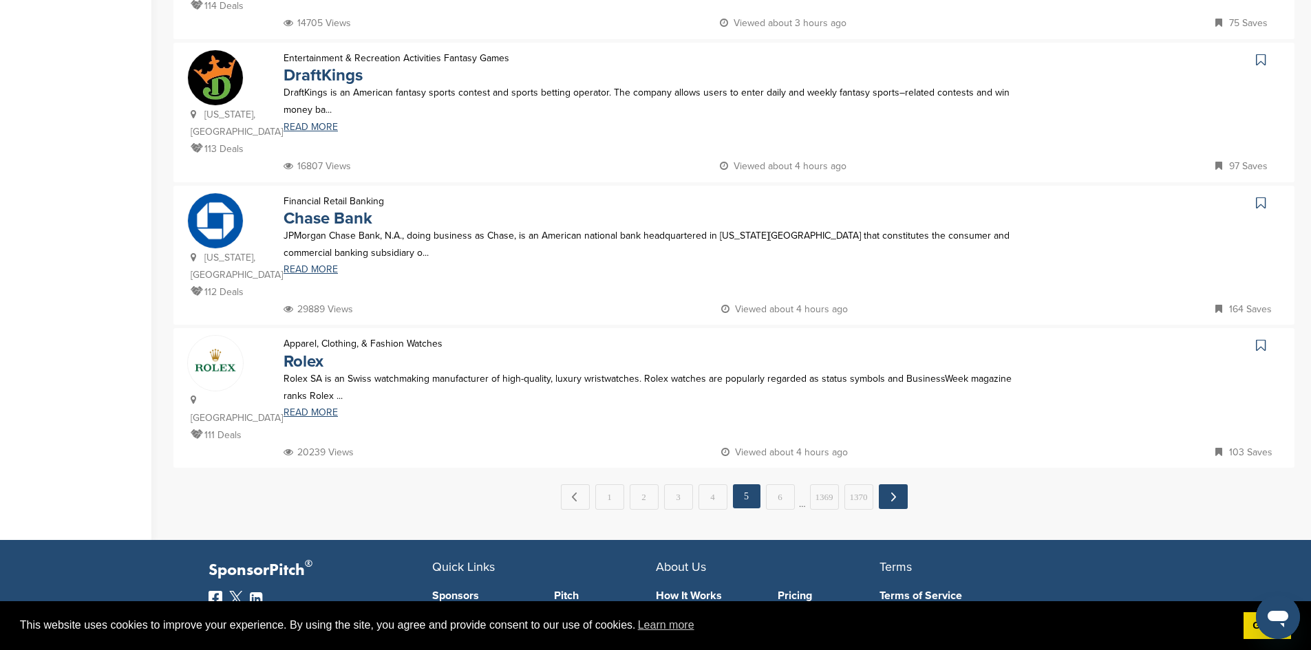
click at [888, 484] on link "Next →" at bounding box center [893, 496] width 29 height 25
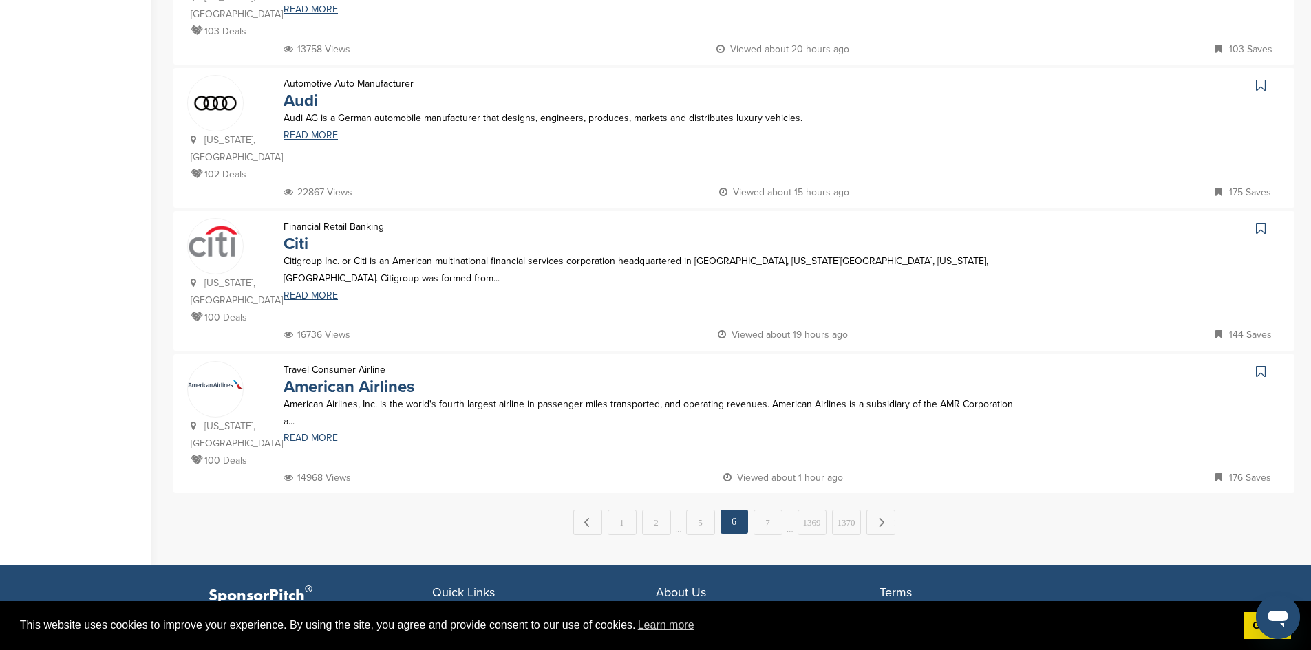
scroll to position [1248, 0]
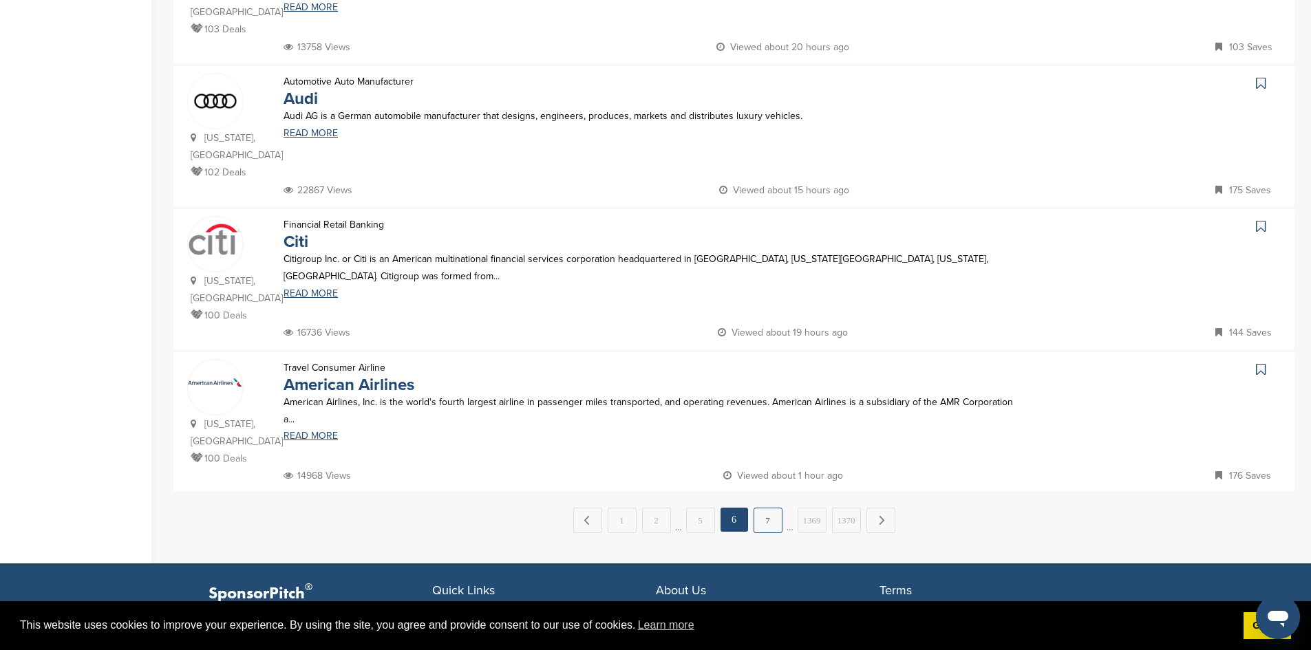
click at [767, 508] on link "7" at bounding box center [767, 520] width 29 height 25
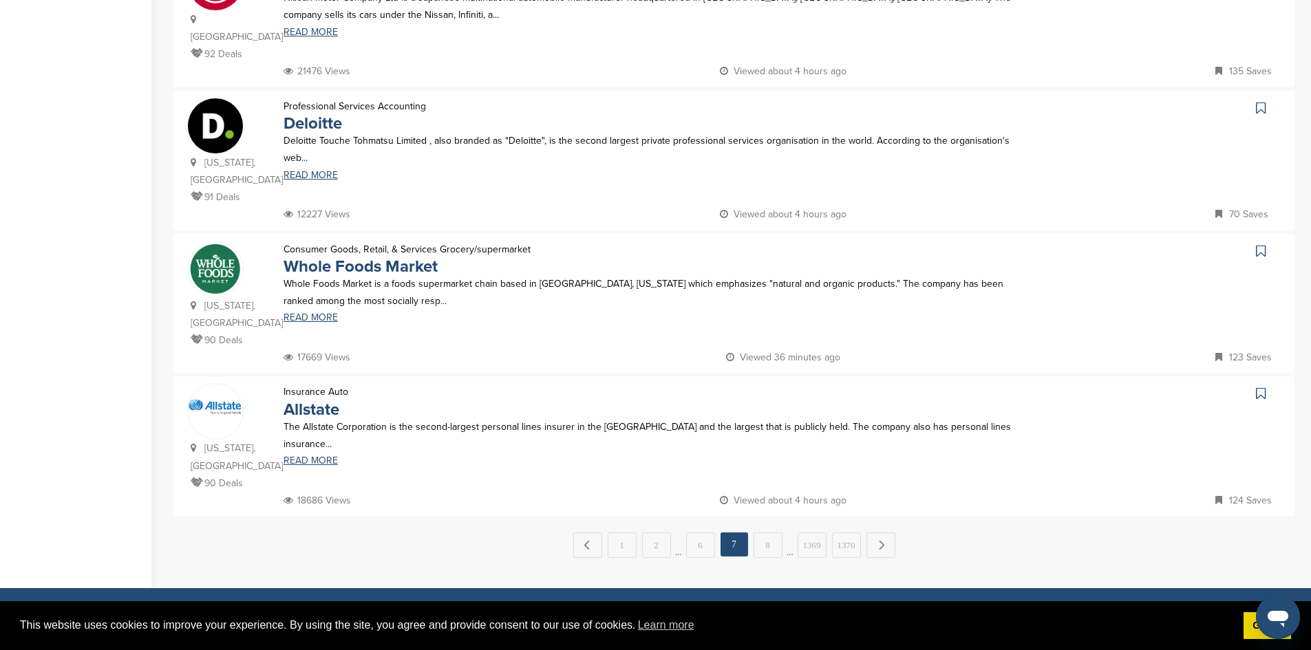
scroll to position [1233, 0]
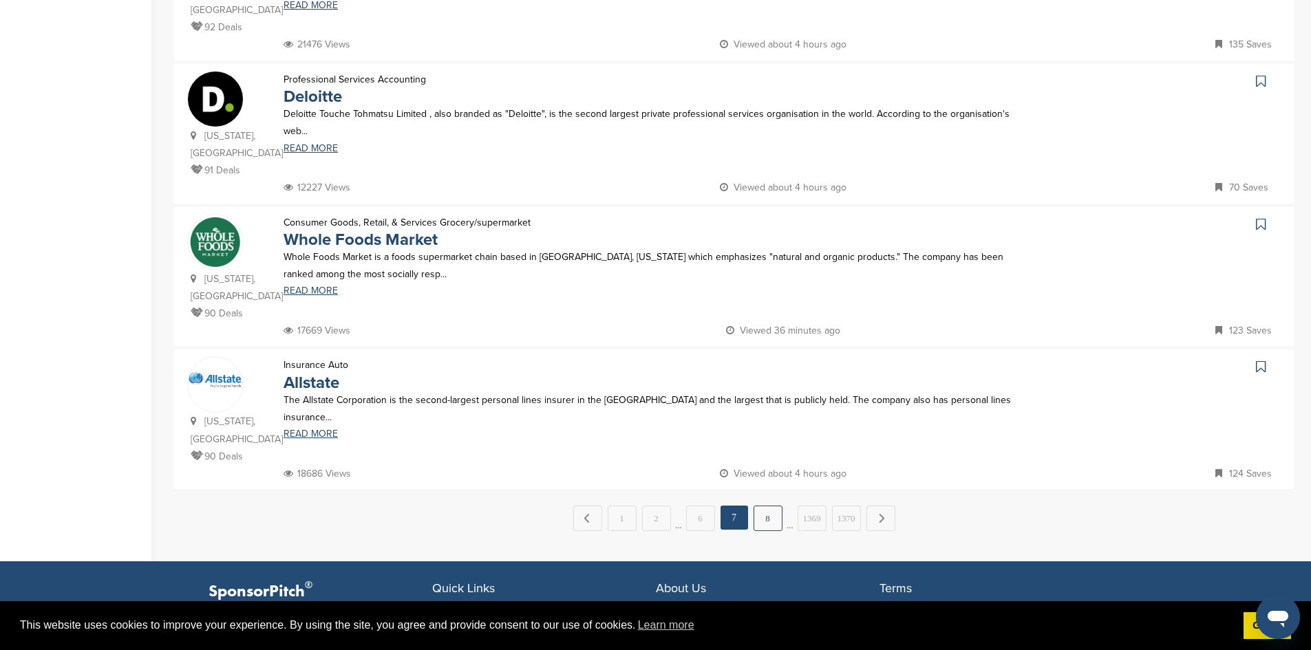
click at [770, 506] on link "8" at bounding box center [767, 518] width 29 height 25
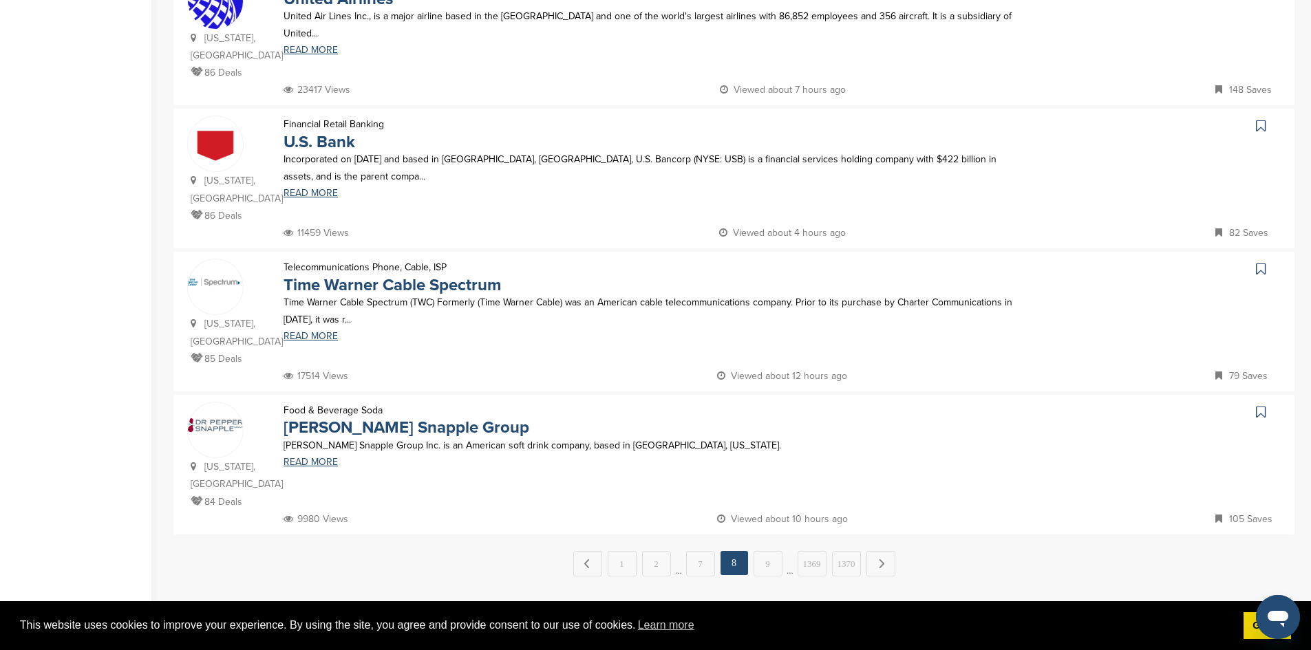
scroll to position [1172, 0]
click at [779, 549] on link "9" at bounding box center [767, 561] width 29 height 25
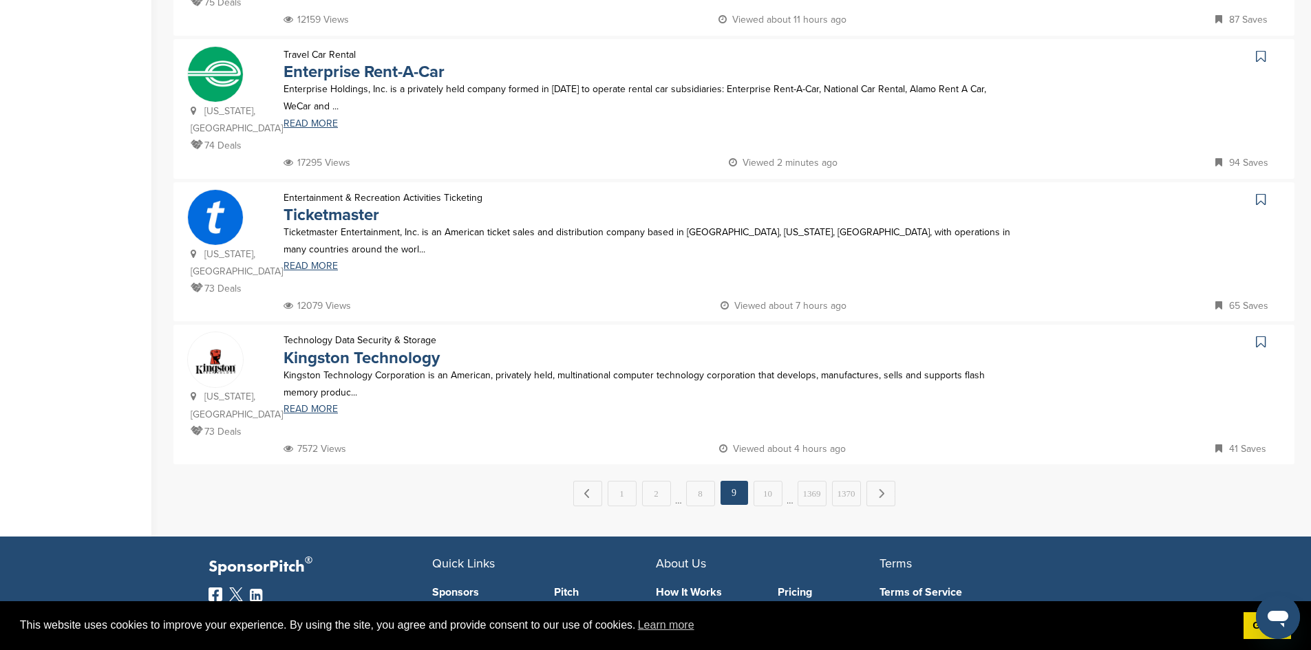
scroll to position [1282, 0]
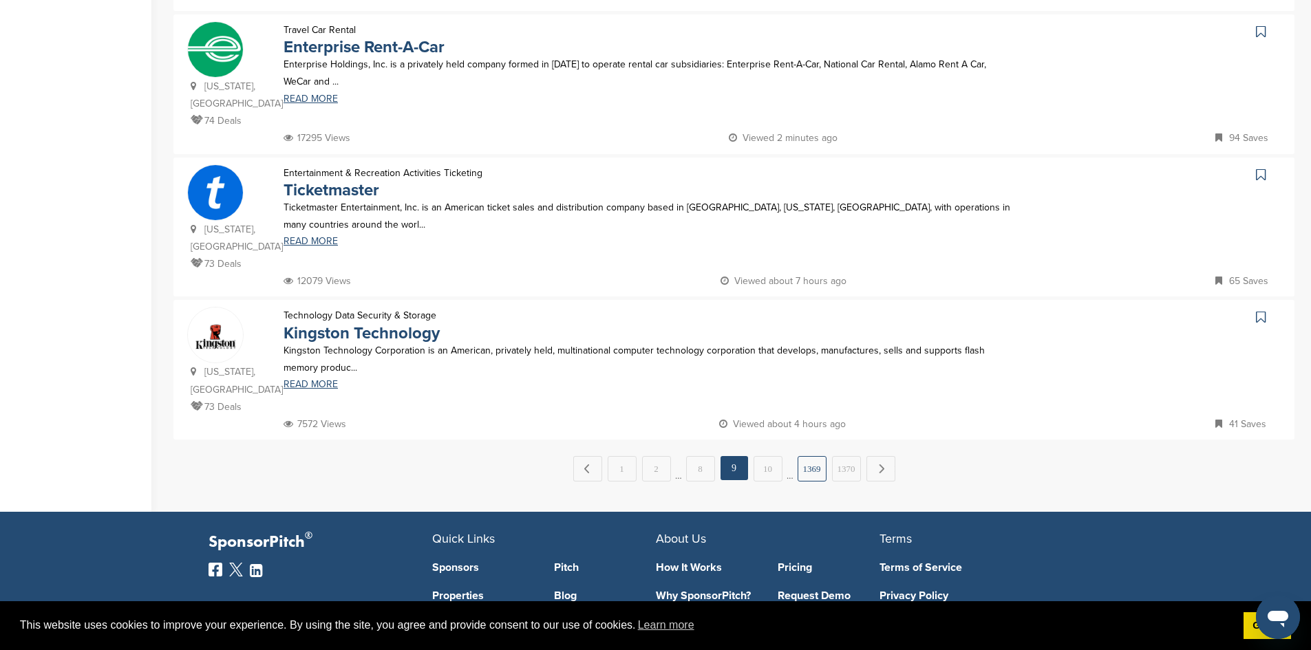
click at [805, 456] on link "1369" at bounding box center [811, 468] width 29 height 25
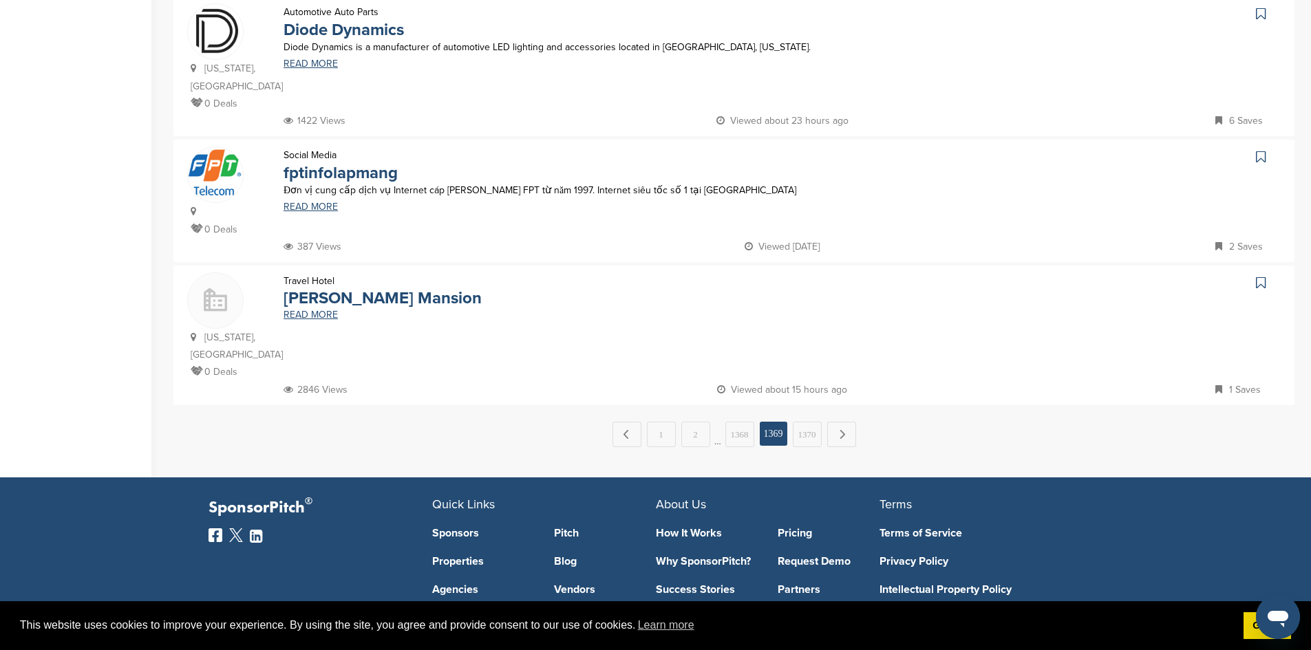
scroll to position [0, 0]
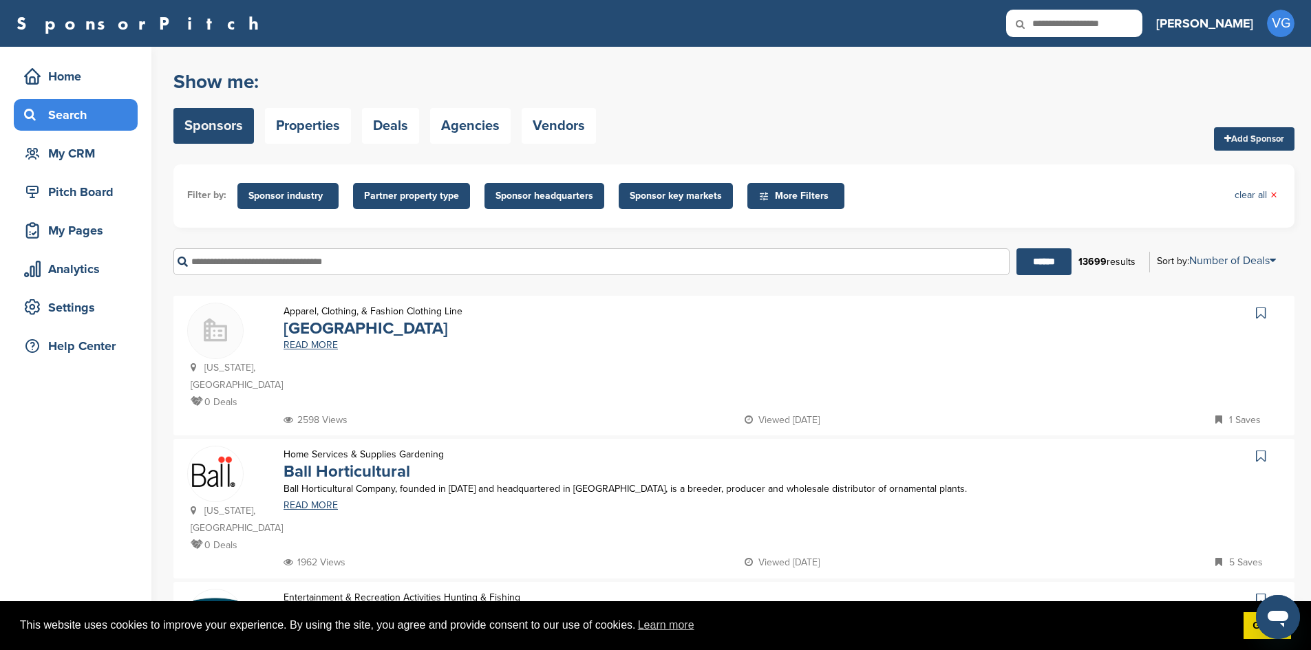
click at [297, 199] on span "Sponsor industry" at bounding box center [287, 196] width 79 height 15
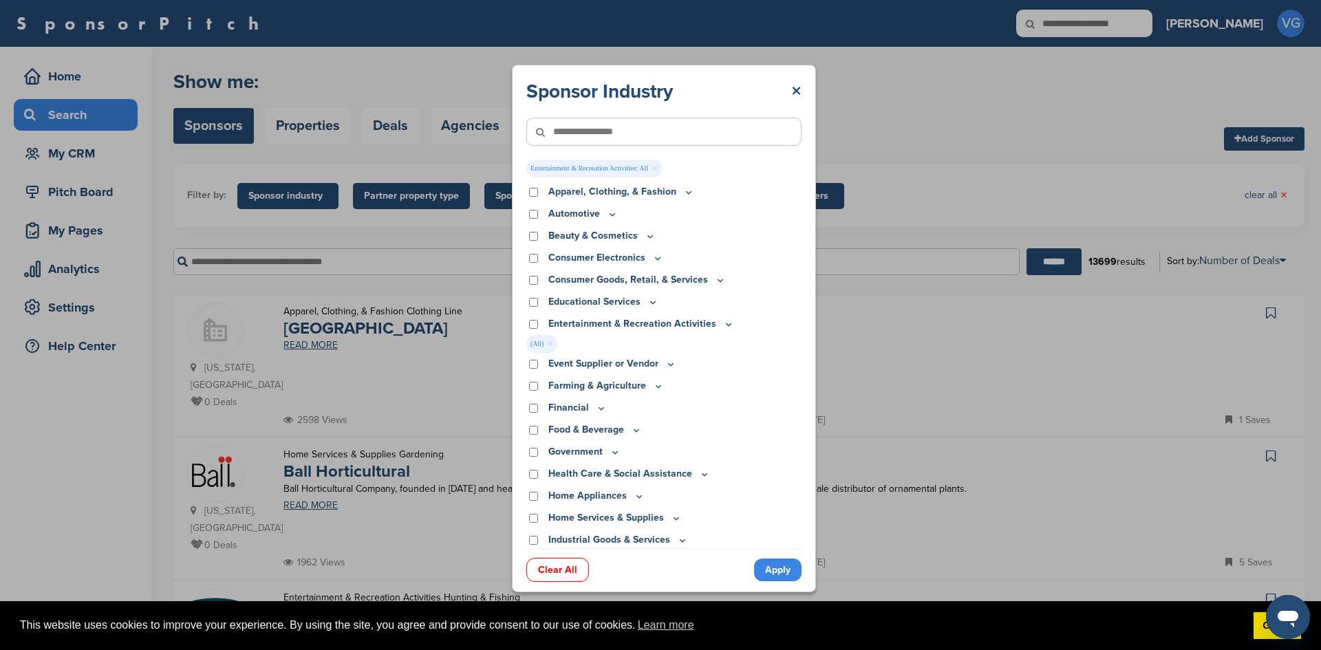
click at [767, 565] on link "Apply" at bounding box center [777, 570] width 47 height 23
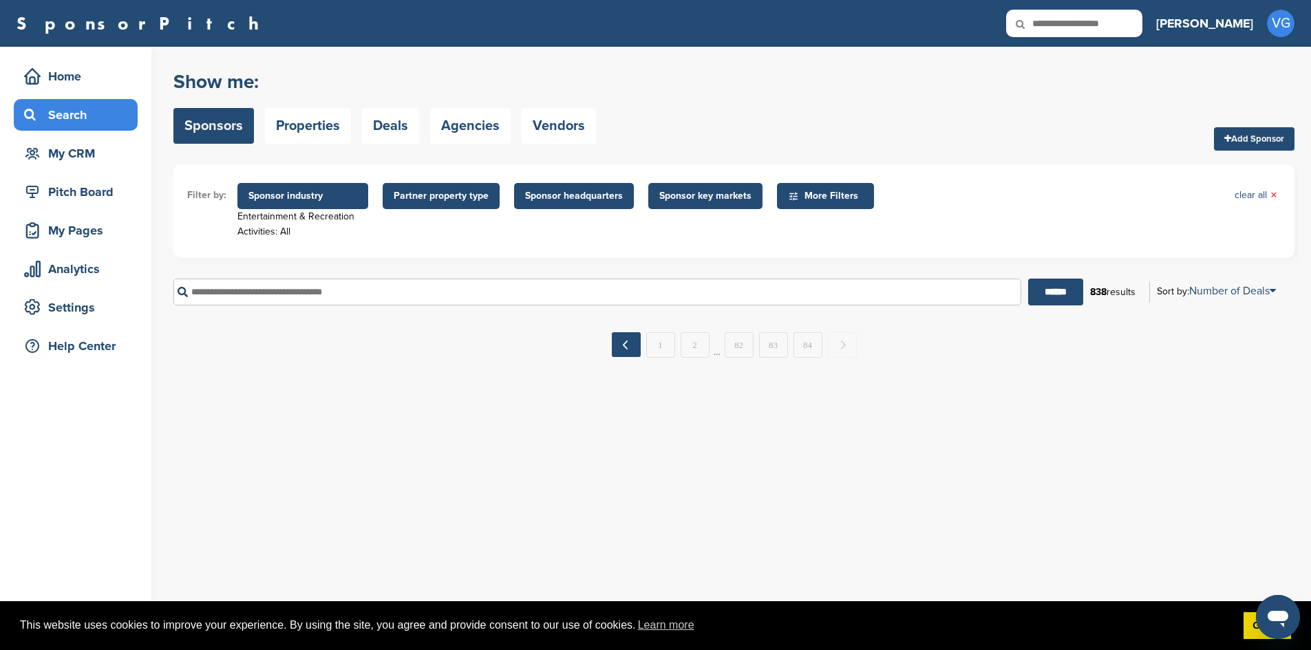
click at [625, 352] on link "← Previous" at bounding box center [626, 344] width 29 height 25
click at [665, 347] on link "1" at bounding box center [660, 344] width 29 height 25
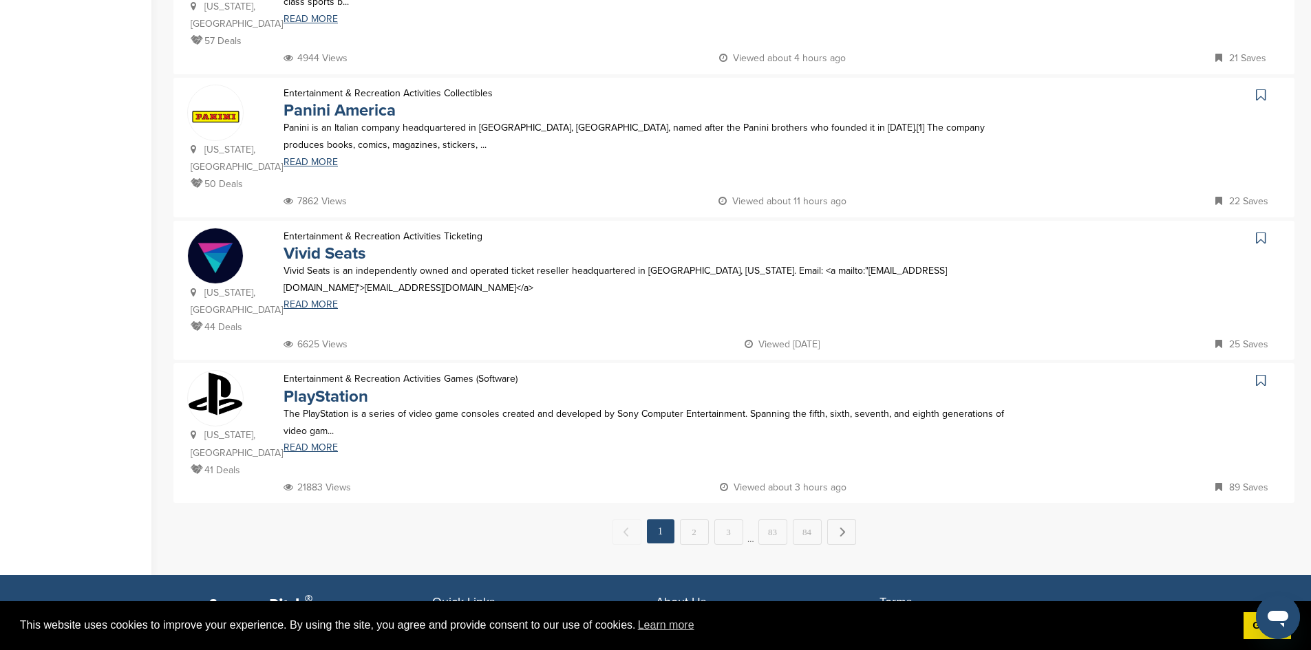
scroll to position [1302, 0]
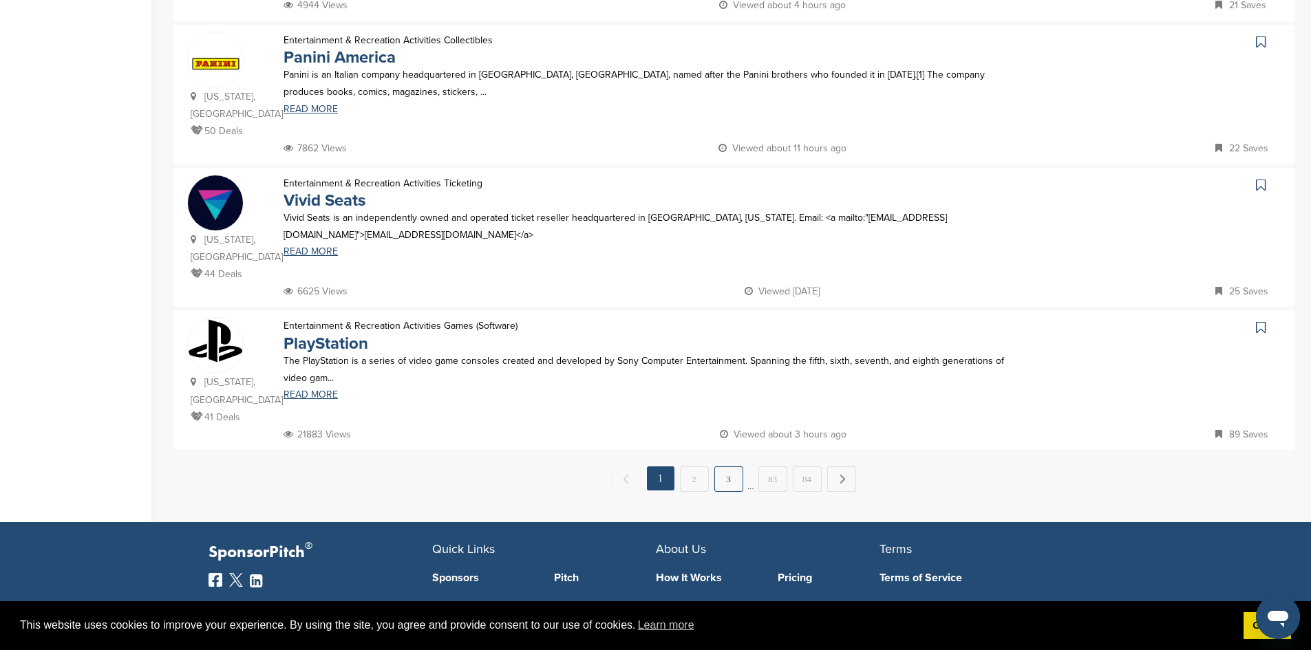
click at [735, 466] on link "3" at bounding box center [728, 478] width 29 height 25
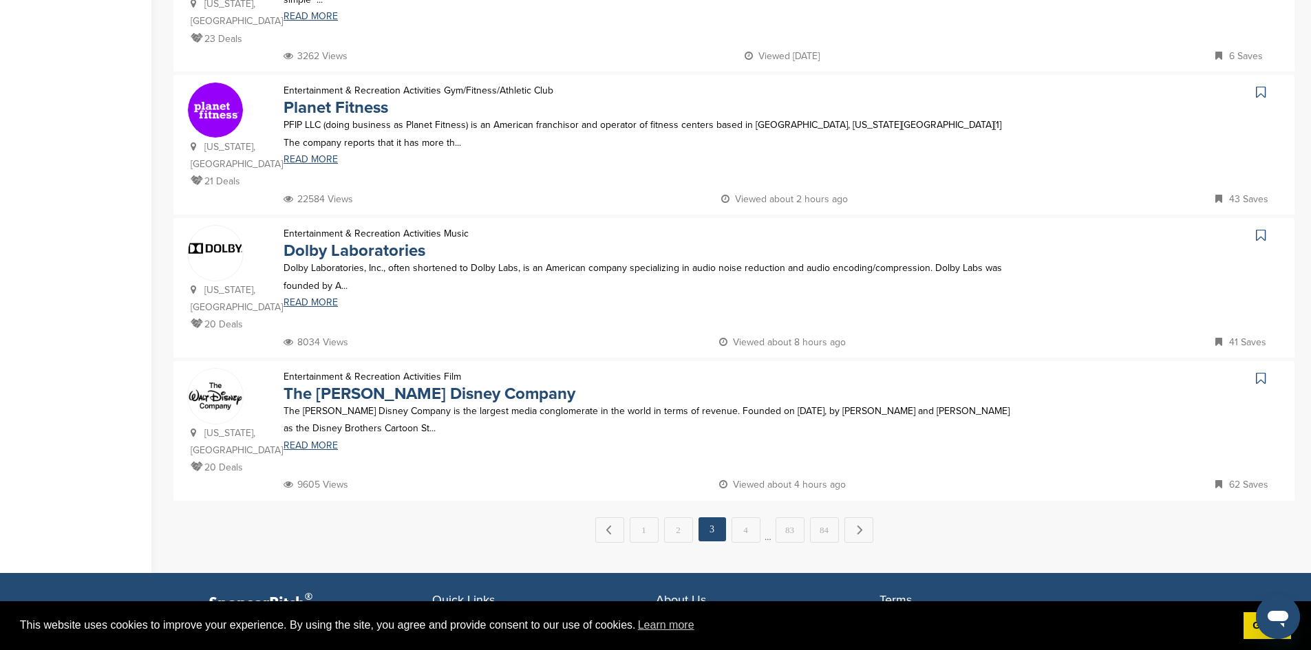
scroll to position [1207, 0]
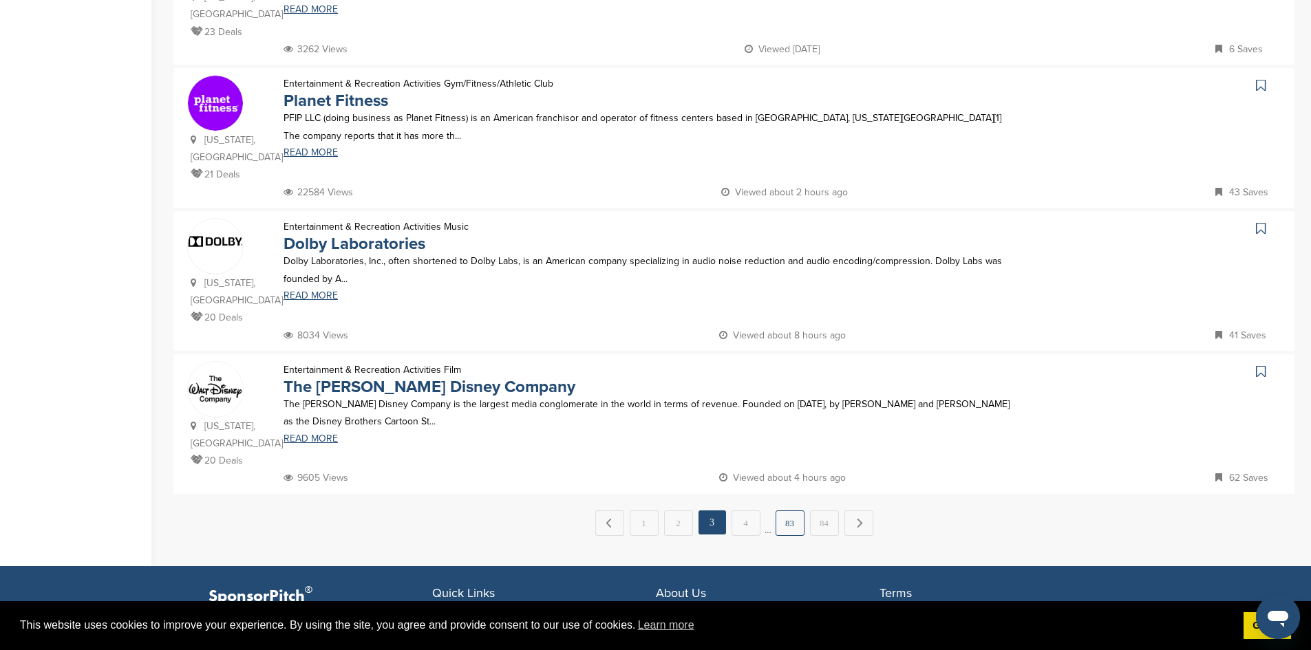
click at [787, 510] on link "83" at bounding box center [789, 522] width 29 height 25
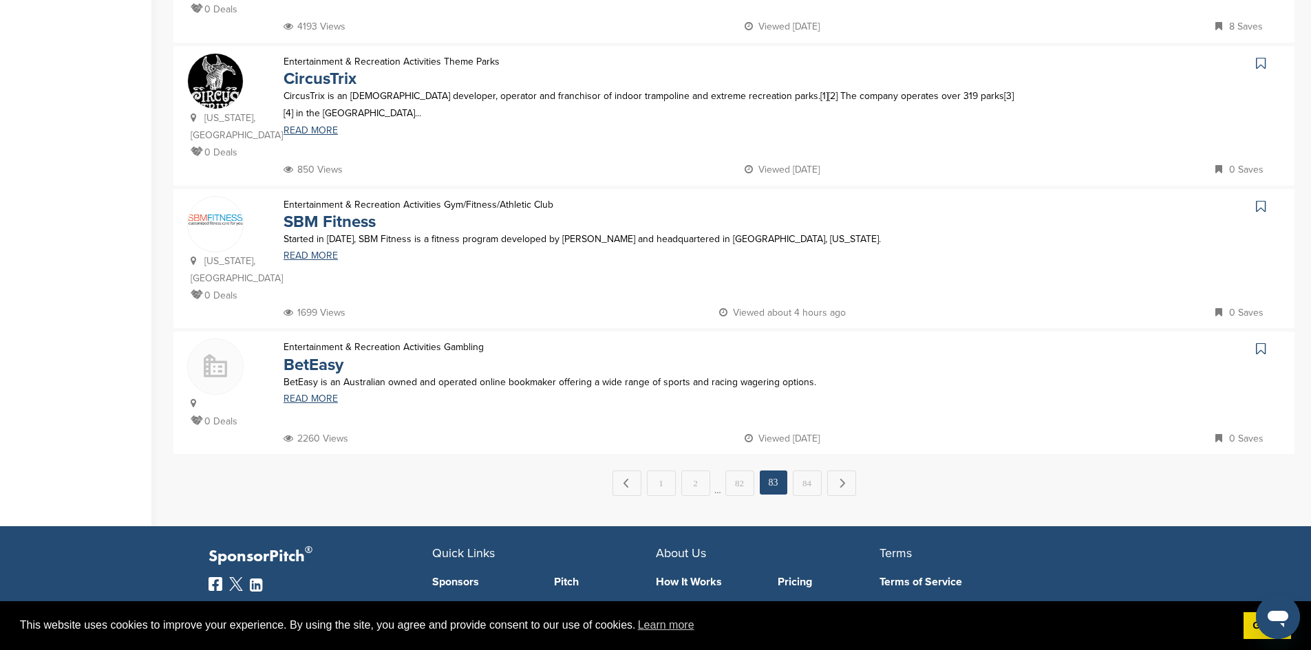
scroll to position [1292, 0]
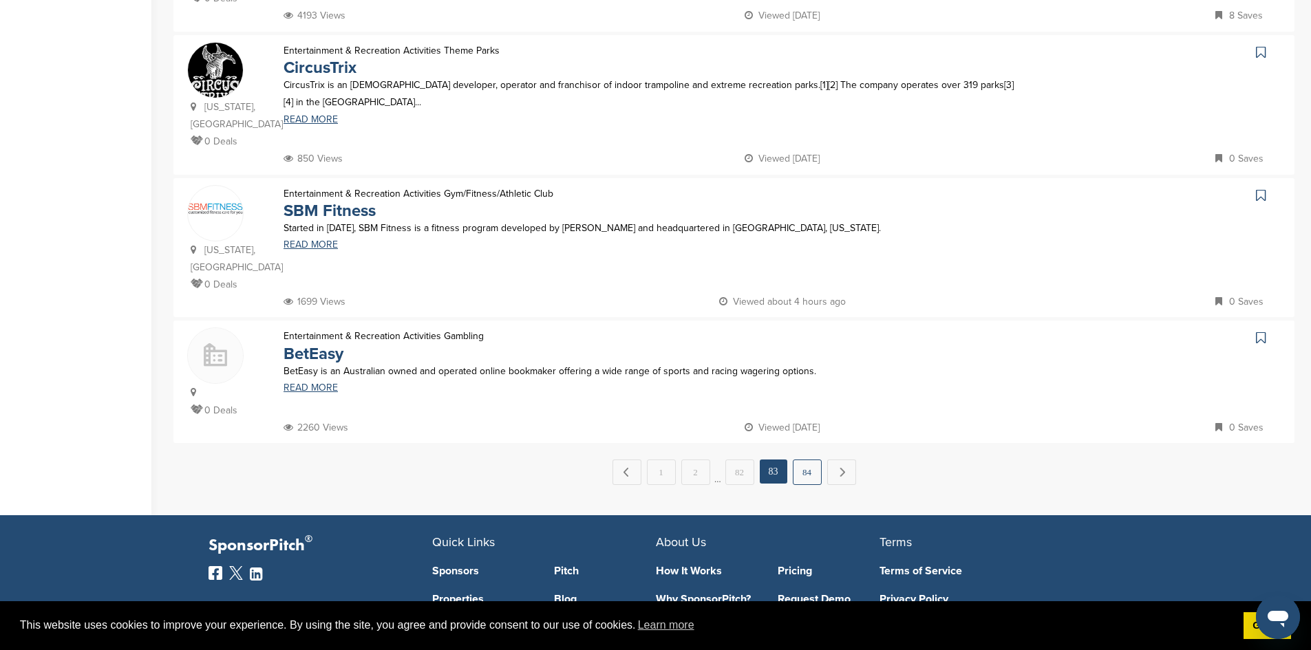
click at [803, 460] on link "84" at bounding box center [807, 472] width 29 height 25
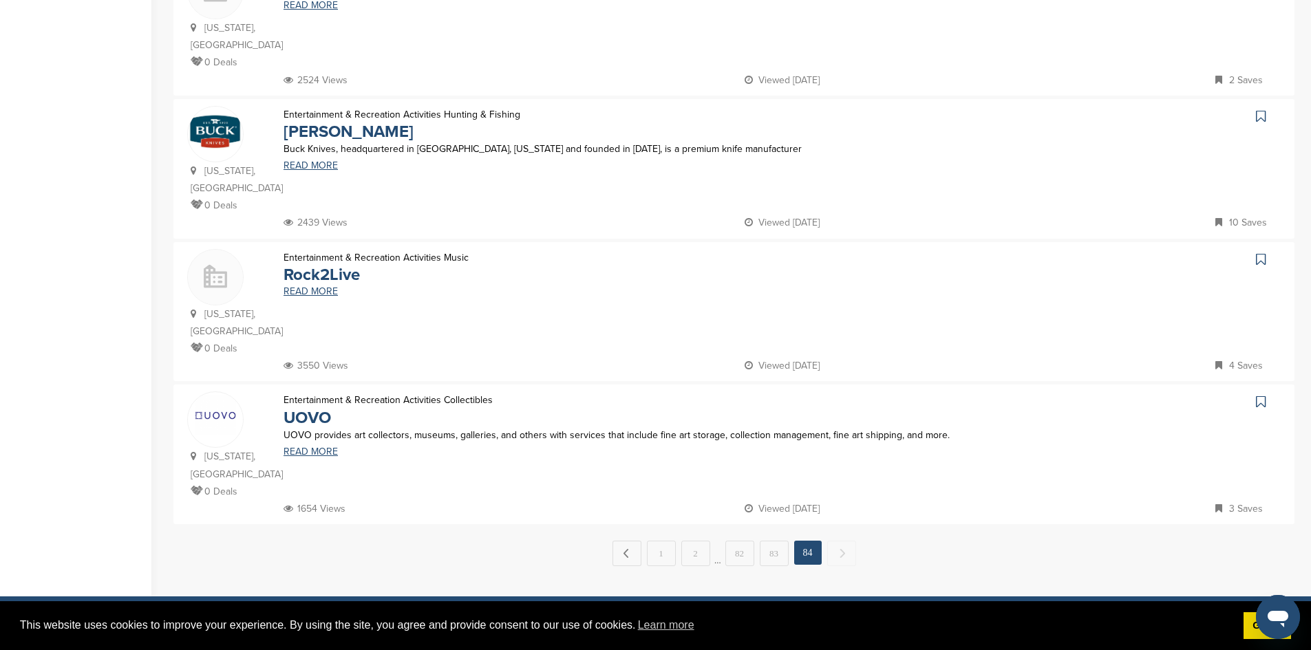
scroll to position [954, 0]
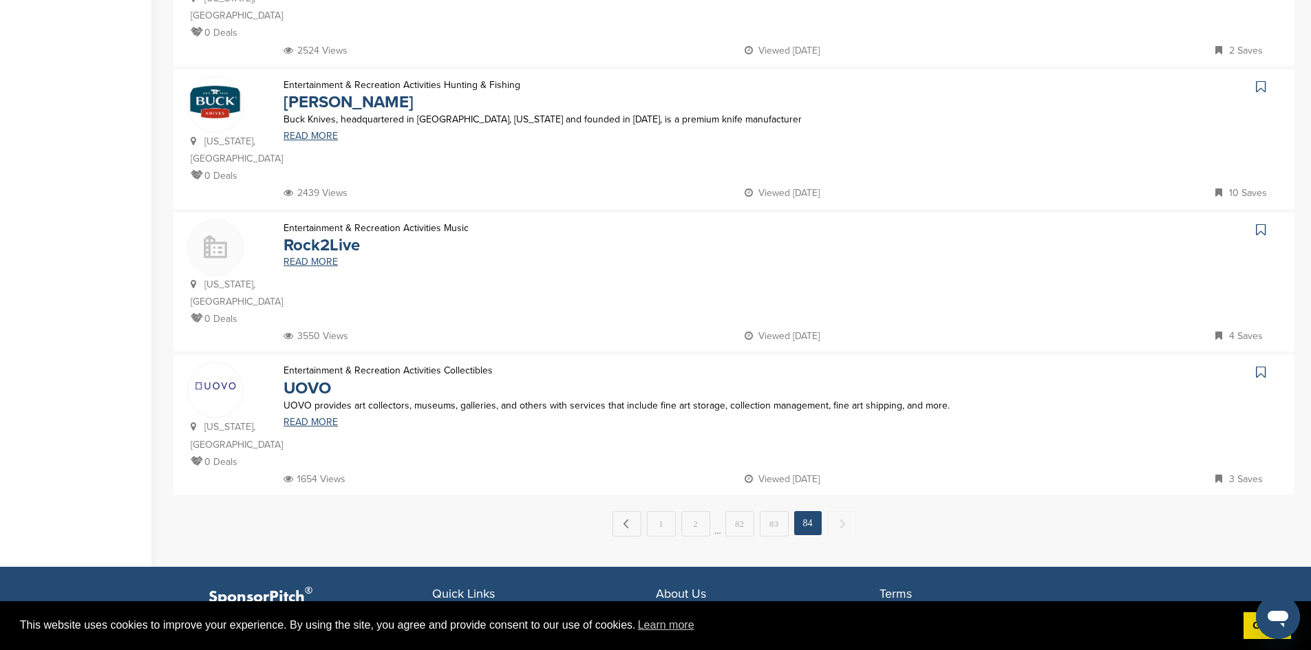
click at [837, 511] on span "Next →" at bounding box center [841, 523] width 29 height 25
click at [777, 511] on link "83" at bounding box center [774, 523] width 29 height 25
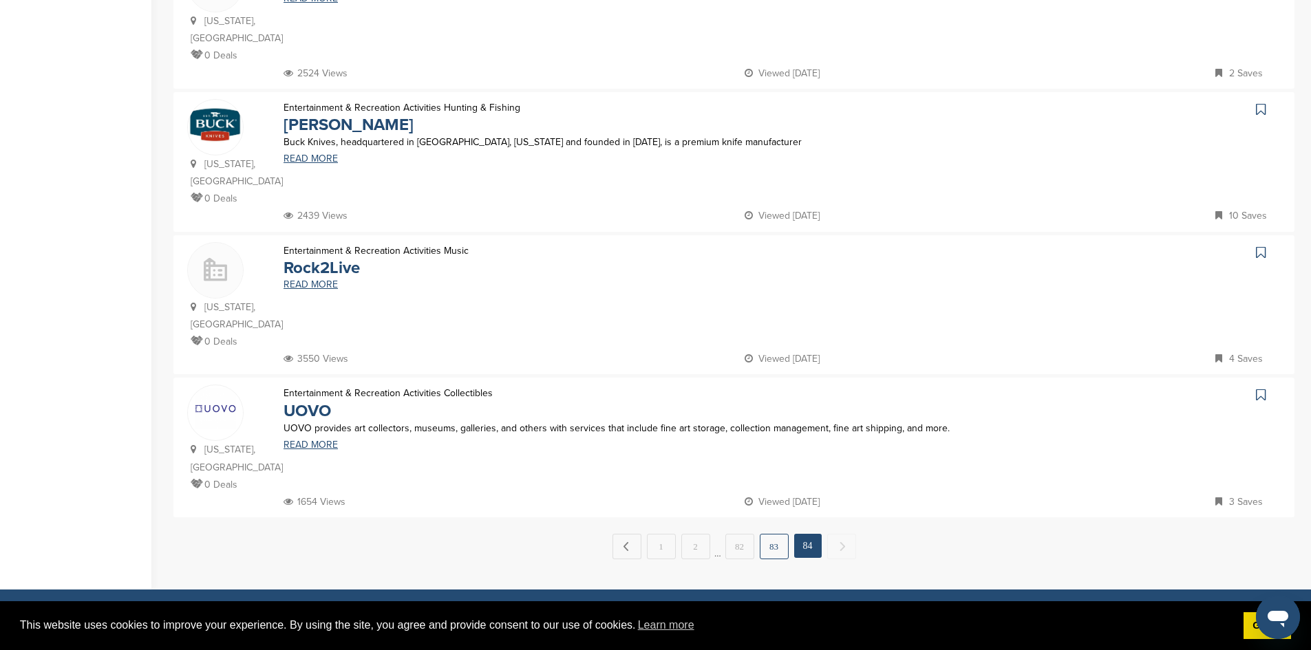
scroll to position [0, 0]
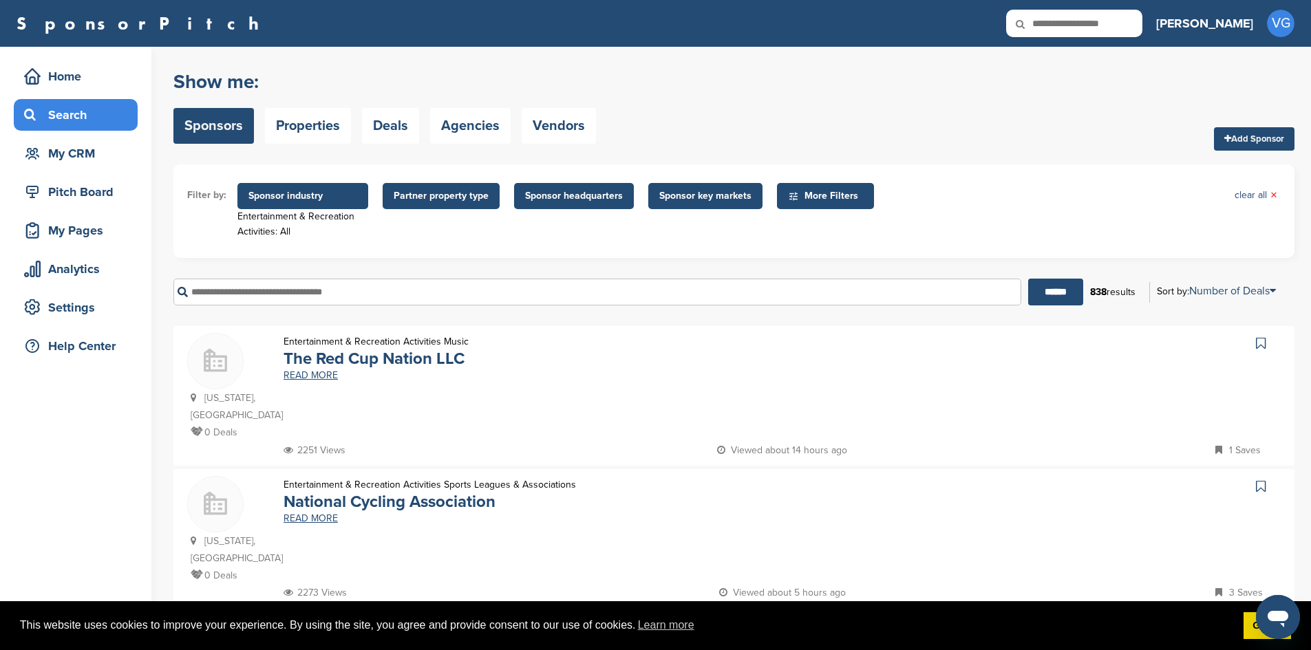
click at [218, 294] on input "text" at bounding box center [597, 292] width 848 height 27
click at [1028, 279] on input "******" at bounding box center [1055, 292] width 55 height 27
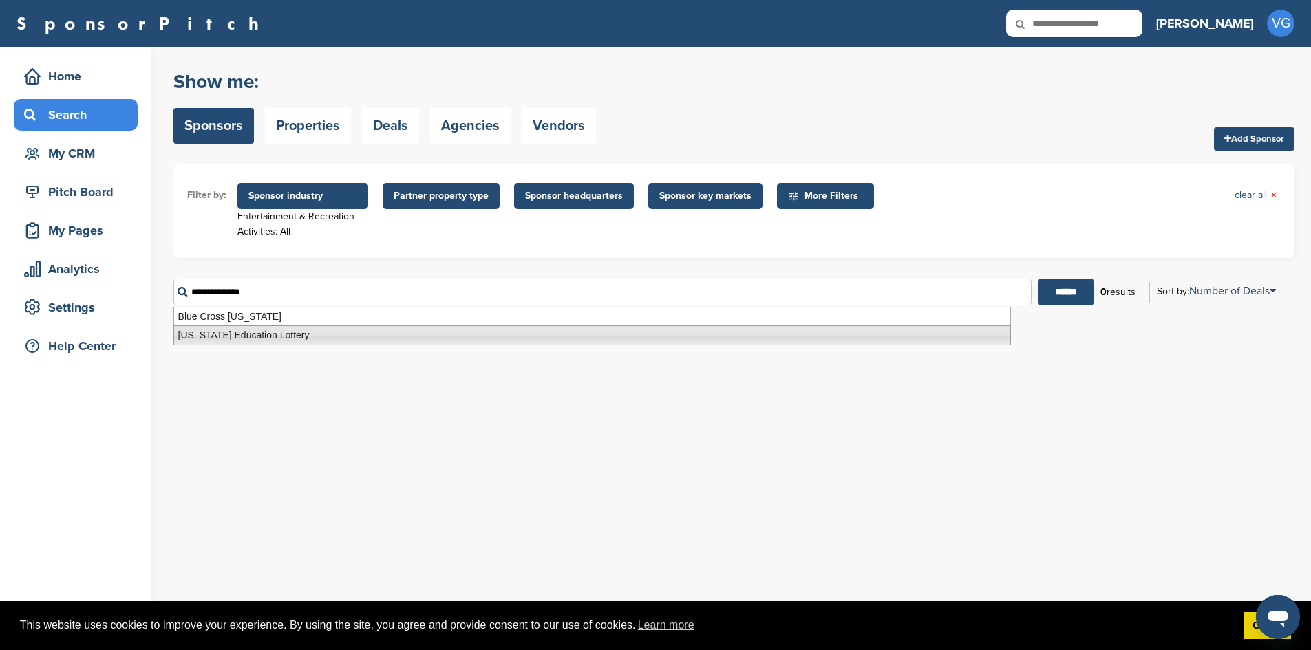
click at [219, 336] on li "North Carolina Education Lottery" at bounding box center [591, 335] width 837 height 20
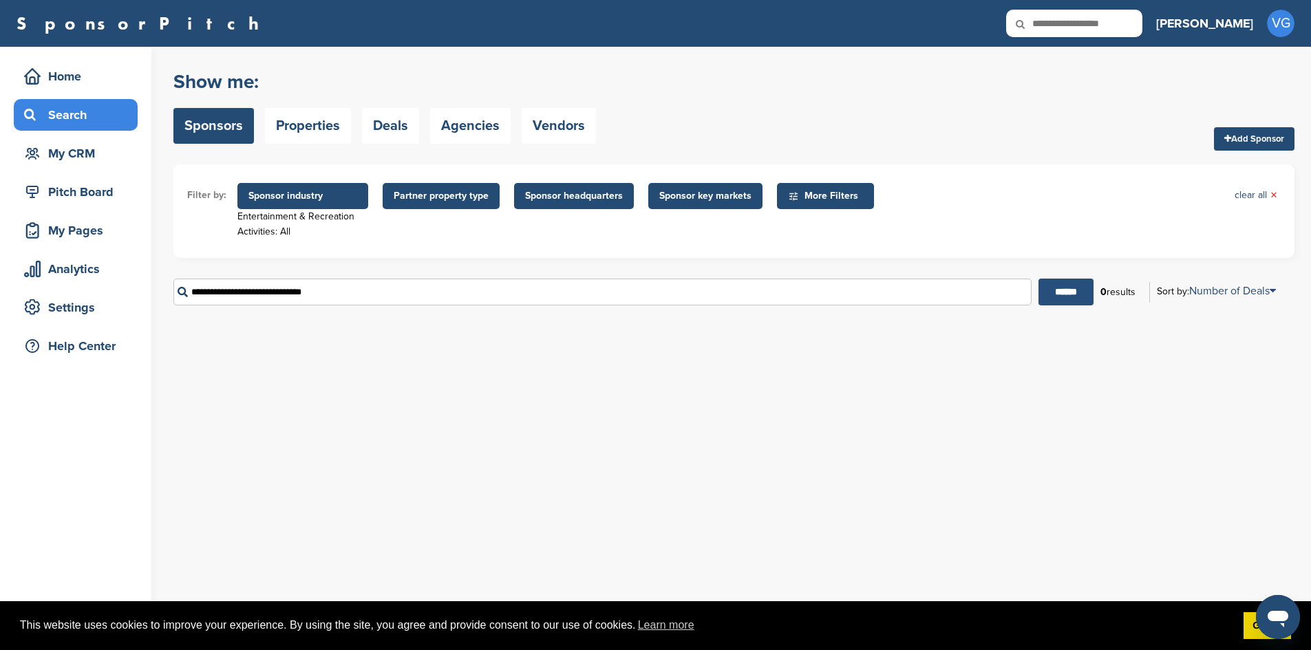
click at [1055, 290] on input "******" at bounding box center [1065, 292] width 55 height 27
click at [1050, 297] on input "******" at bounding box center [1065, 292] width 55 height 27
click at [352, 300] on input "**********" at bounding box center [602, 292] width 858 height 27
drag, startPoint x: 352, startPoint y: 300, endPoint x: 71, endPoint y: 295, distance: 280.7
click at [80, 297] on div "Home Search My CRM Pitch Board My Pages Analytics Settings Help Center You have…" at bounding box center [655, 348] width 1311 height 603
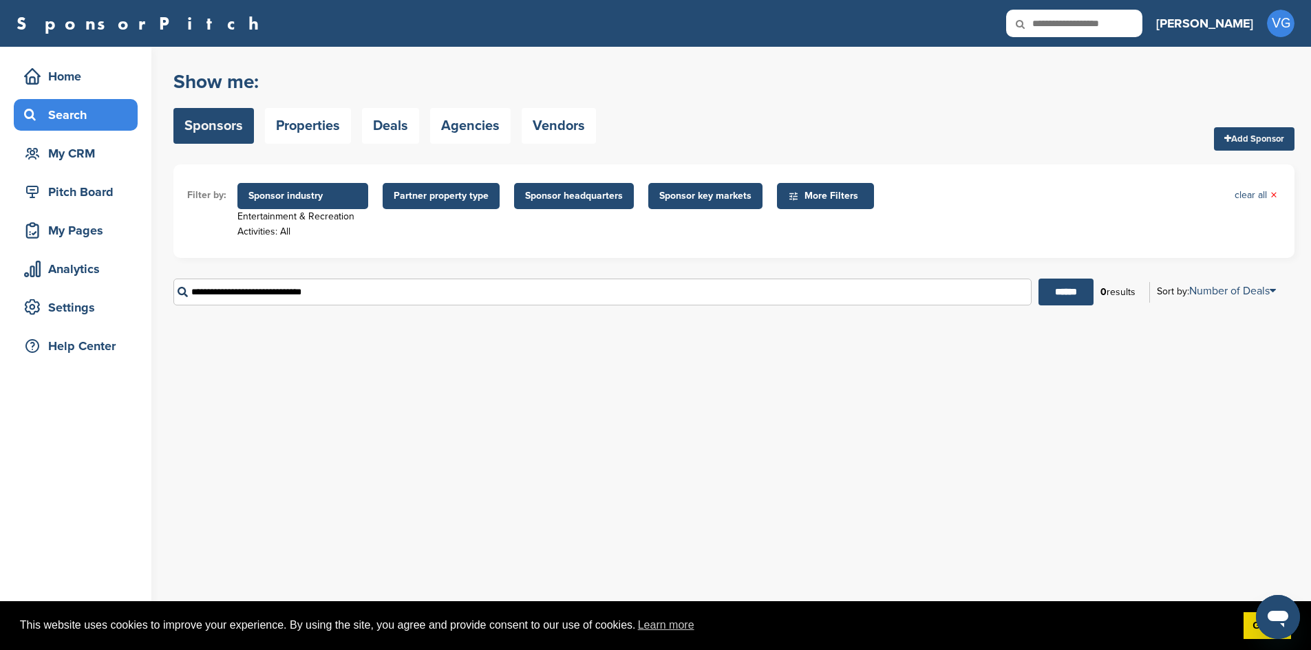
click at [332, 293] on input "**********" at bounding box center [602, 292] width 858 height 27
click at [331, 292] on input "**********" at bounding box center [602, 292] width 858 height 27
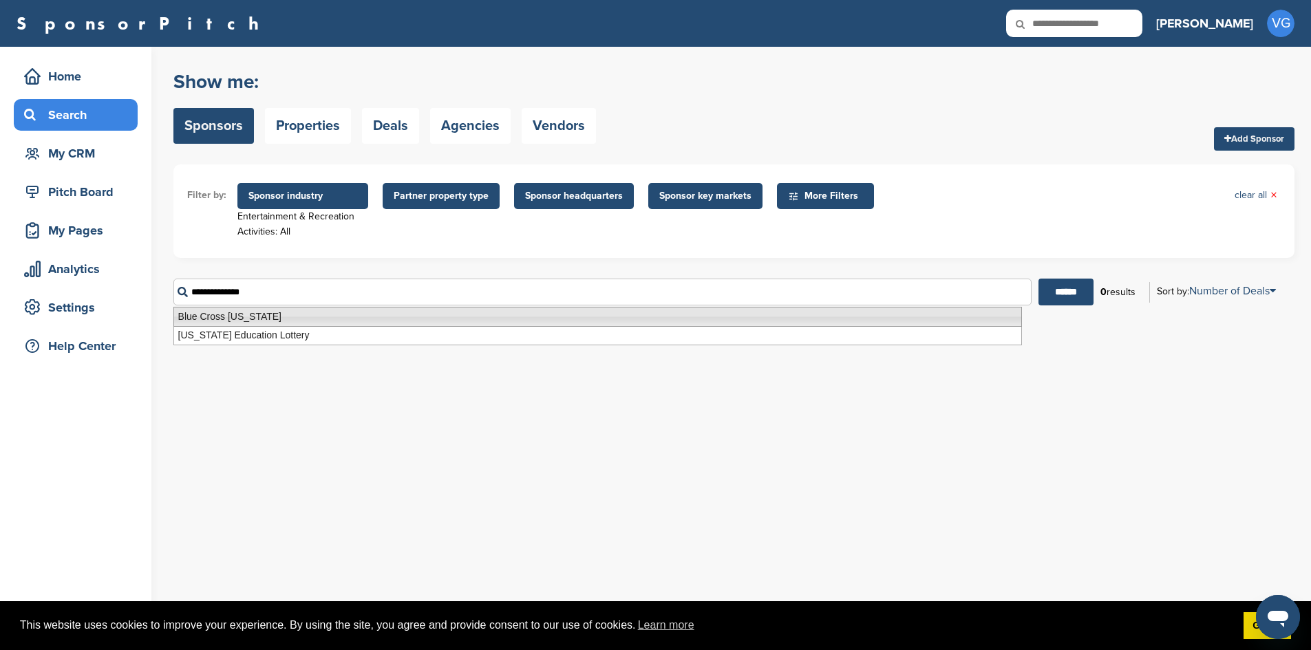
click at [256, 319] on li "Blue Cross North Carolina" at bounding box center [597, 317] width 848 height 20
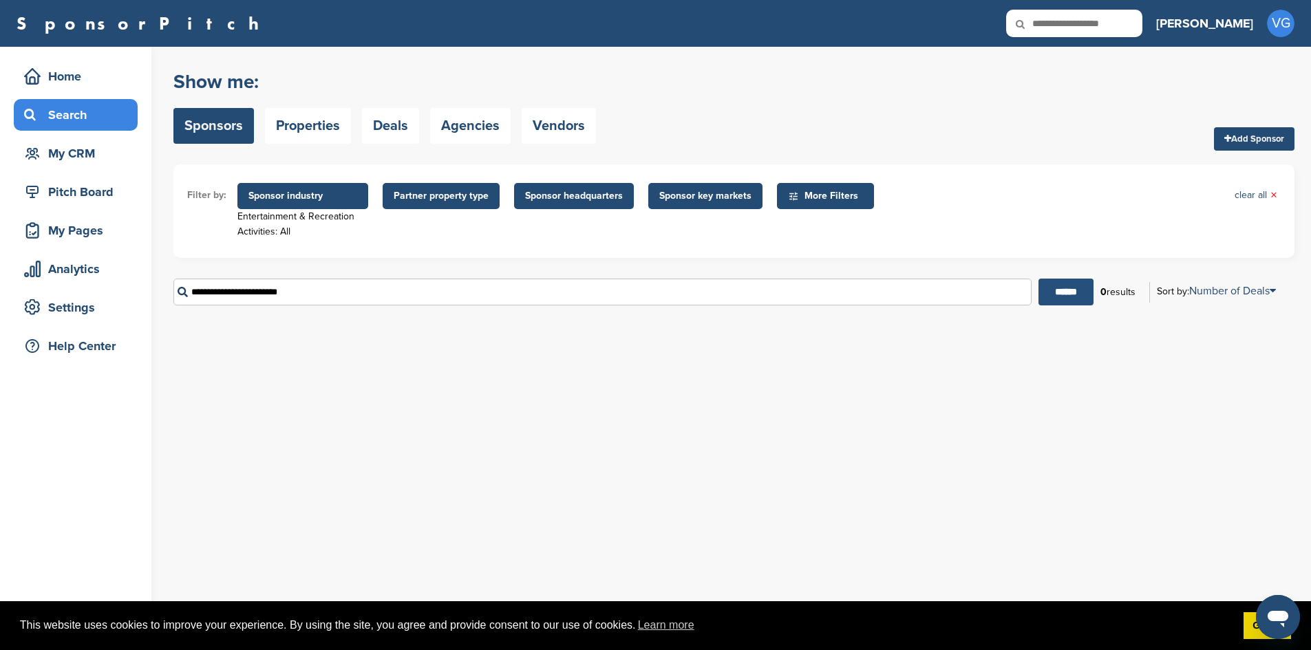
type input "**********"
click at [1062, 290] on input "******" at bounding box center [1065, 292] width 55 height 27
click at [388, 130] on link "Deals" at bounding box center [390, 126] width 57 height 36
click at [477, 128] on link "Agencies" at bounding box center [470, 126] width 80 height 36
click at [544, 120] on link "Vendors" at bounding box center [558, 126] width 74 height 36
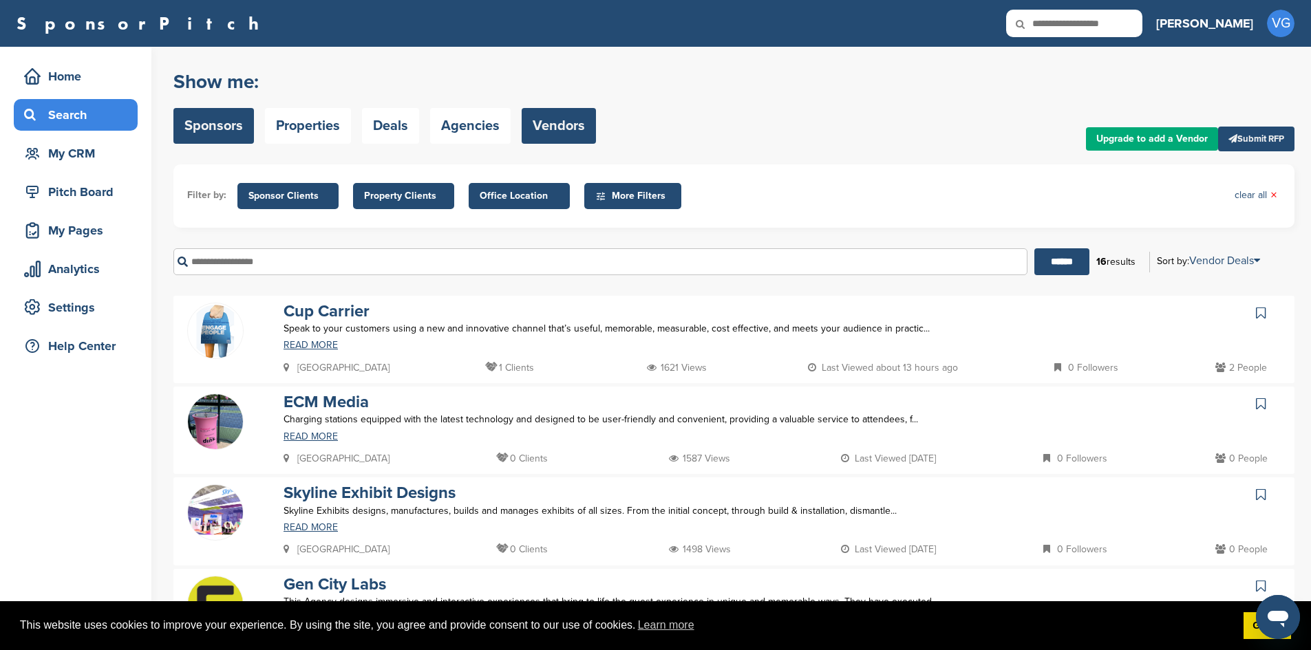
click at [231, 127] on link "Sponsors" at bounding box center [213, 126] width 80 height 36
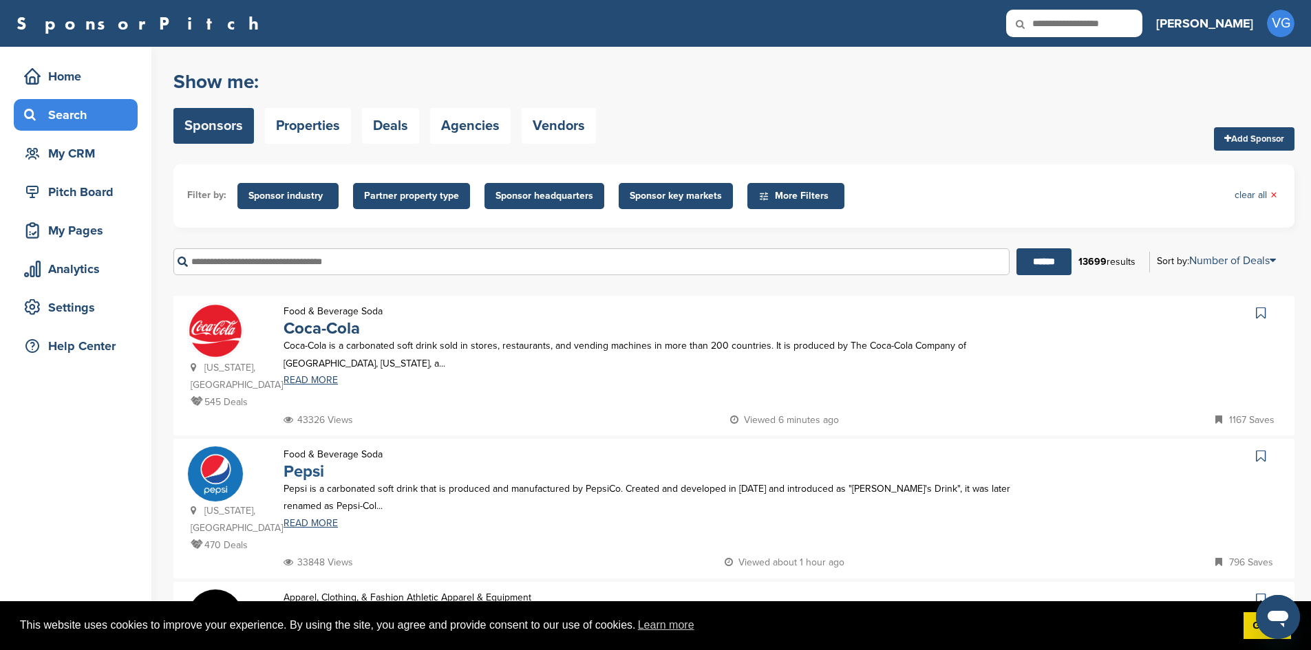
click at [291, 462] on link "Pepsi" at bounding box center [303, 472] width 41 height 20
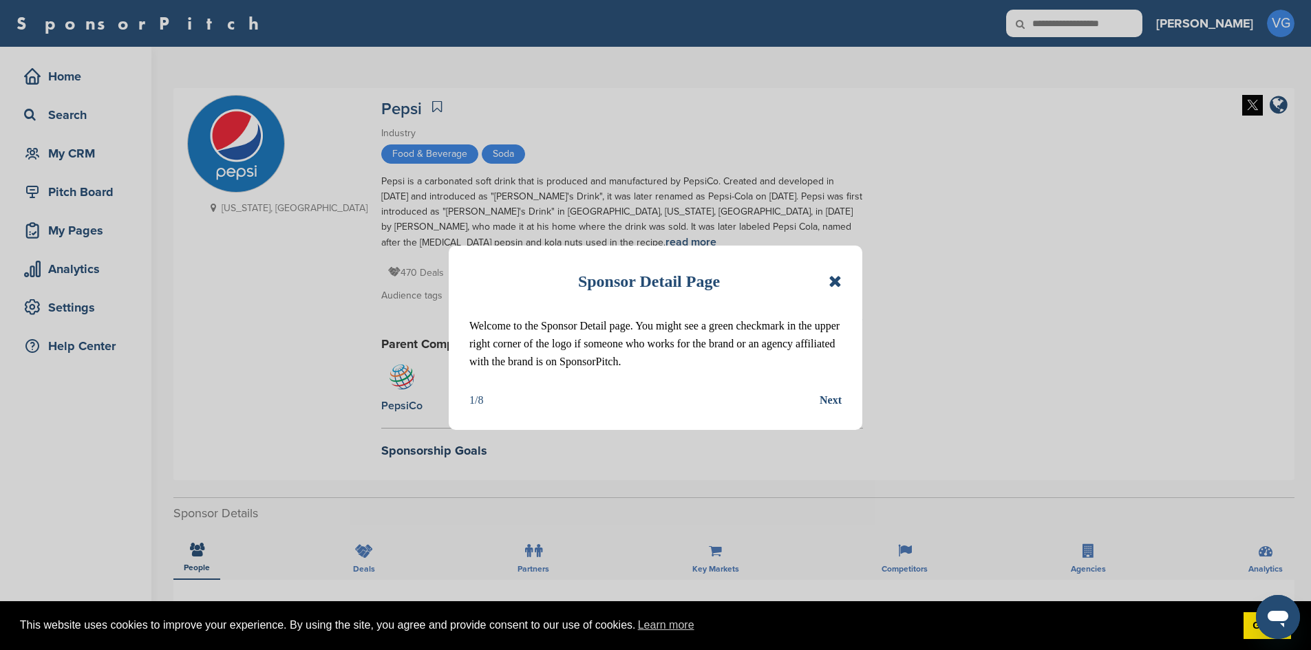
click at [831, 286] on icon at bounding box center [834, 281] width 13 height 17
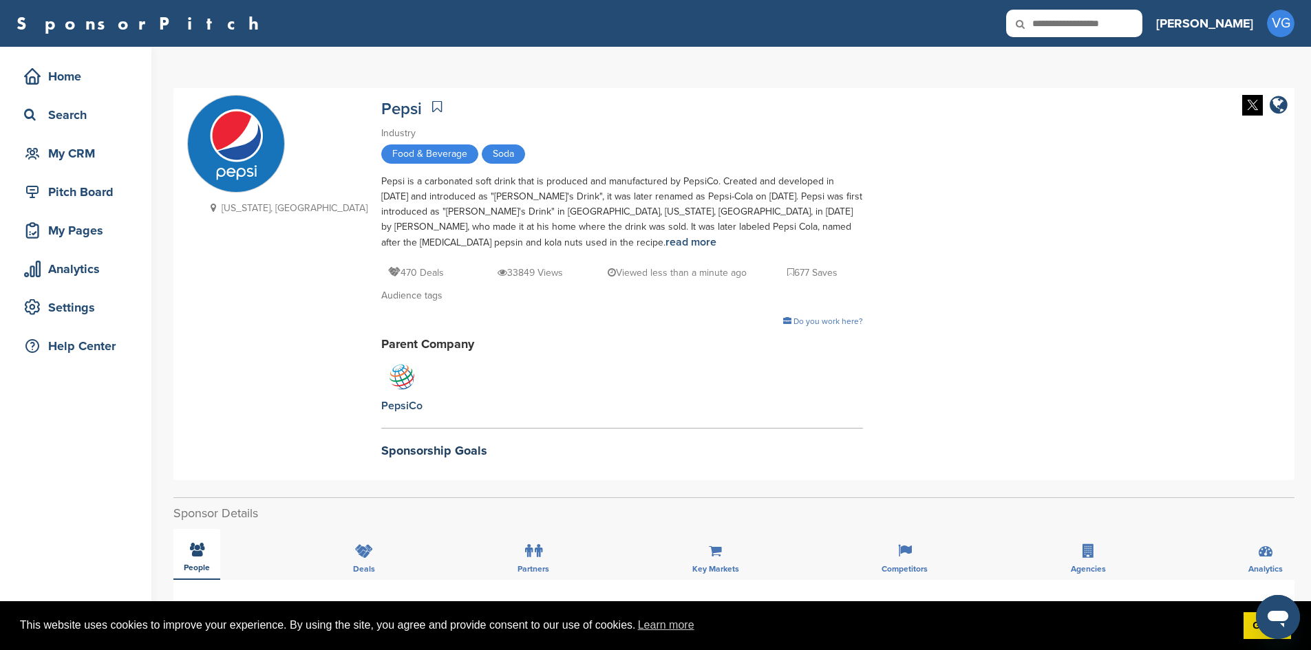
click at [196, 551] on icon at bounding box center [197, 550] width 14 height 14
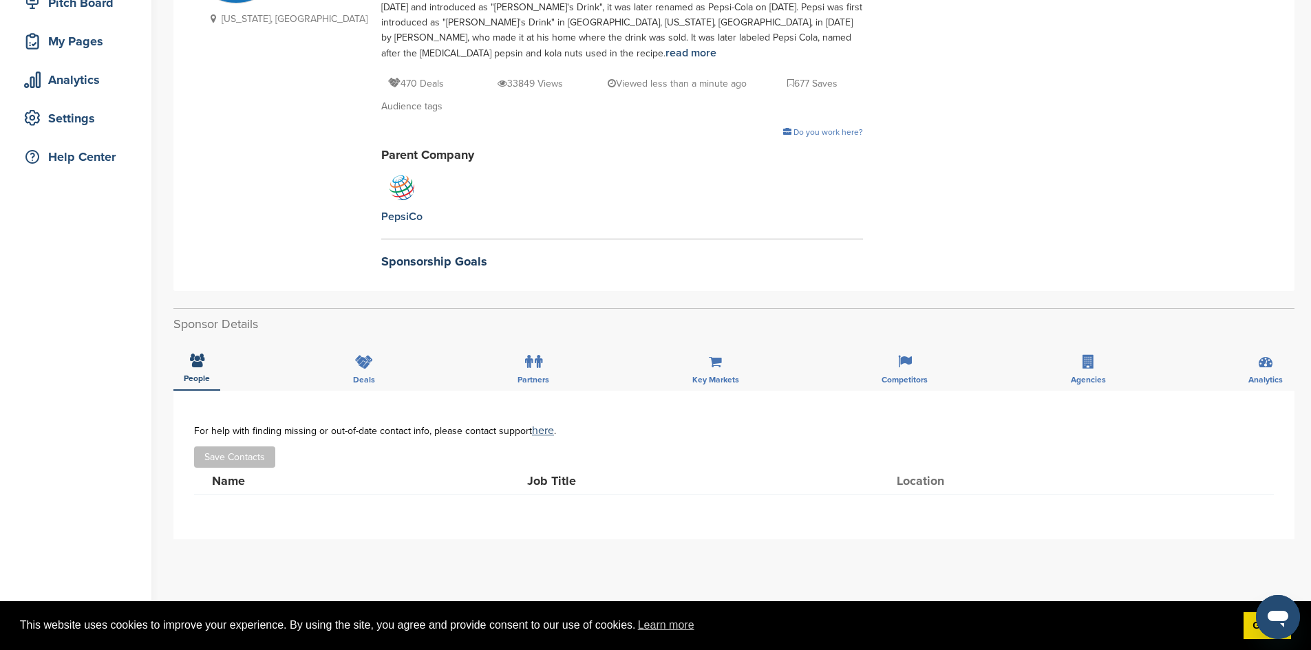
scroll to position [222, 0]
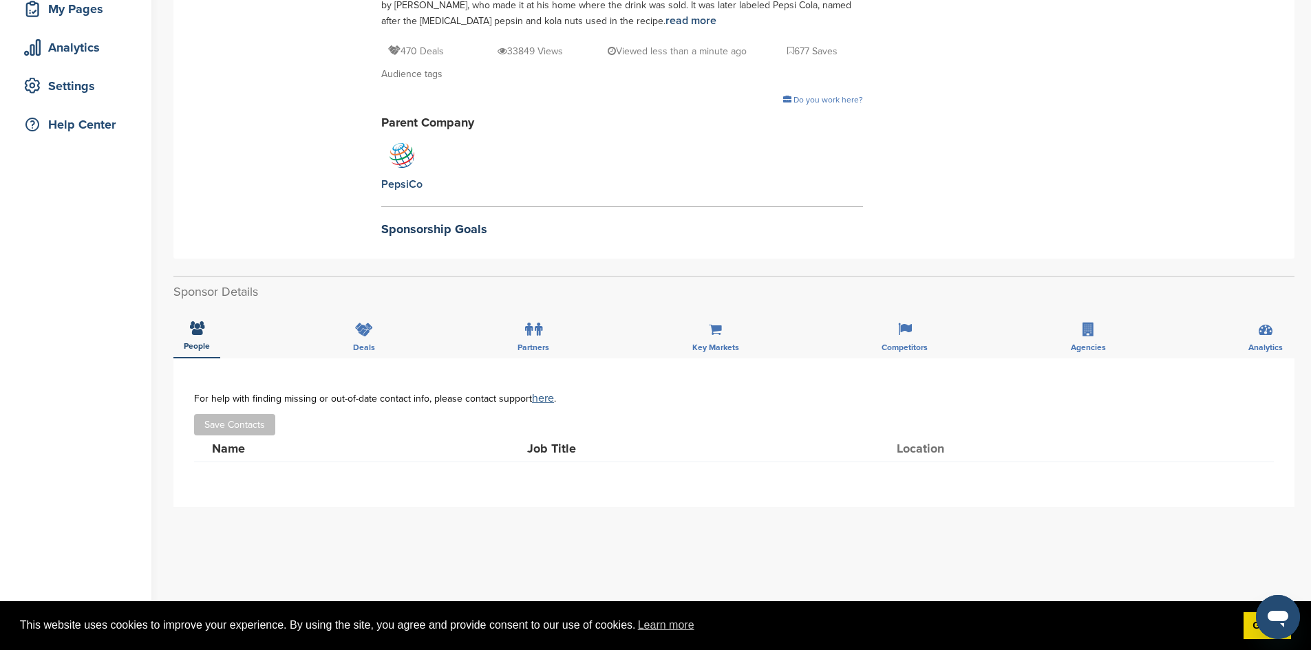
click at [539, 398] on link "here" at bounding box center [543, 398] width 22 height 14
click at [228, 427] on button "Save Contacts" at bounding box center [234, 424] width 81 height 21
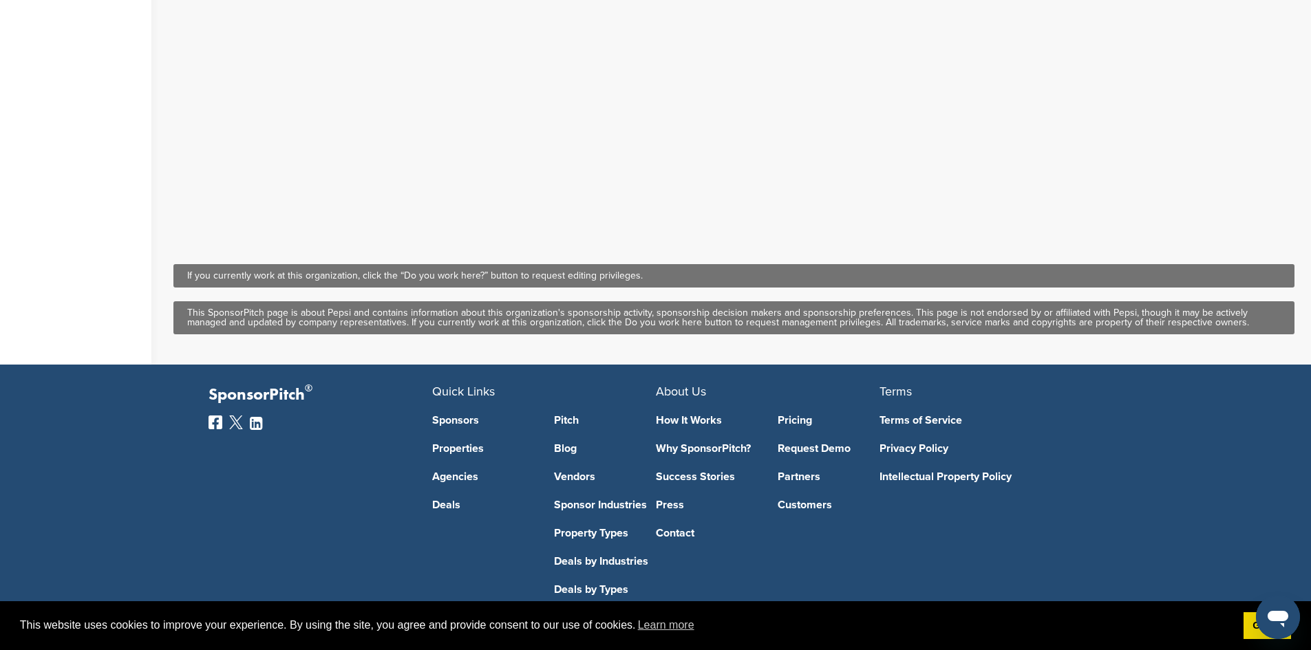
scroll to position [911, 0]
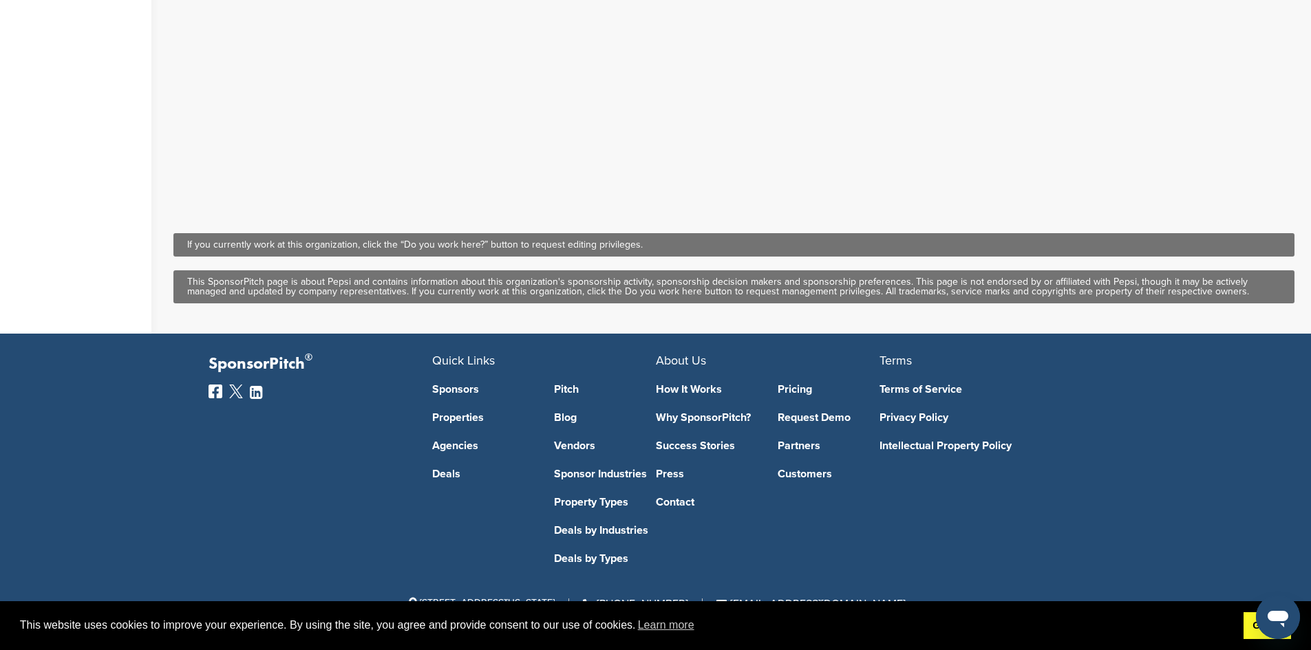
click at [1257, 627] on link "Got it!" at bounding box center [1266, 626] width 47 height 28
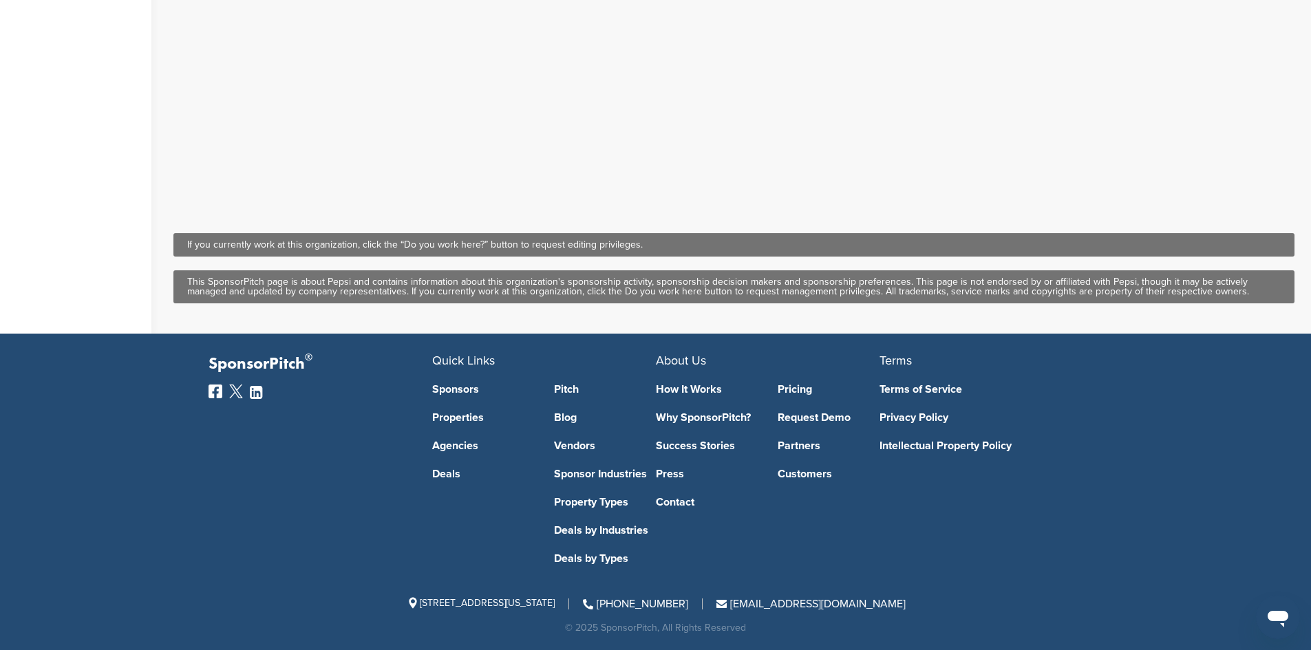
scroll to position [0, 0]
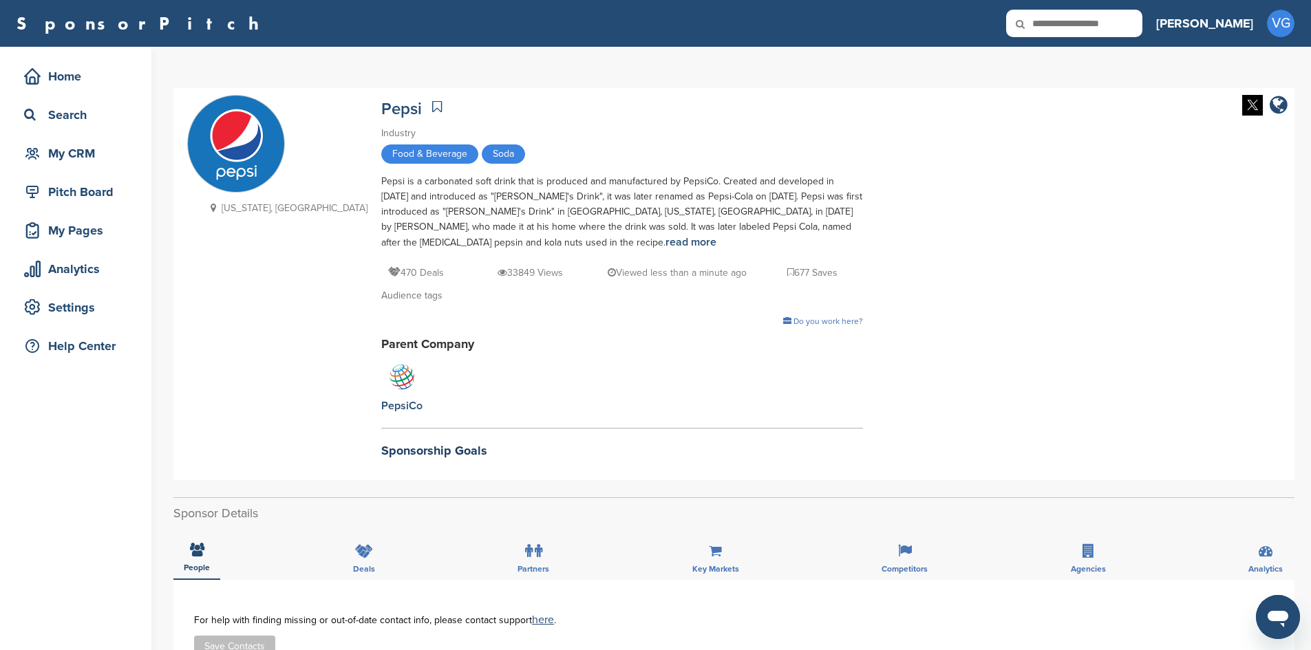
click at [248, 169] on img at bounding box center [236, 145] width 96 height 98
click at [254, 337] on div "[US_STATE], [GEOGRAPHIC_DATA]" at bounding box center [277, 284] width 180 height 378
click at [90, 193] on div "Pitch Board" at bounding box center [79, 192] width 117 height 25
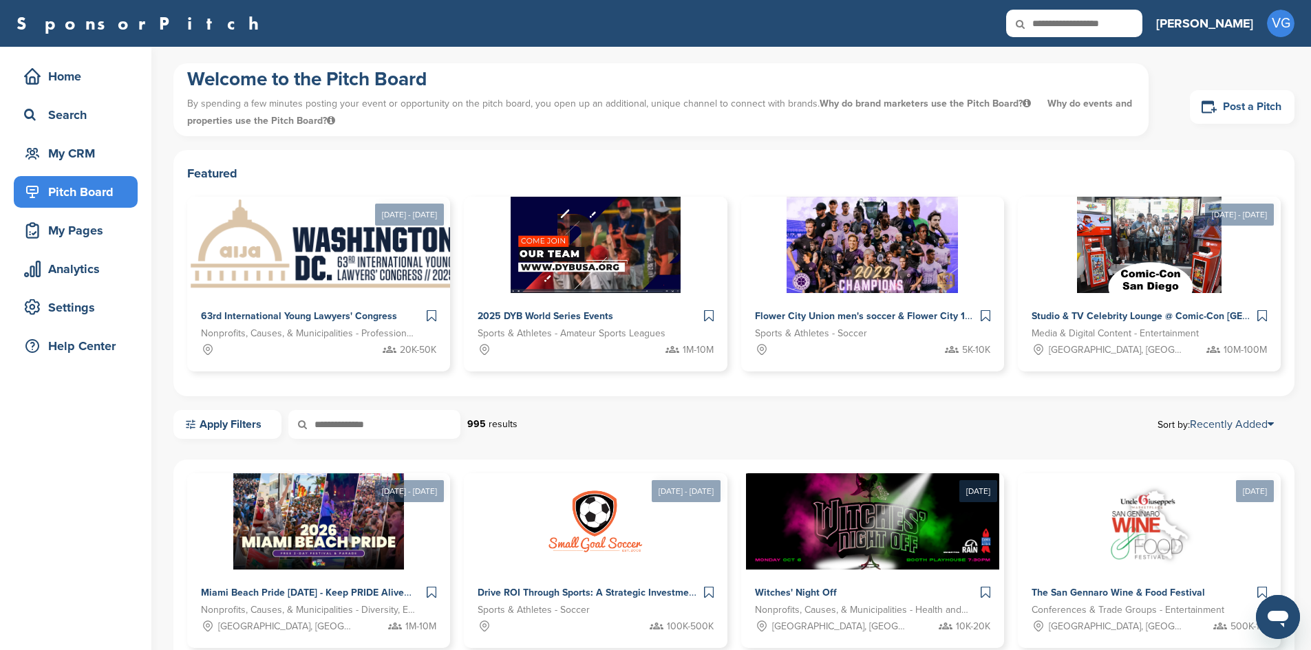
click at [1230, 111] on link "Post a Pitch" at bounding box center [1242, 107] width 105 height 34
click at [1231, 107] on link "Post a Pitch" at bounding box center [1242, 107] width 105 height 34
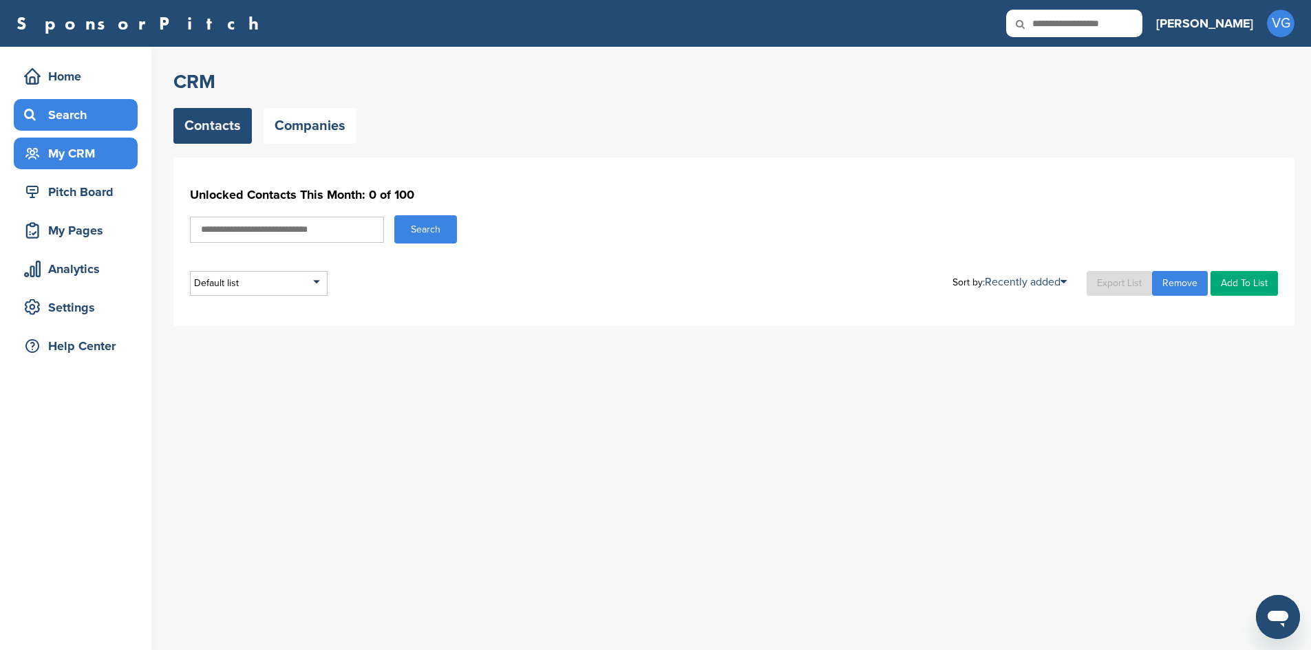
click at [68, 111] on div "Search" at bounding box center [79, 115] width 117 height 25
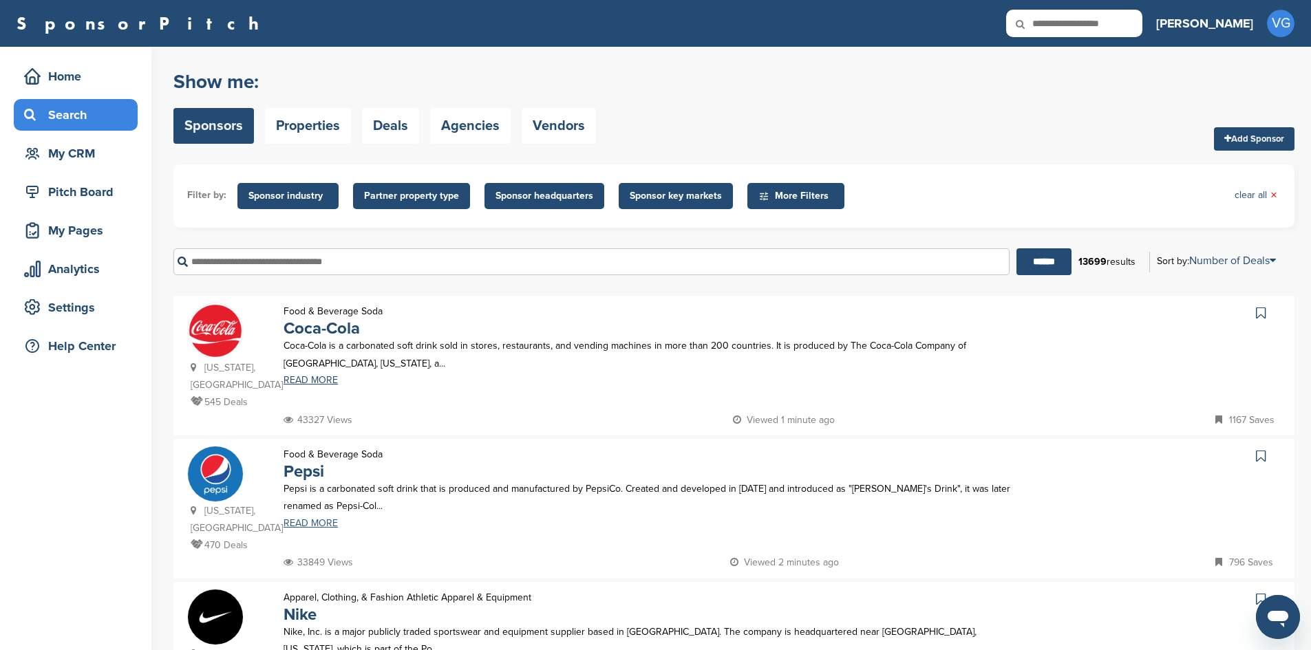
click at [294, 519] on link "READ MORE" at bounding box center [648, 524] width 731 height 10
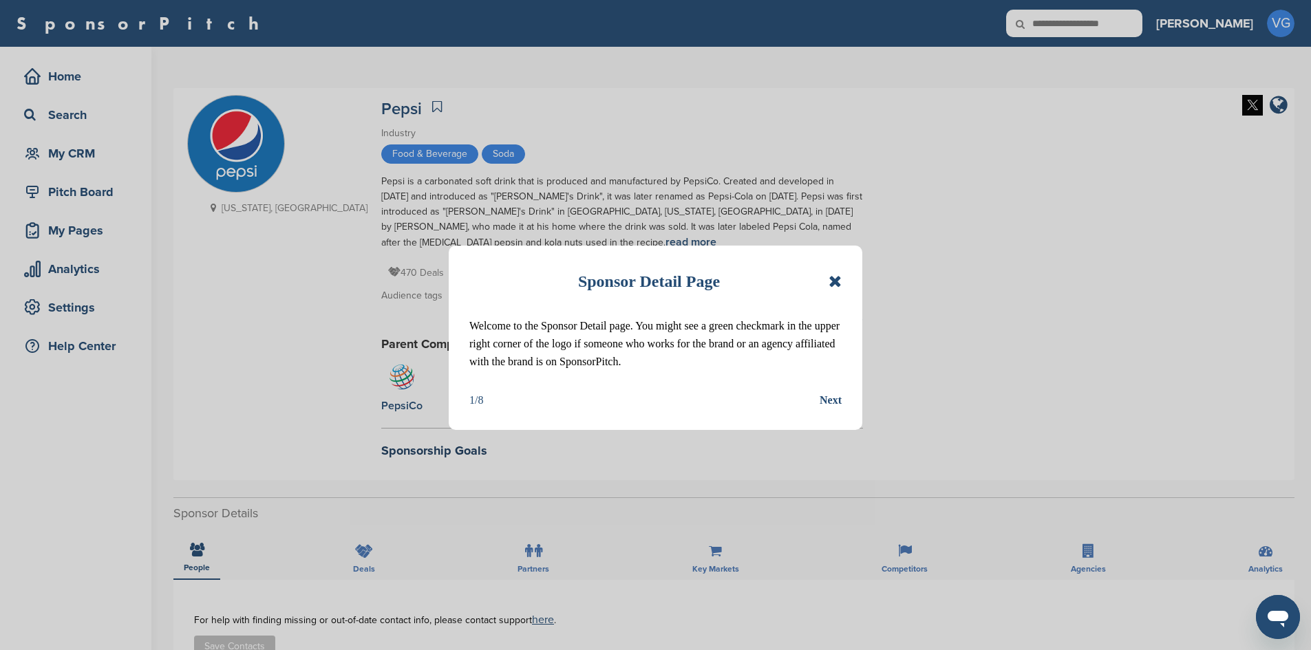
click at [838, 283] on icon at bounding box center [834, 281] width 13 height 17
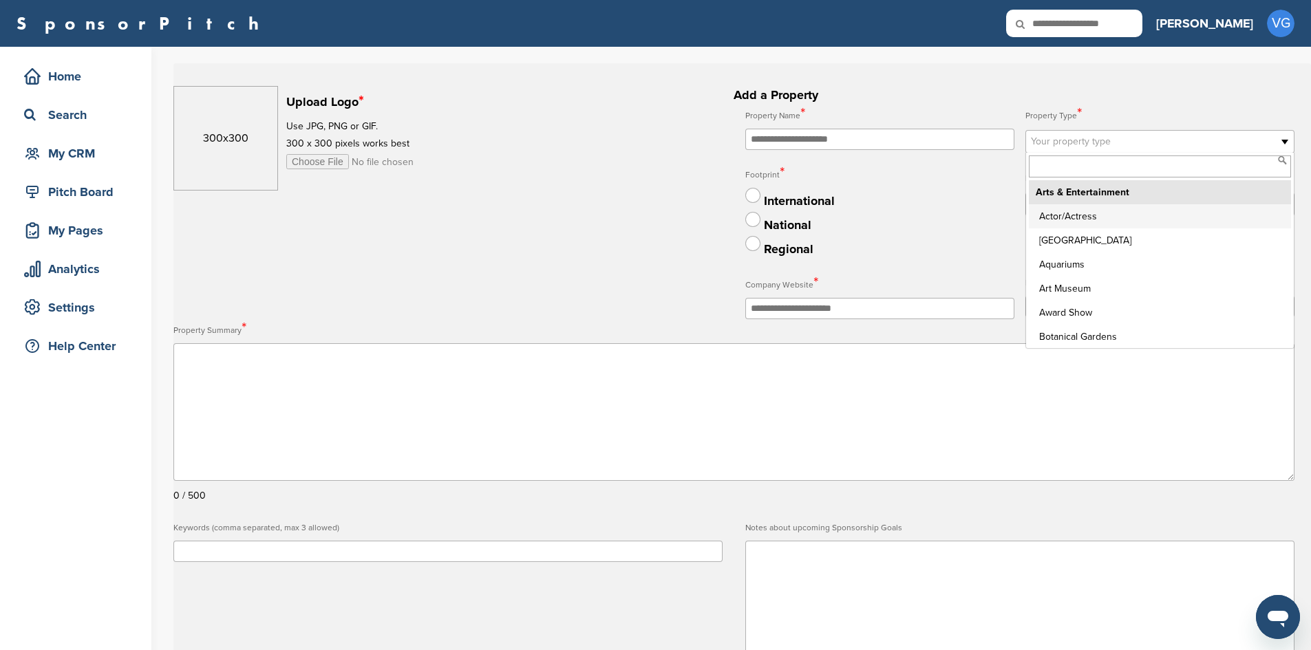
click at [1120, 144] on span "Your property type" at bounding box center [1151, 141] width 240 height 17
click at [1081, 193] on li "Arts & Entertainment" at bounding box center [1160, 192] width 262 height 24
click at [1119, 190] on li "Arts & Entertainment" at bounding box center [1160, 192] width 262 height 24
click at [951, 187] on div "Footprint * International National Regional" at bounding box center [879, 212] width 269 height 96
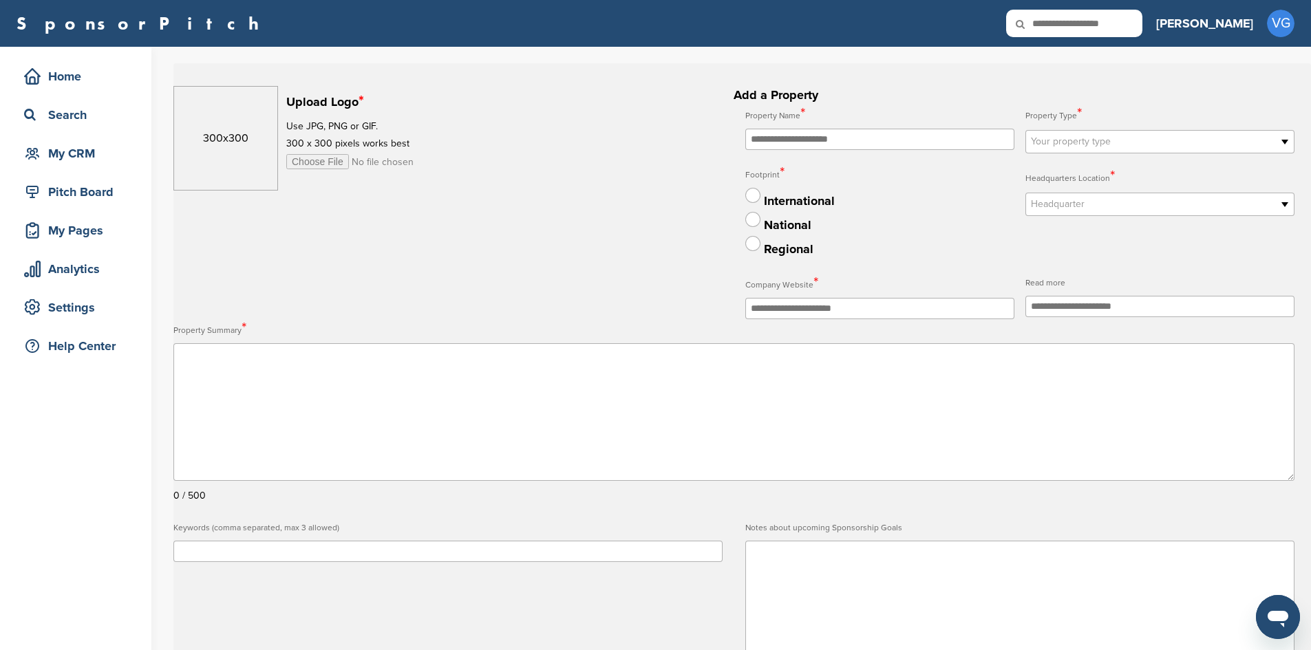
click at [1086, 147] on span "Your property type" at bounding box center [1151, 141] width 240 height 17
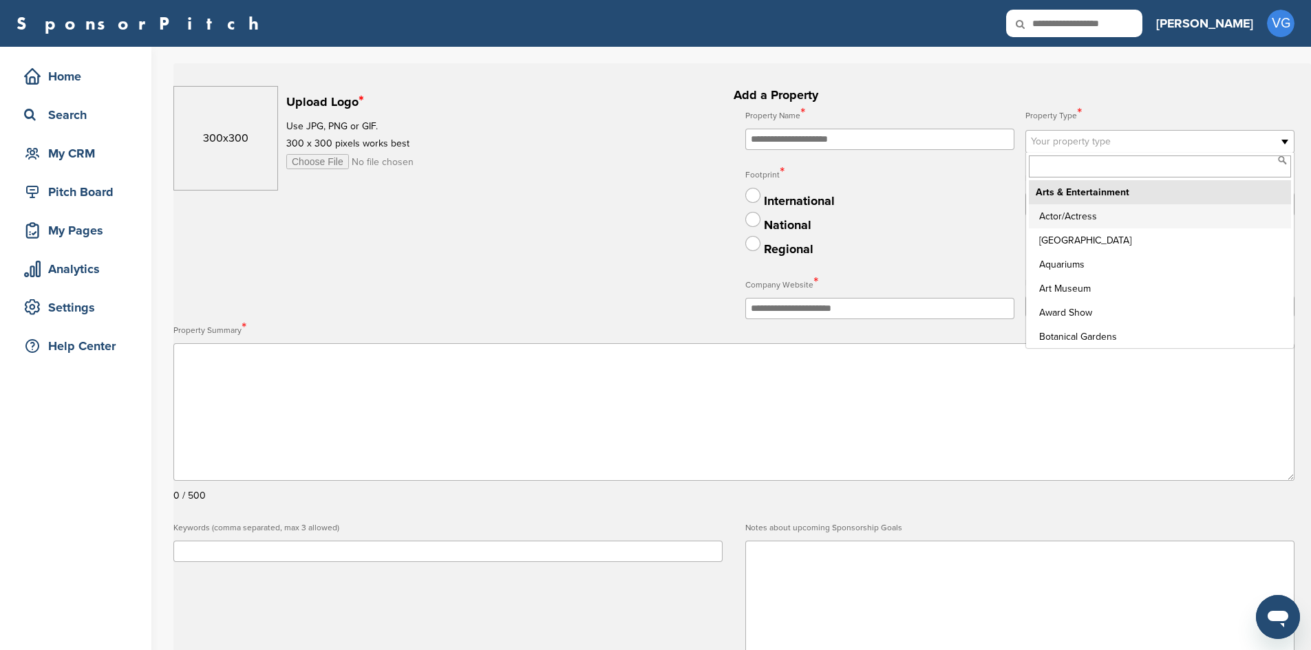
click at [1099, 195] on li "Arts & Entertainment" at bounding box center [1160, 192] width 262 height 24
click at [1000, 197] on div "International" at bounding box center [879, 200] width 269 height 24
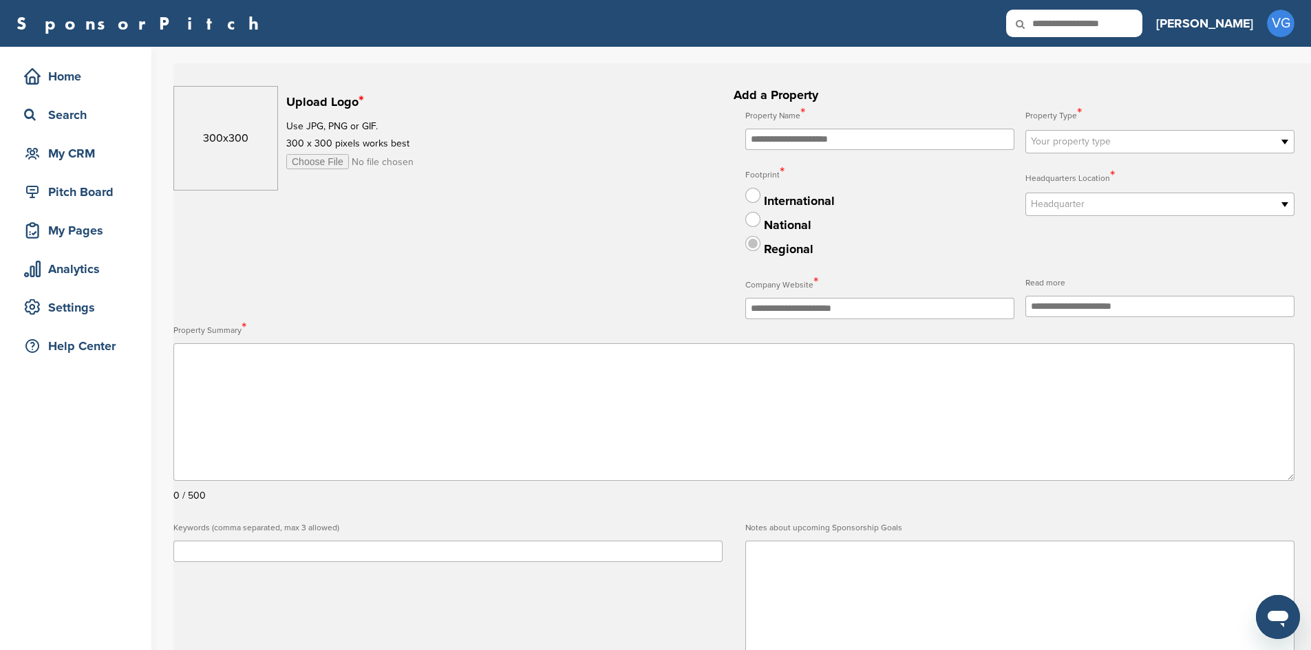
click at [748, 246] on label at bounding box center [752, 243] width 15 height 15
click at [755, 138] on input "text" at bounding box center [879, 139] width 269 height 21
